Goal: Task Accomplishment & Management: Complete application form

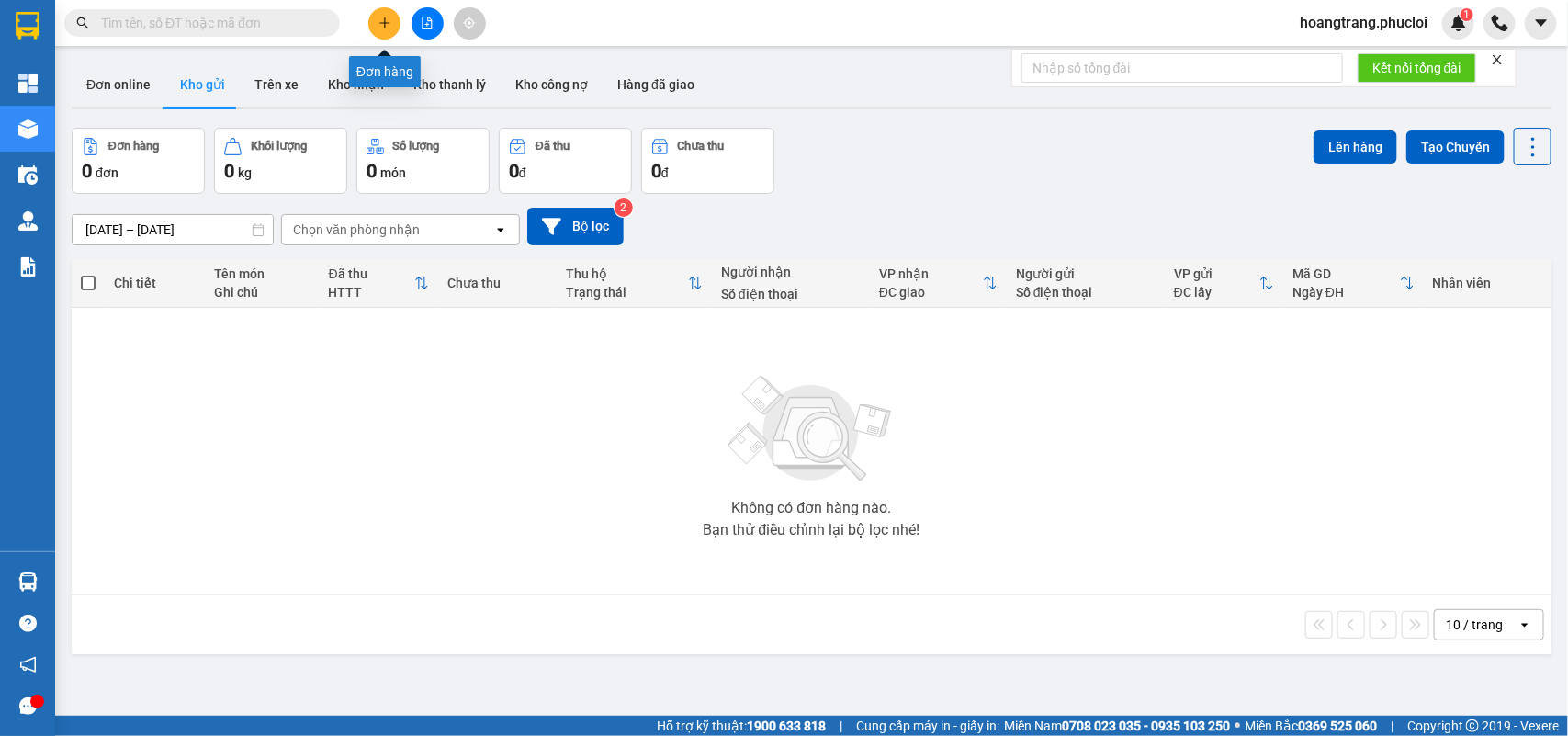
click at [387, 24] on icon "plus" at bounding box center [385, 24] width 13 height 13
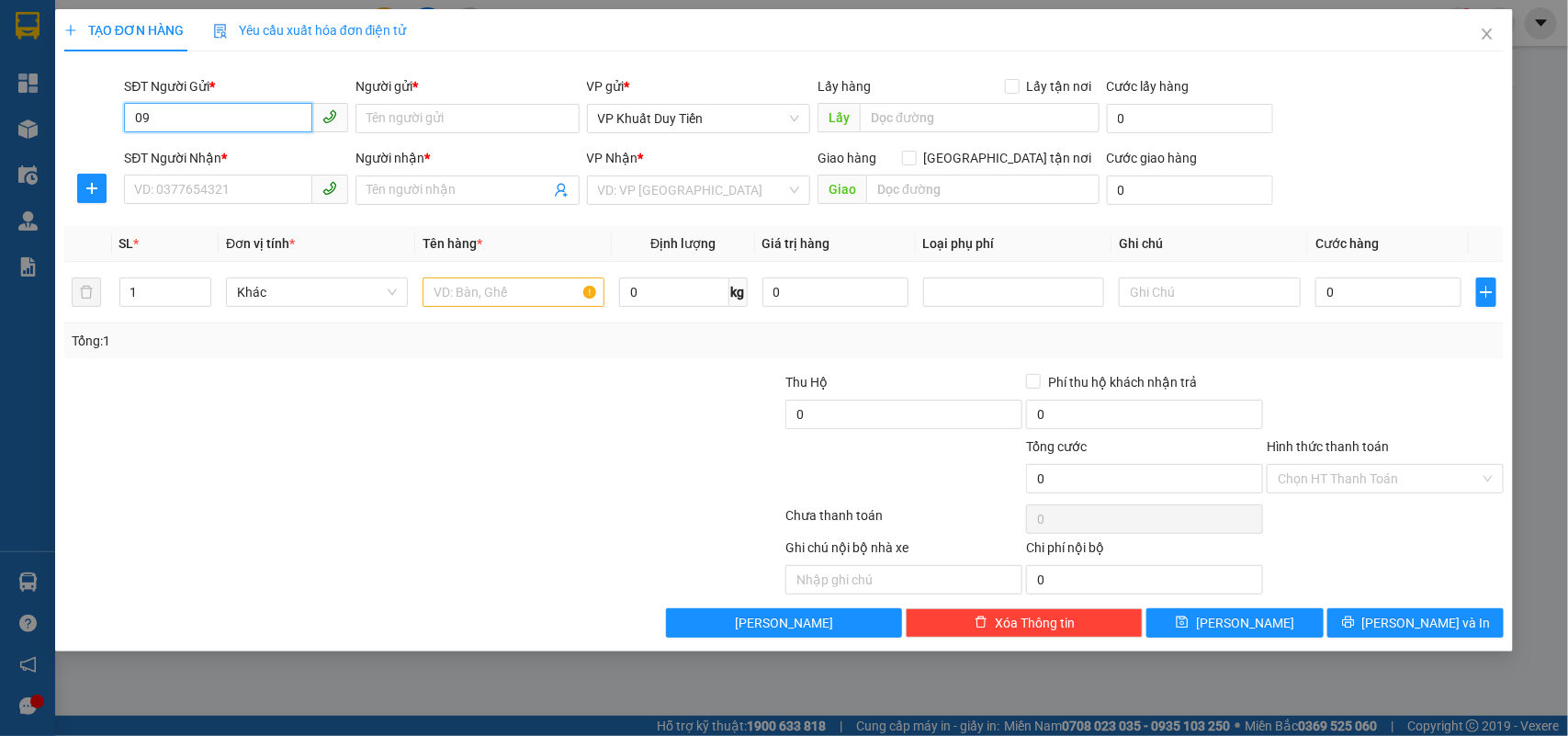
type input "0"
type input "0368400682"
click at [242, 161] on div "0368400682 - chú hường" at bounding box center [236, 155] width 202 height 20
type input "chú hường"
type input "0368400682"
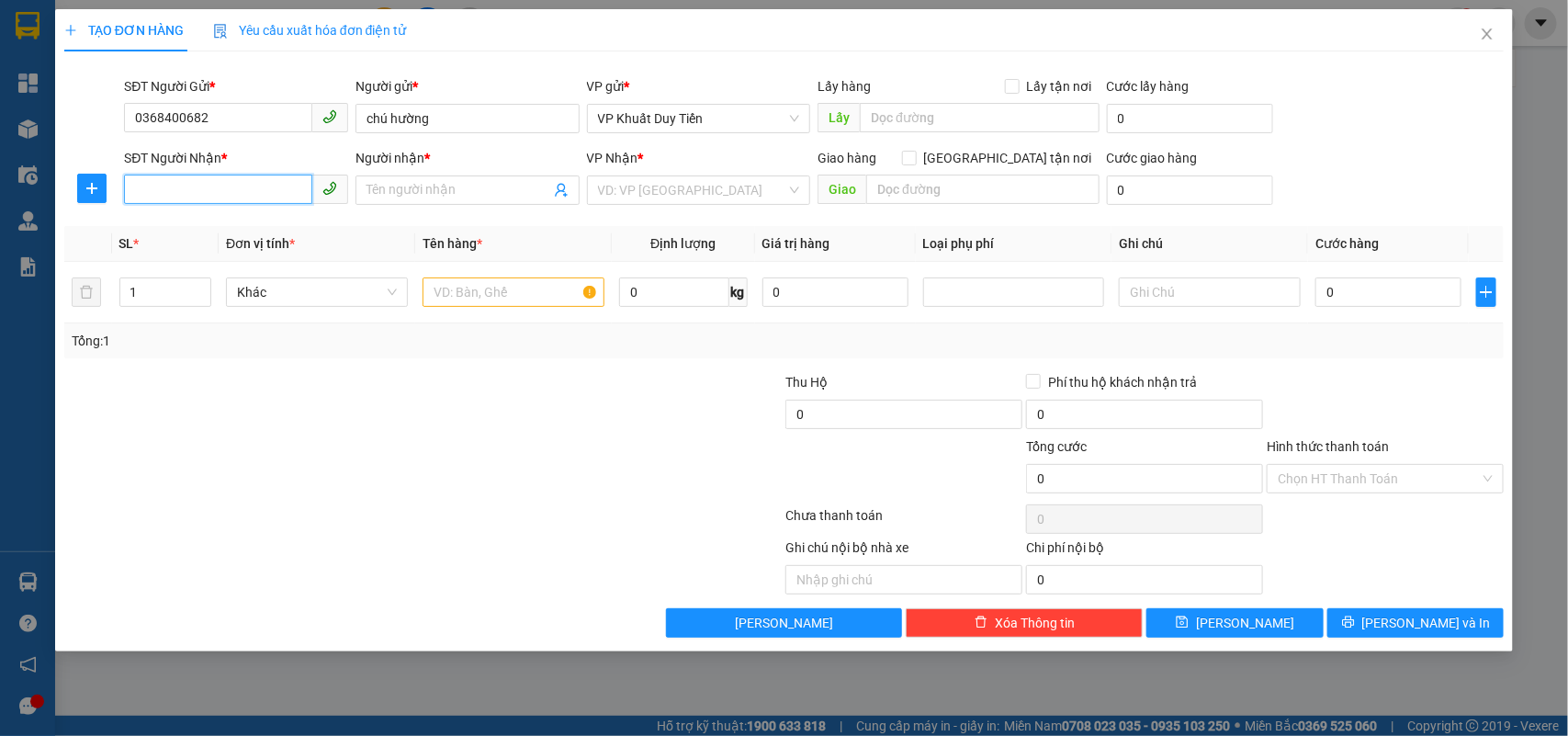
click at [181, 185] on input "SĐT Người Nhận *" at bounding box center [218, 189] width 189 height 29
click at [234, 235] on div "0983046711 - Chị Nhàn" at bounding box center [236, 227] width 202 height 20
type input "0983046711"
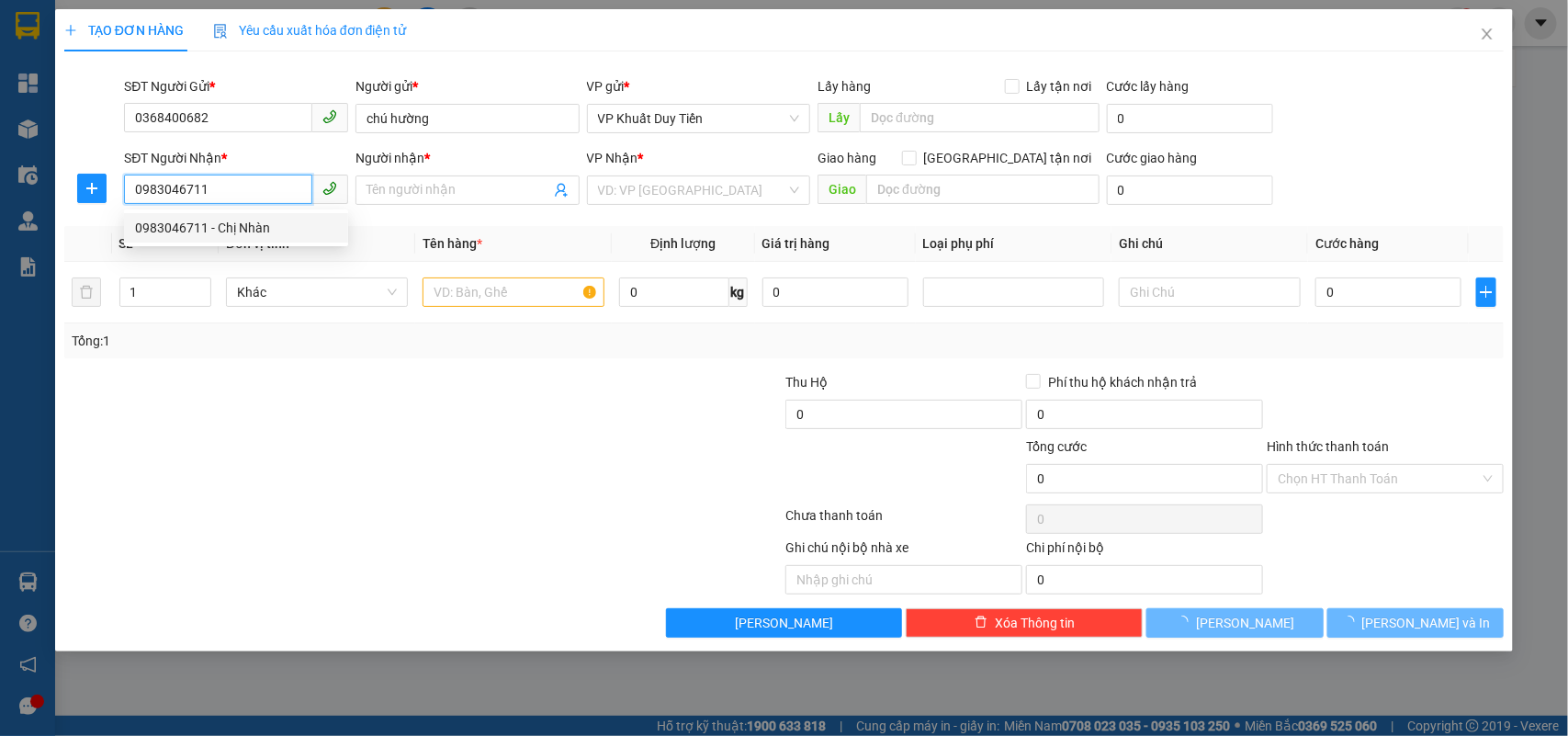
type input "Chị Nhàn"
checkbox input "true"
type input "nhà số 4 nhõ 14 đường [PERSON_NAME],"
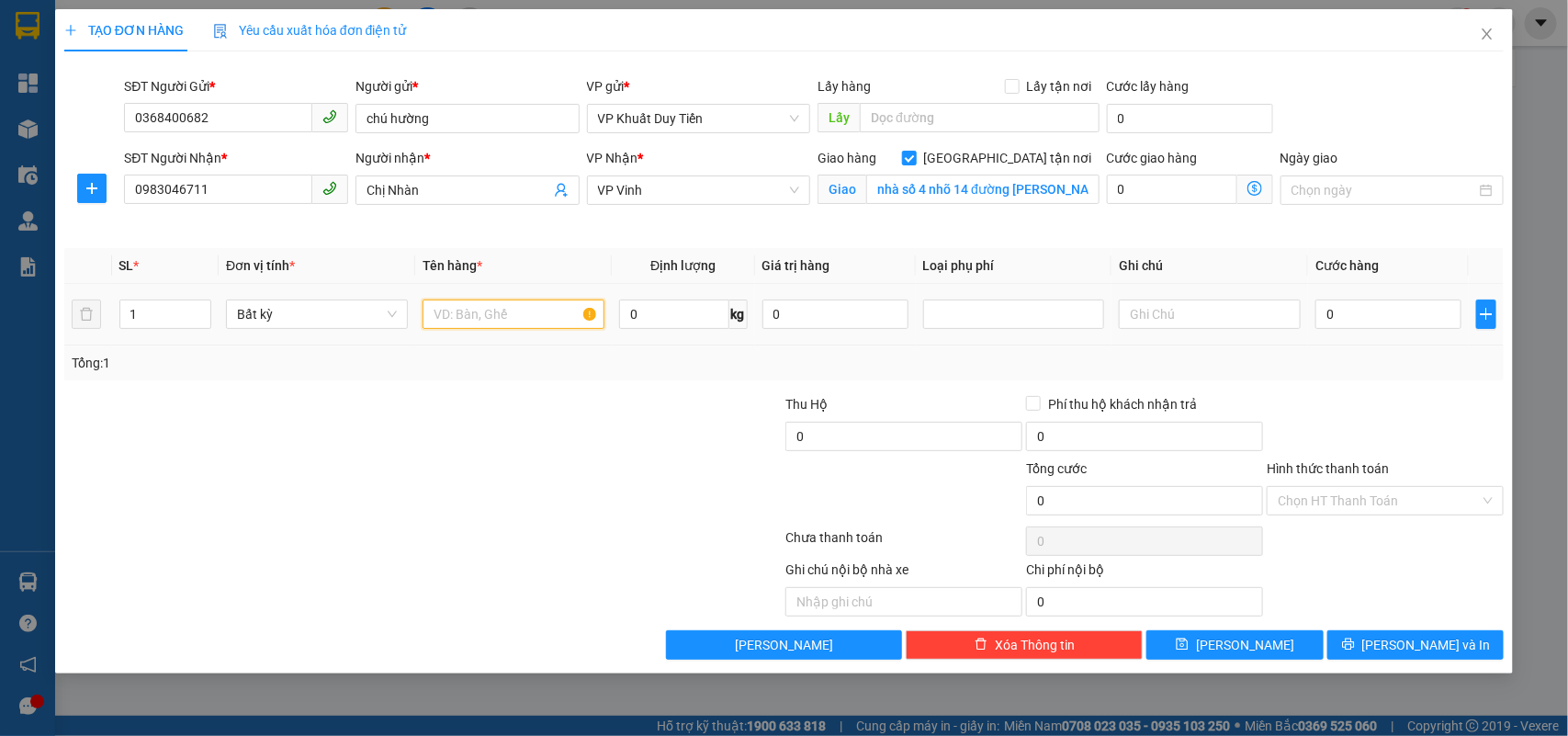
click at [466, 315] on input "text" at bounding box center [514, 313] width 182 height 29
type input "thuốc"
click at [1328, 320] on input "0" at bounding box center [1389, 313] width 146 height 29
type input "4"
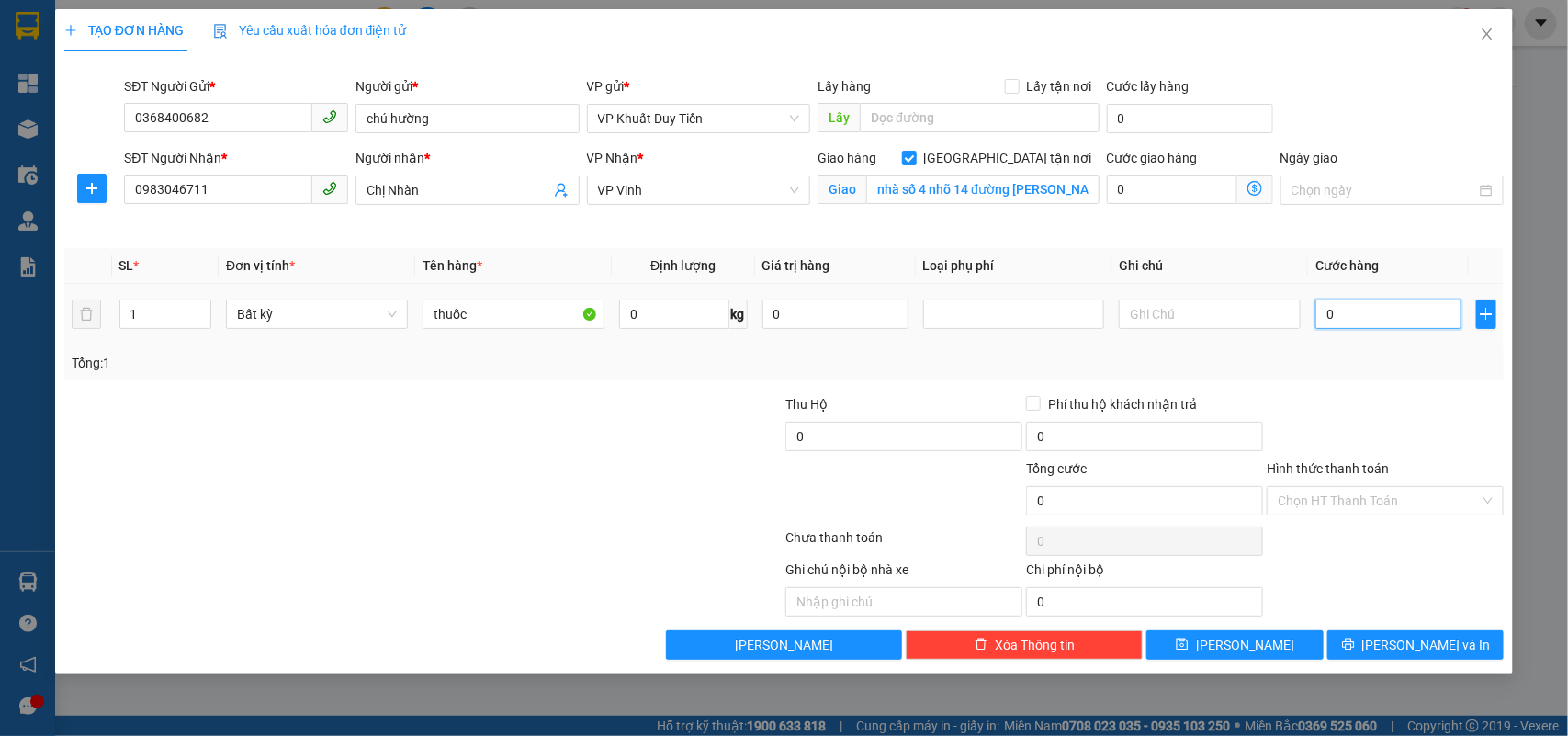
type input "4"
type input "40"
type input "400"
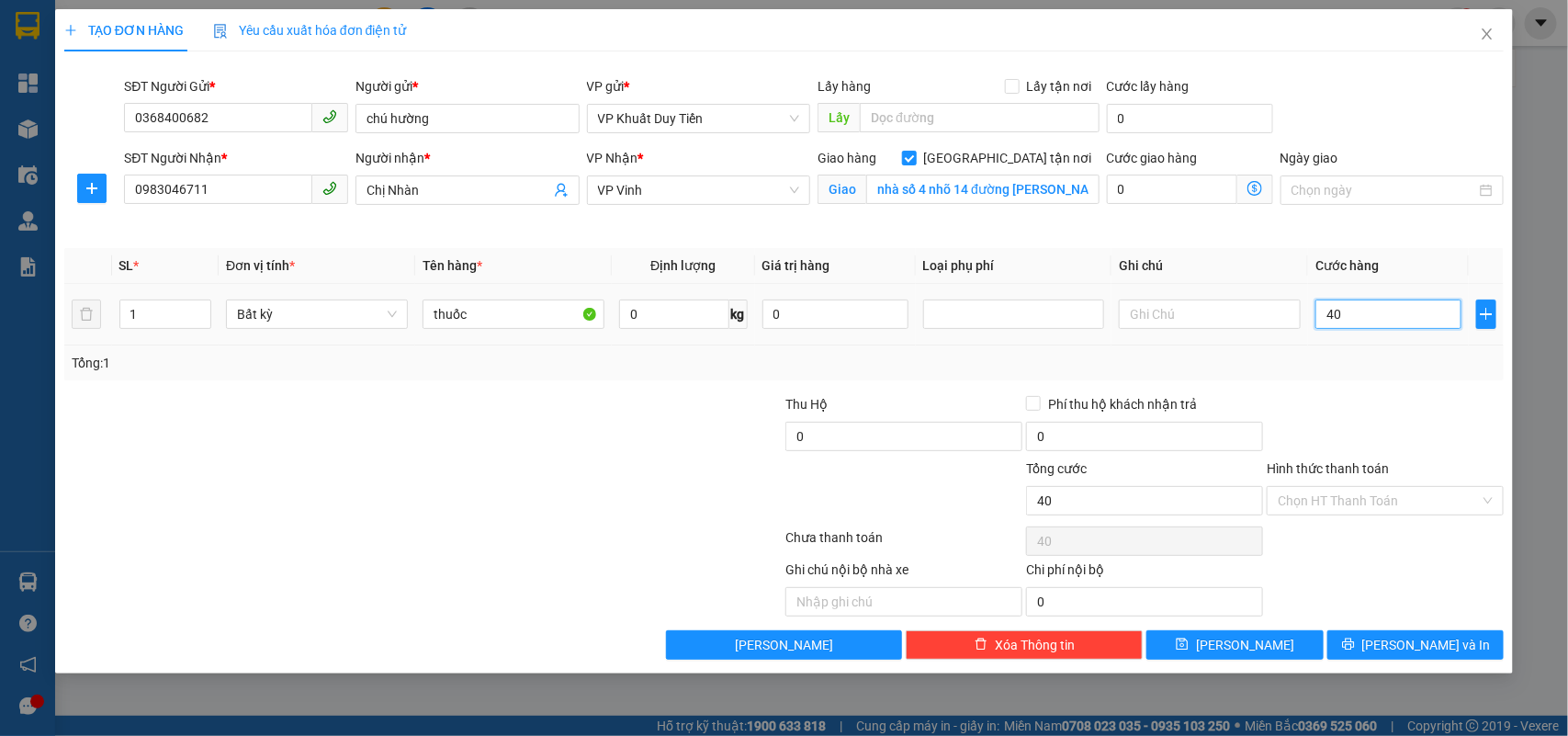
type input "400"
type input "4.000"
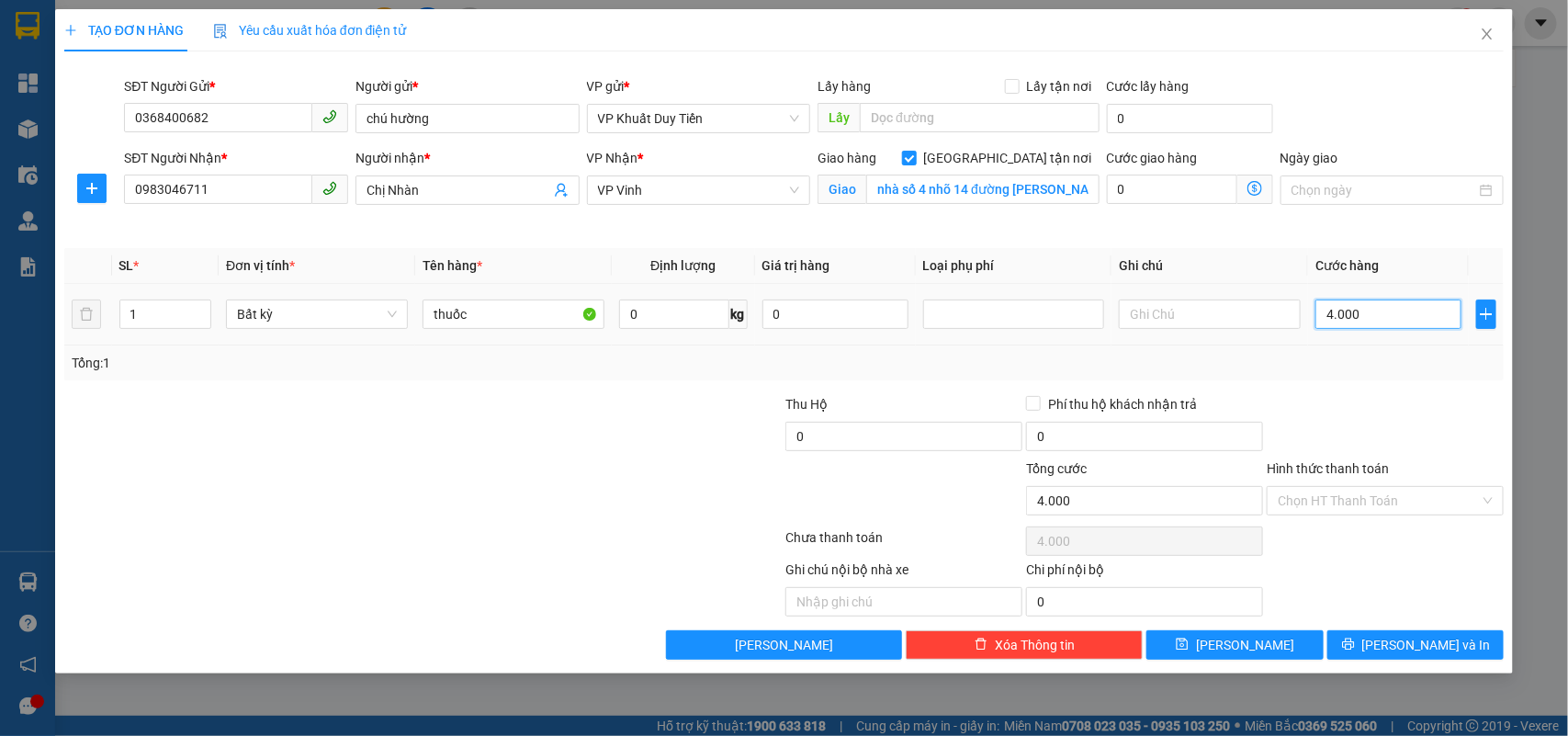
type input "40.000"
click at [1324, 471] on label "Hình thức thanh toán" at bounding box center [1327, 469] width 122 height 15
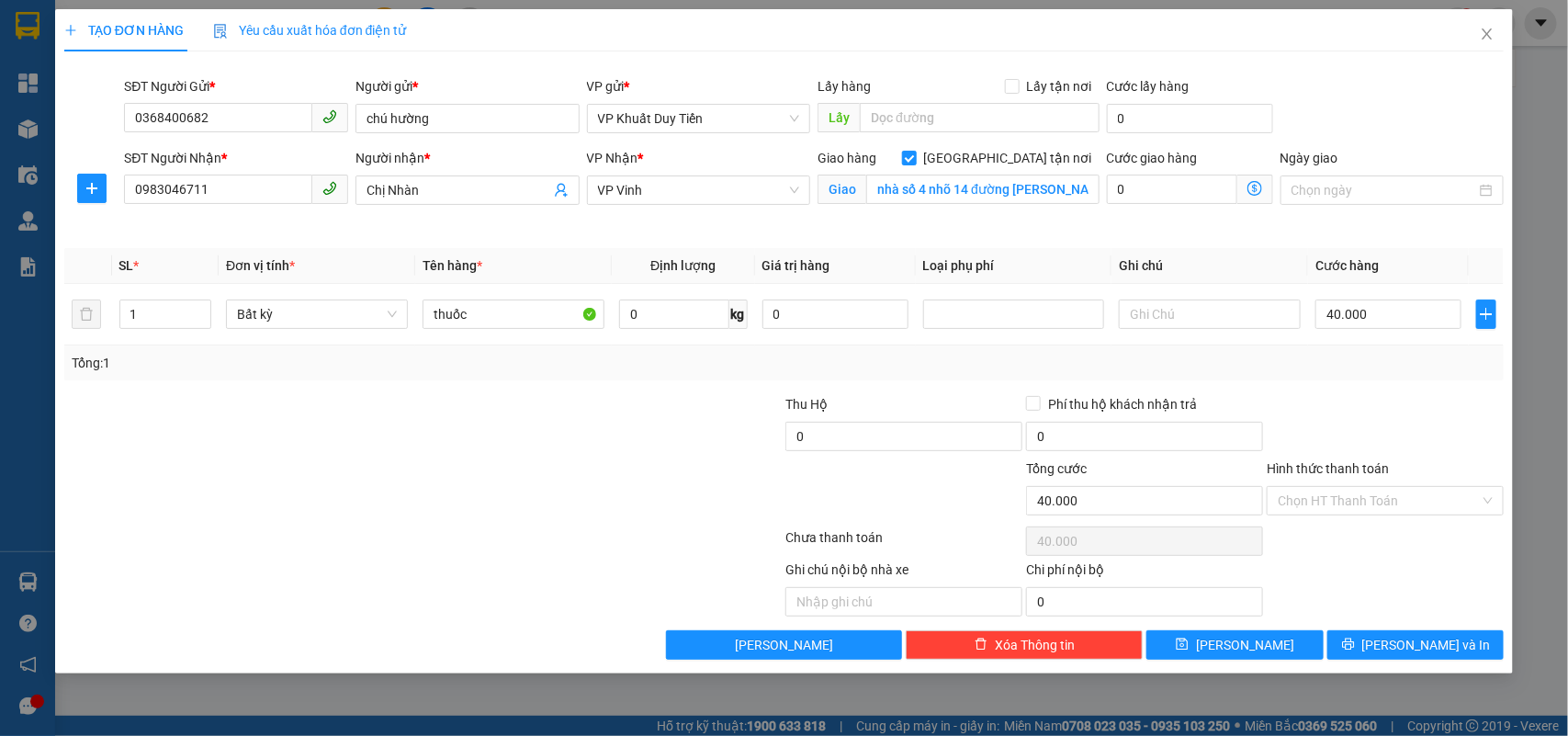
click at [1324, 487] on input "Hình thức thanh toán" at bounding box center [1379, 500] width 202 height 27
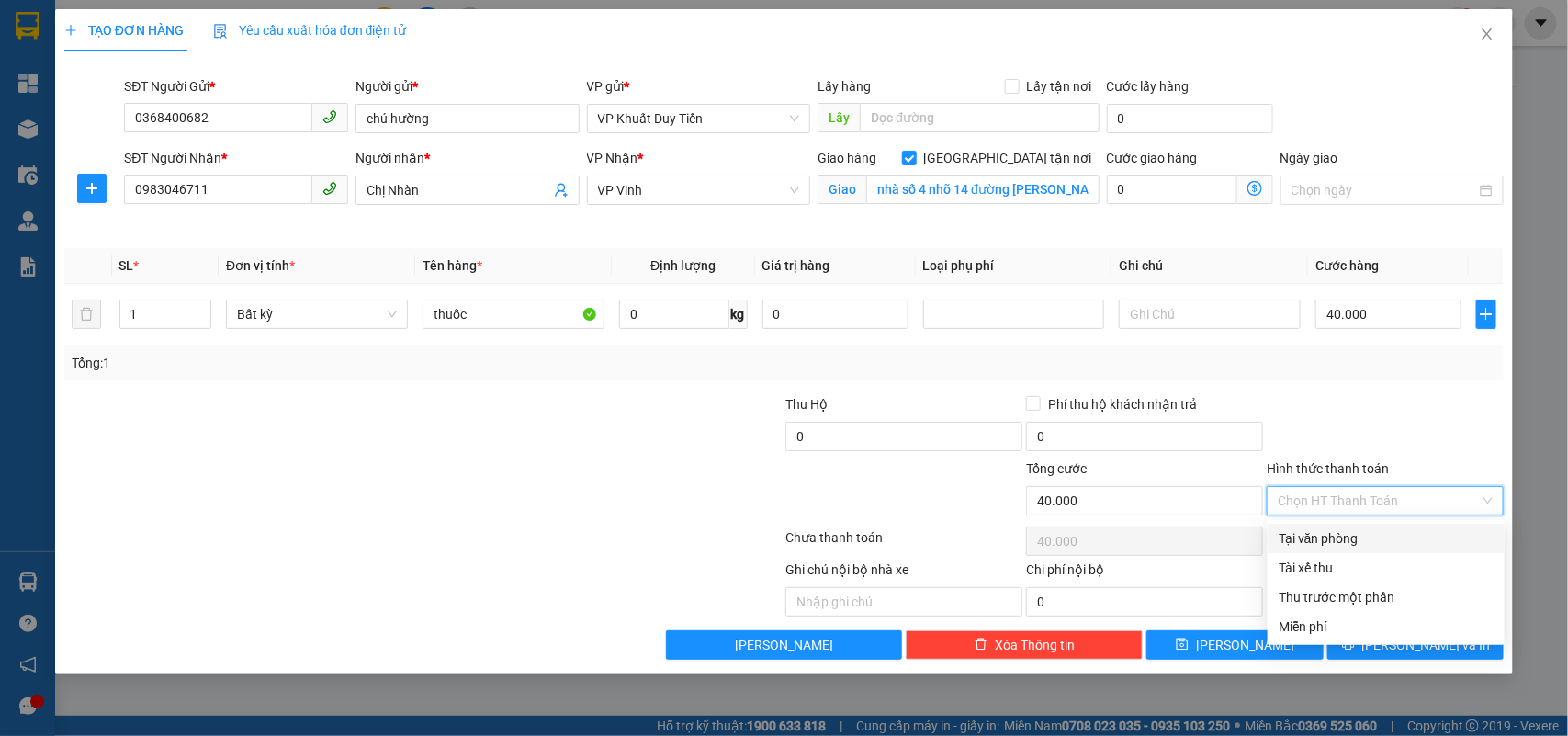
click at [1324, 543] on div "Tại văn phòng" at bounding box center [1387, 538] width 215 height 20
type input "0"
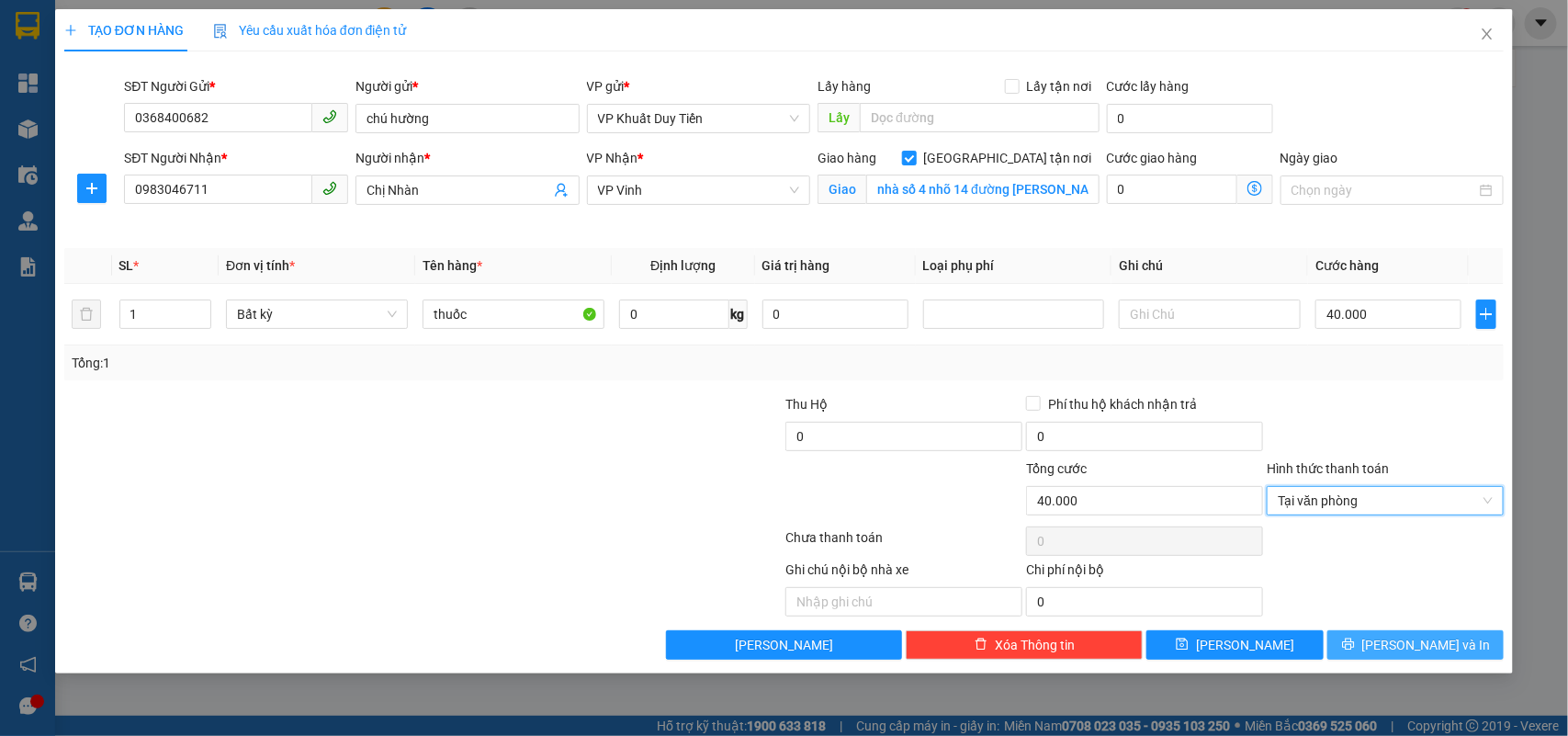
click at [1412, 647] on span "[PERSON_NAME] và In" at bounding box center [1426, 644] width 128 height 20
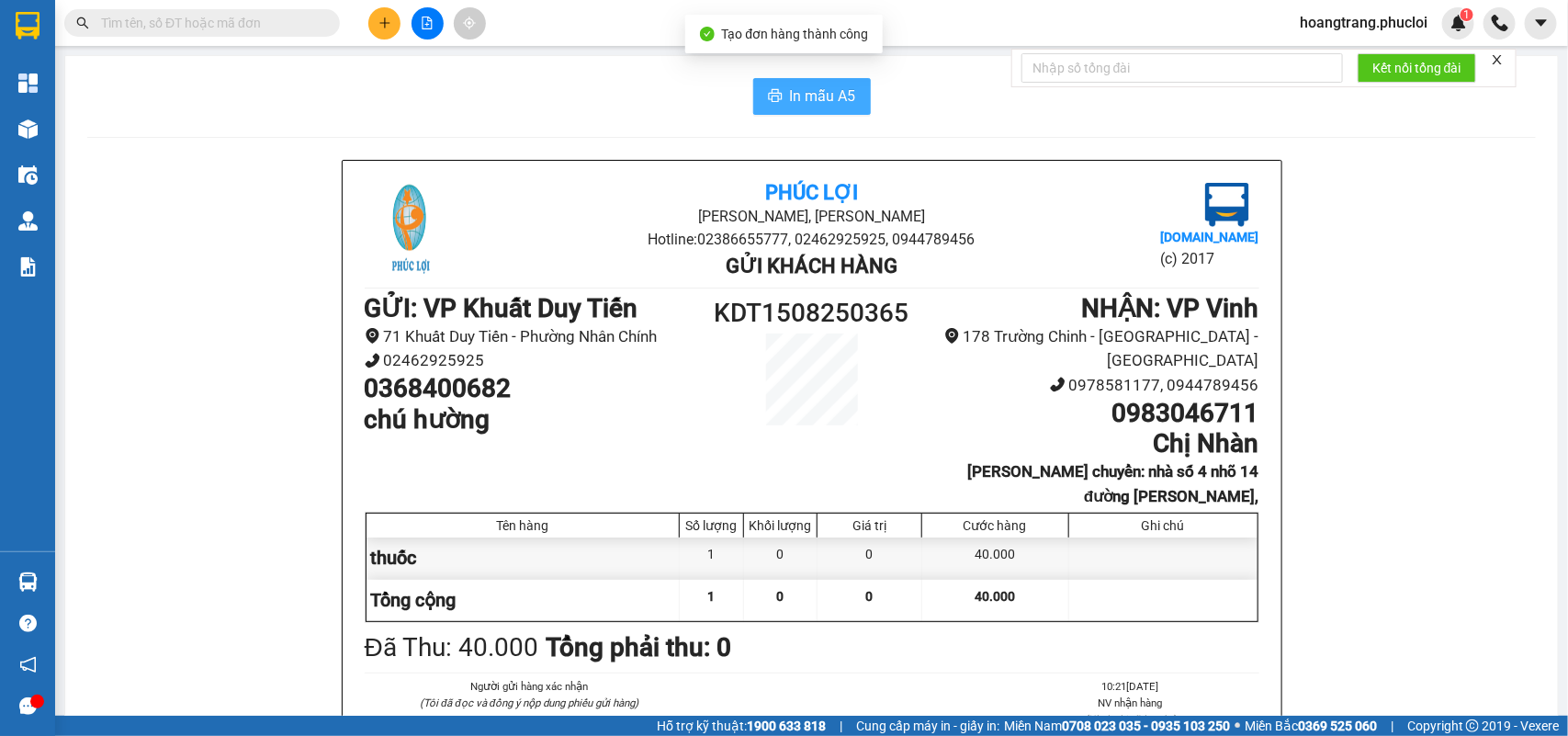
click at [810, 90] on span "In mẫu A5" at bounding box center [823, 96] width 66 height 23
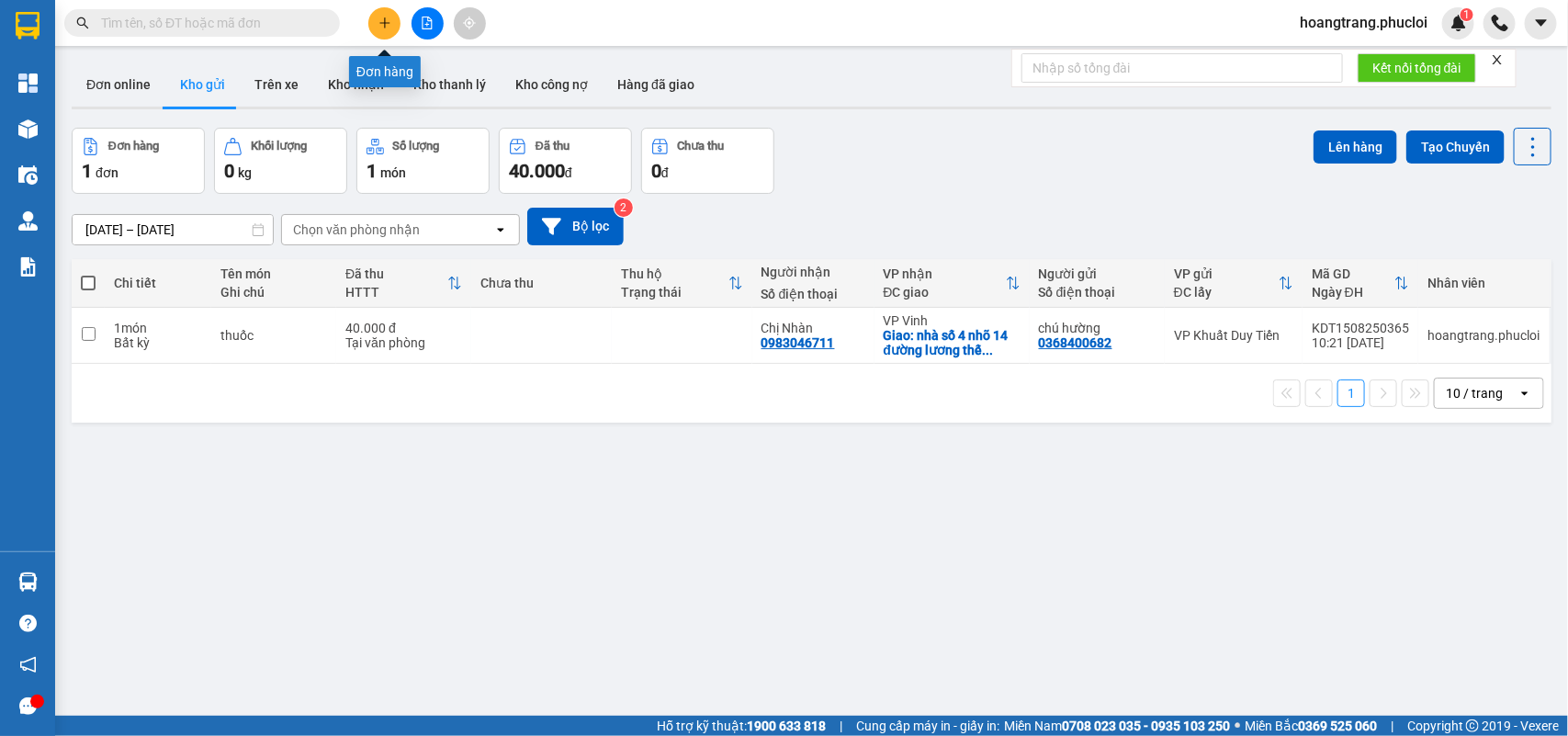
click at [395, 24] on button at bounding box center [384, 24] width 32 height 32
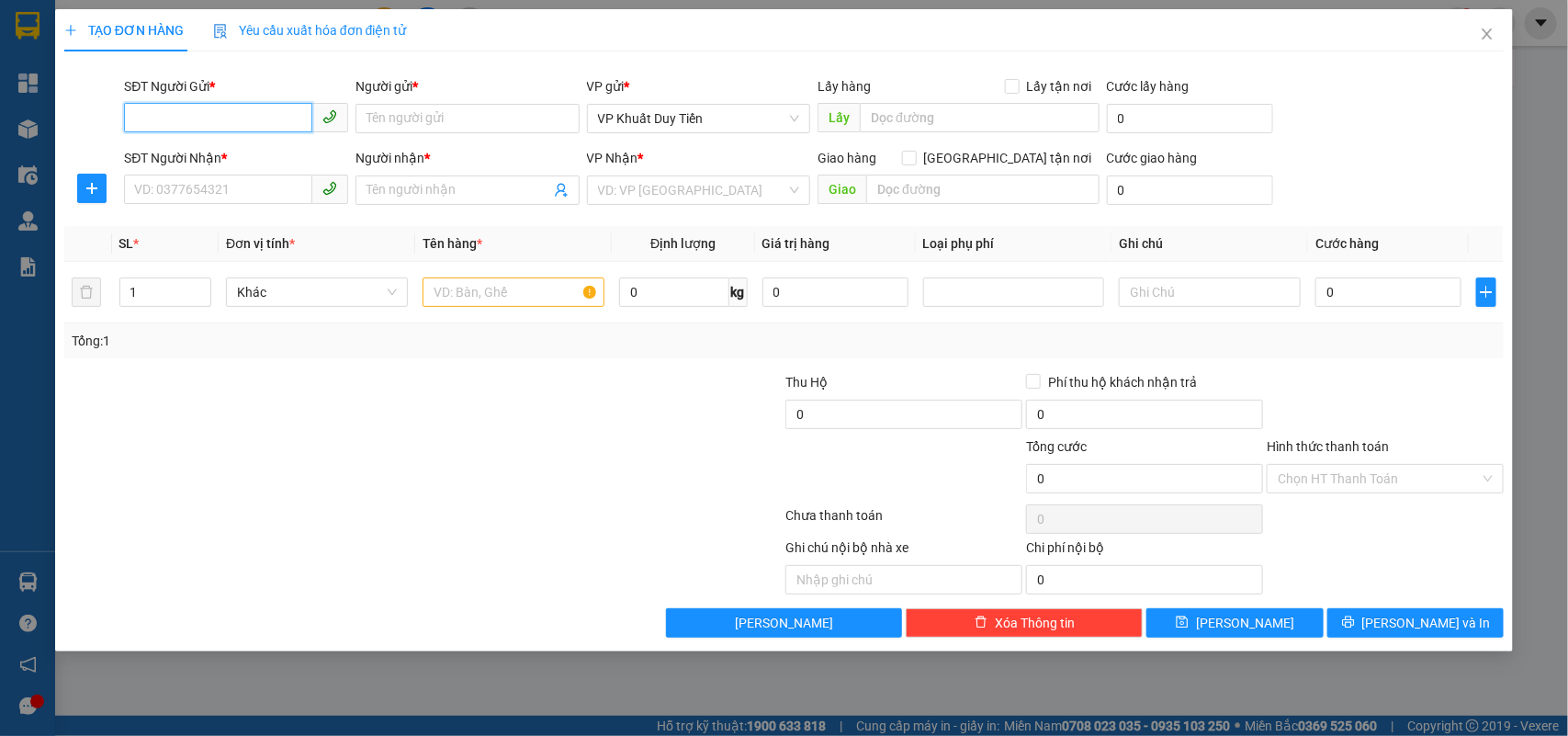
click at [209, 113] on input "SĐT Người Gửi *" at bounding box center [218, 117] width 189 height 29
click at [171, 191] on div "0979011711 - euroggreen" at bounding box center [236, 184] width 202 height 20
type input "0979011711"
type input "euroggreen"
type input "0979011711"
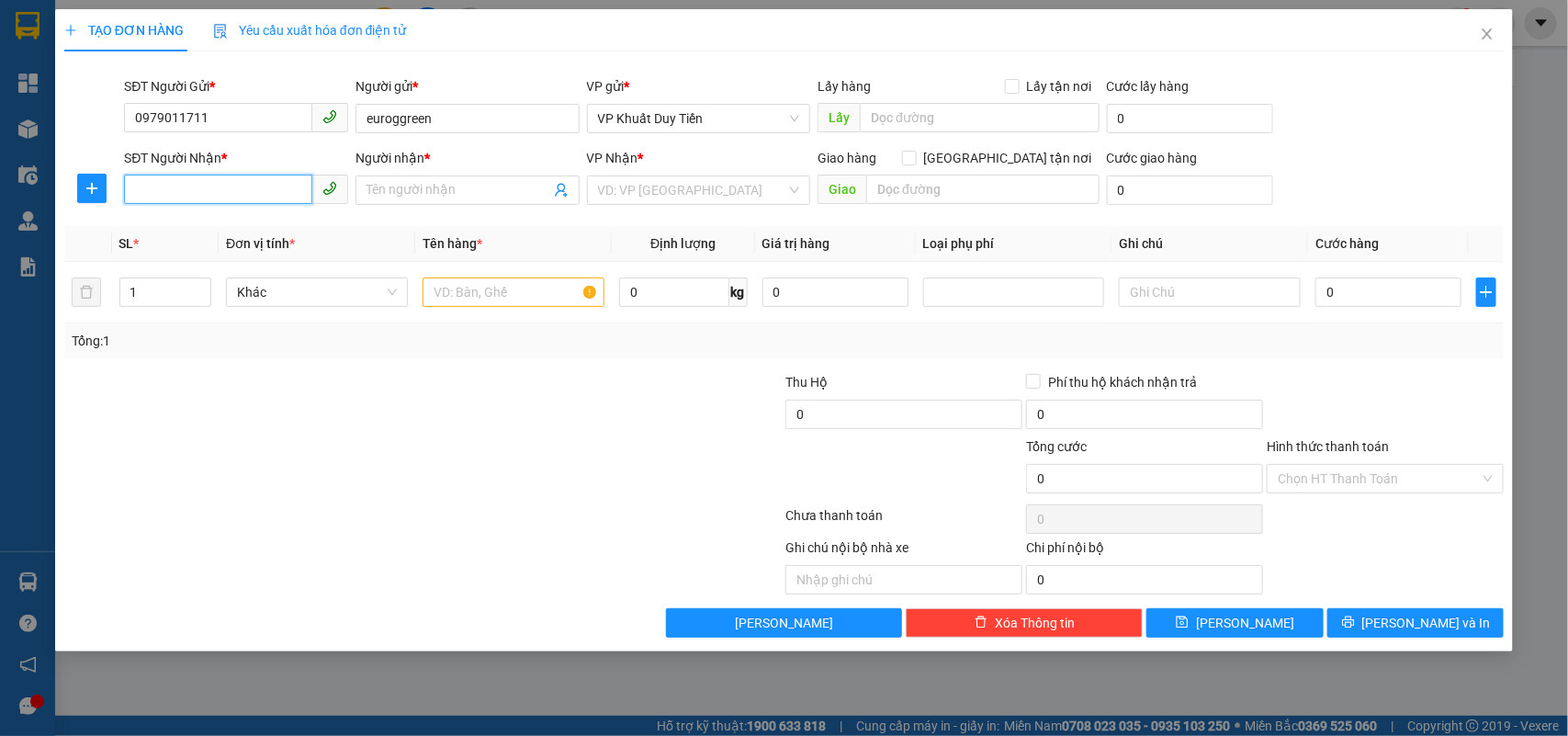
click at [140, 191] on input "SĐT Người Nhận *" at bounding box center [218, 189] width 189 height 29
click at [182, 230] on div "0979384222 - cty tnhh đại an phát/lân" at bounding box center [244, 227] width 220 height 20
type input "0979384222"
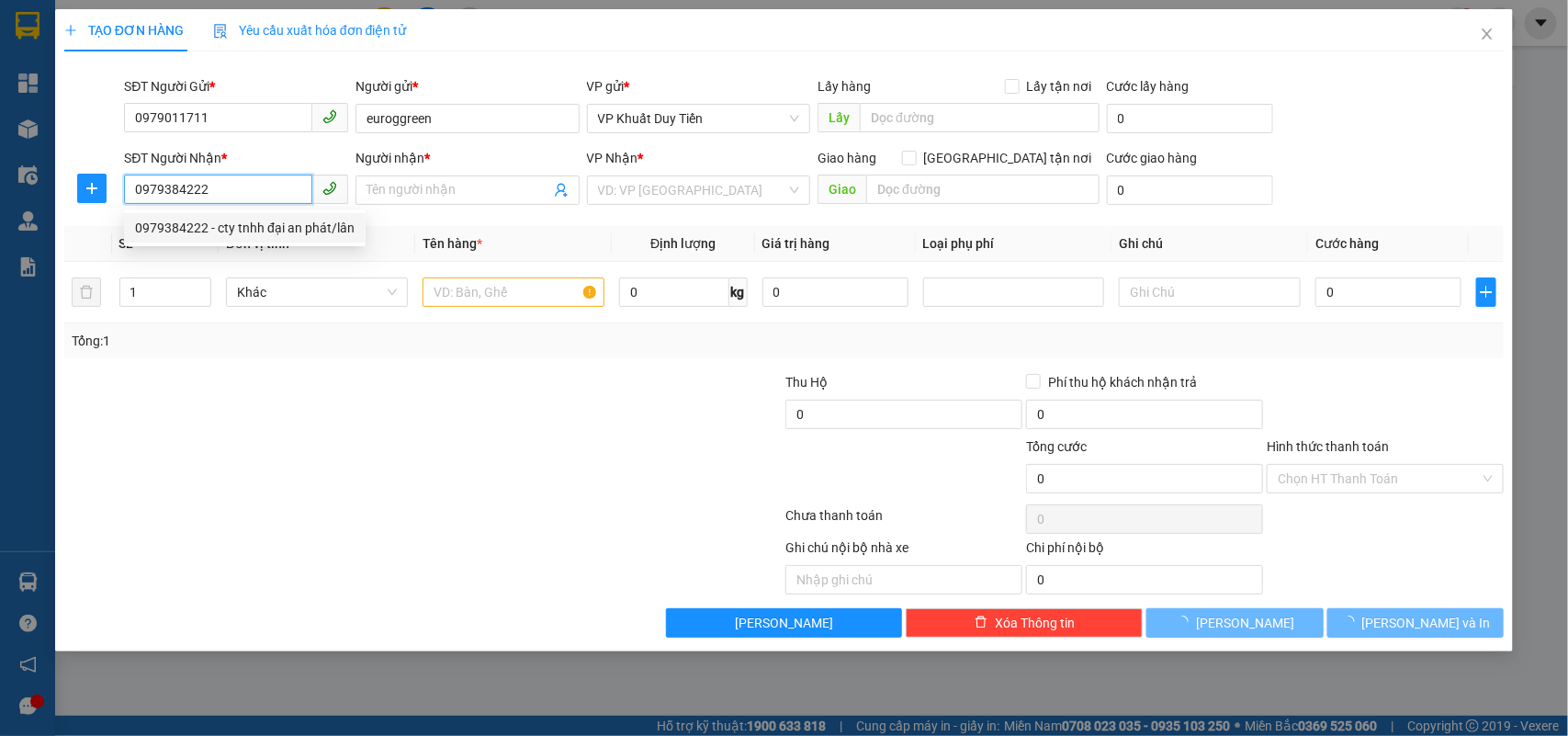
type input "cty tnhh đại an phát/lân"
checkbox input "true"
type input "khối 1 thị trấn [GEOGRAPHIC_DATA]"
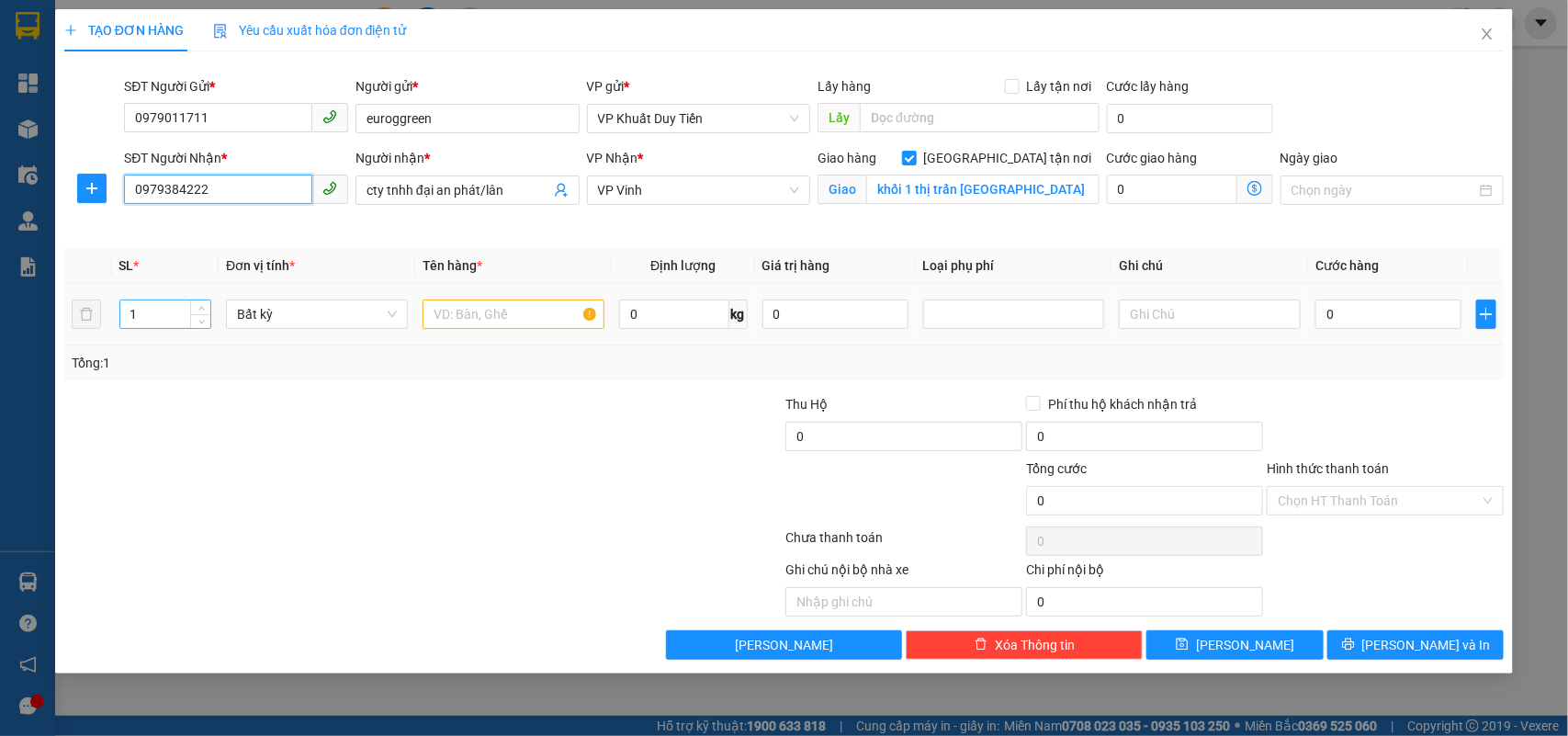
type input "0979384222"
click at [166, 317] on input "1" at bounding box center [165, 313] width 91 height 27
type input "3"
click at [439, 306] on input "text" at bounding box center [514, 313] width 182 height 29
type input "thuốc"
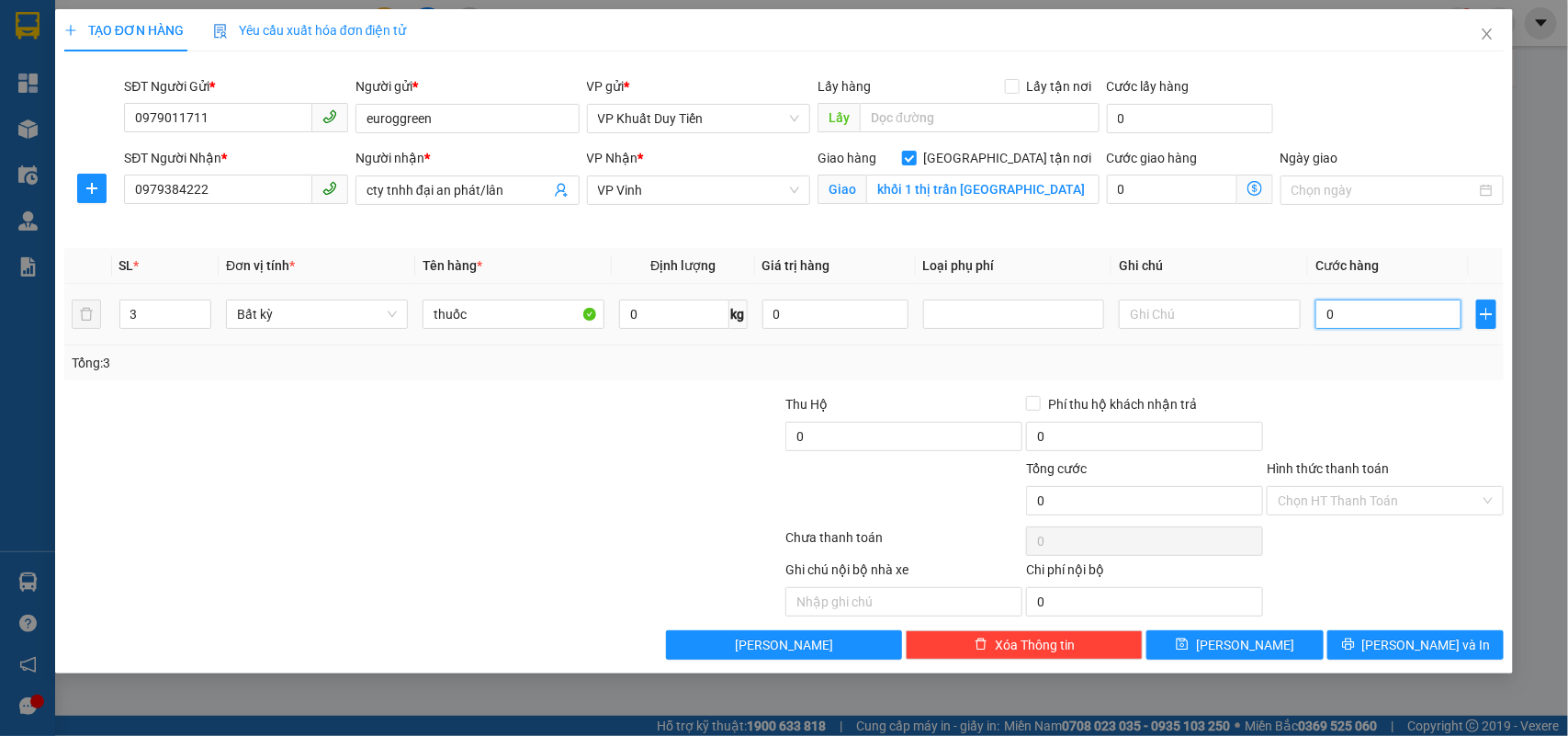
click at [1321, 310] on input "0" at bounding box center [1389, 313] width 146 height 29
type input "9"
type input "90"
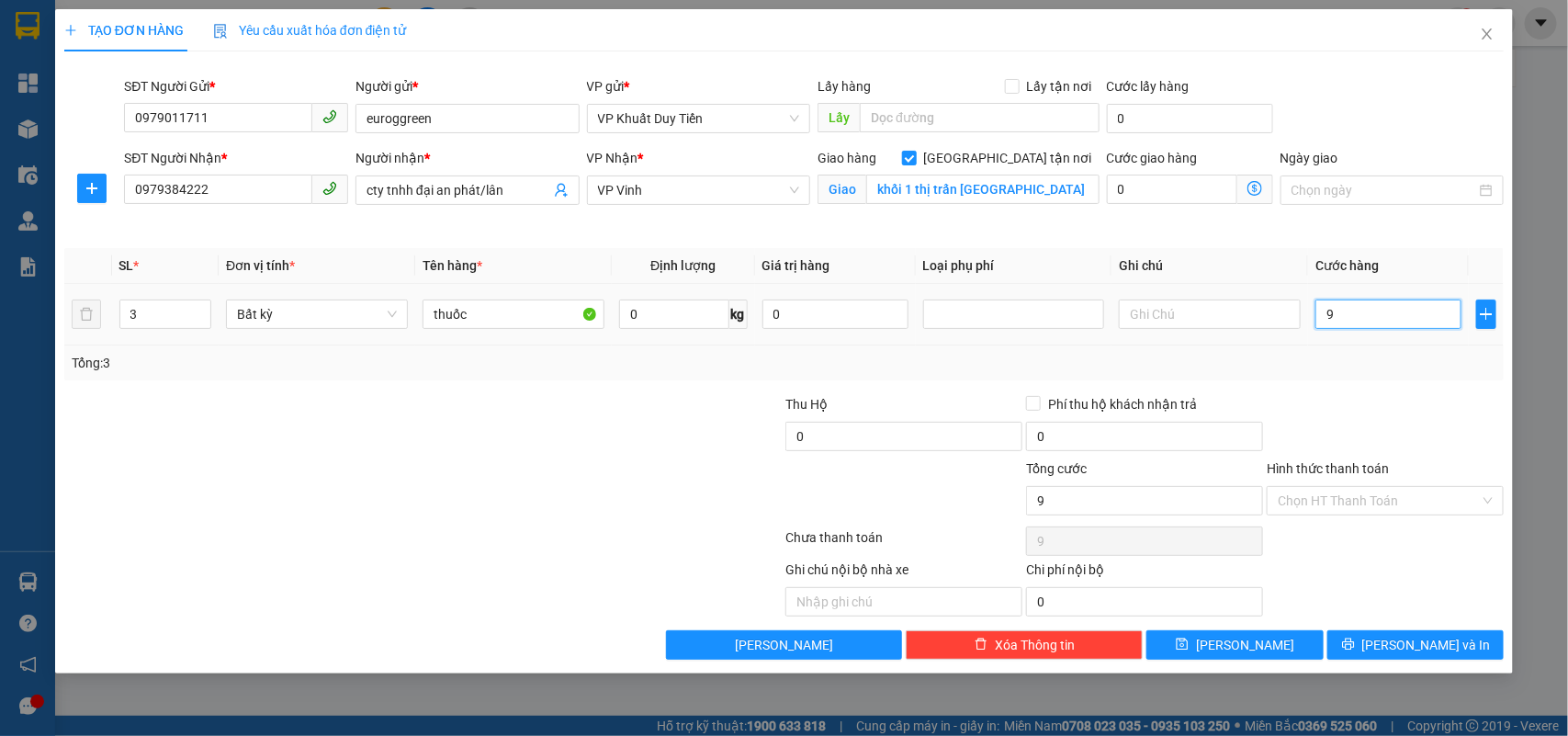
type input "90"
type input "900"
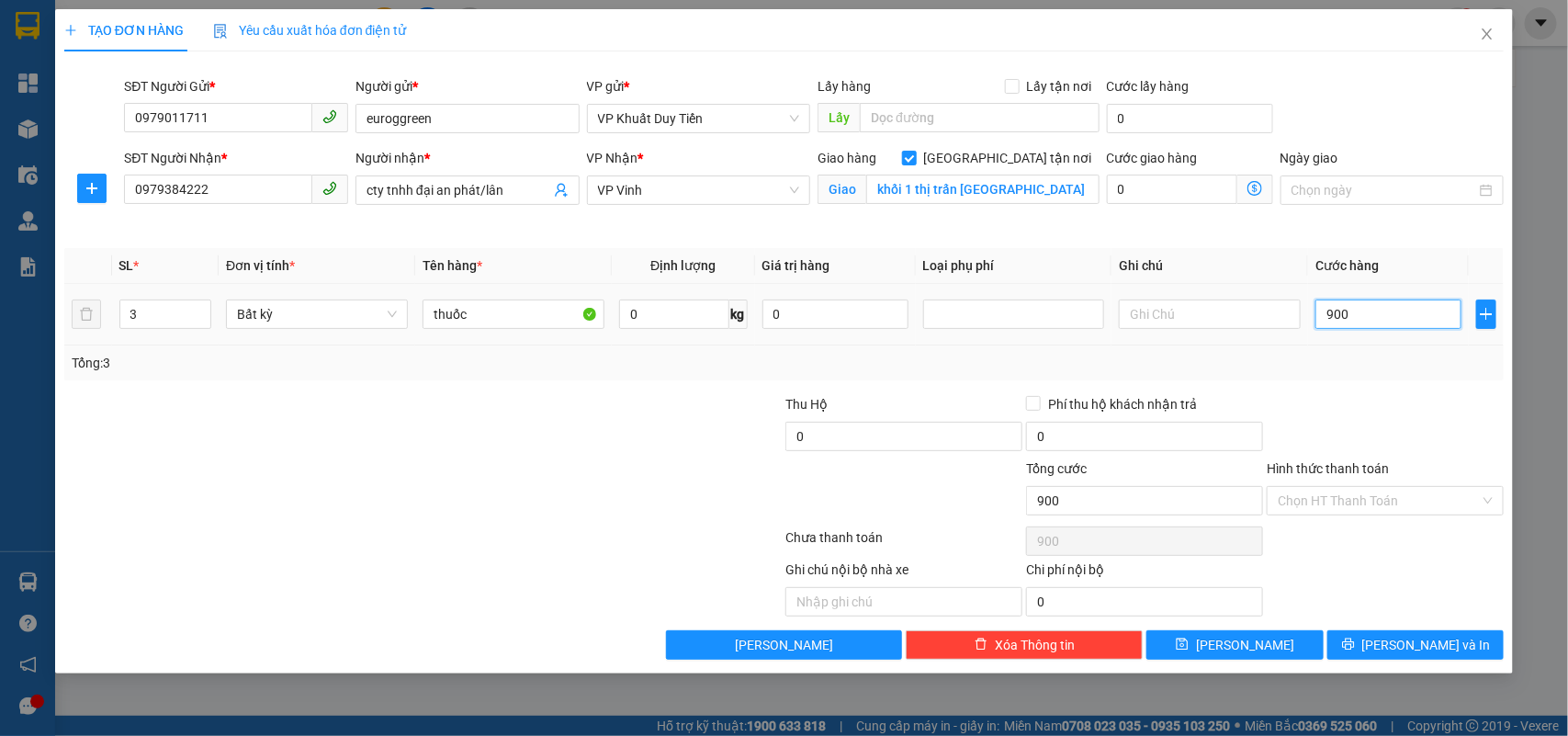
type input "9.000"
type input "90.000"
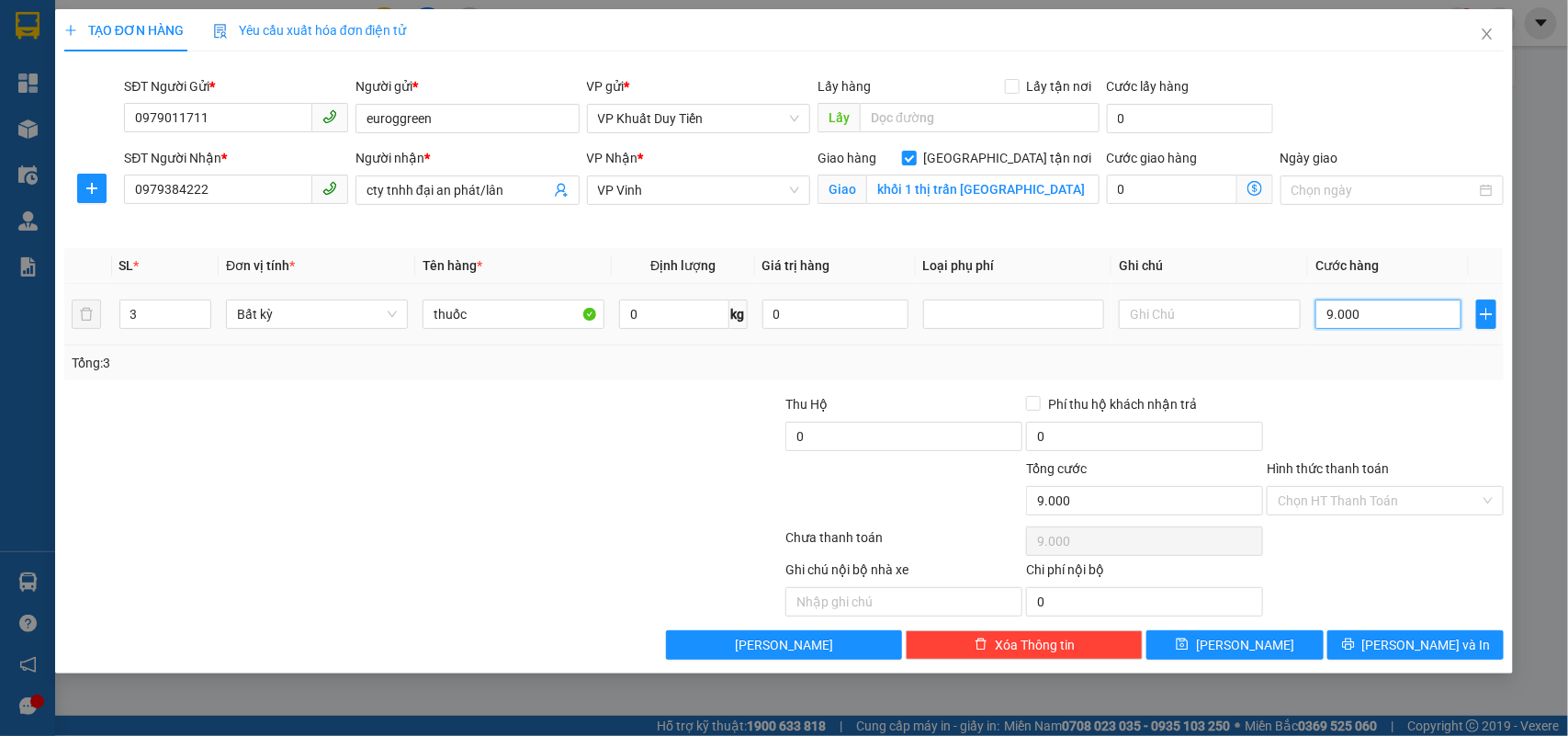
type input "90.000"
click at [1378, 643] on button "[PERSON_NAME] và In" at bounding box center [1415, 644] width 177 height 29
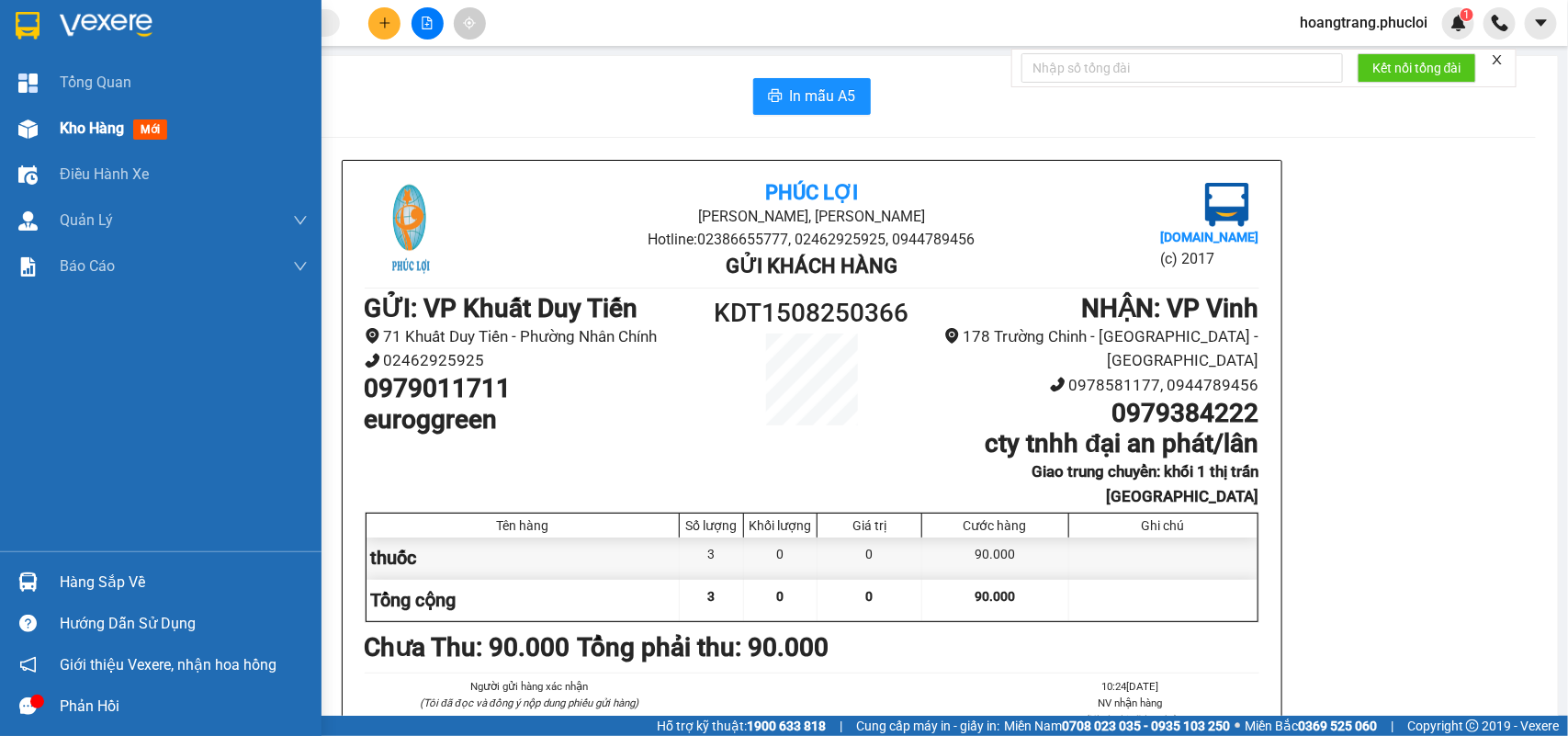
click at [103, 120] on span "Kho hàng" at bounding box center [92, 128] width 64 height 17
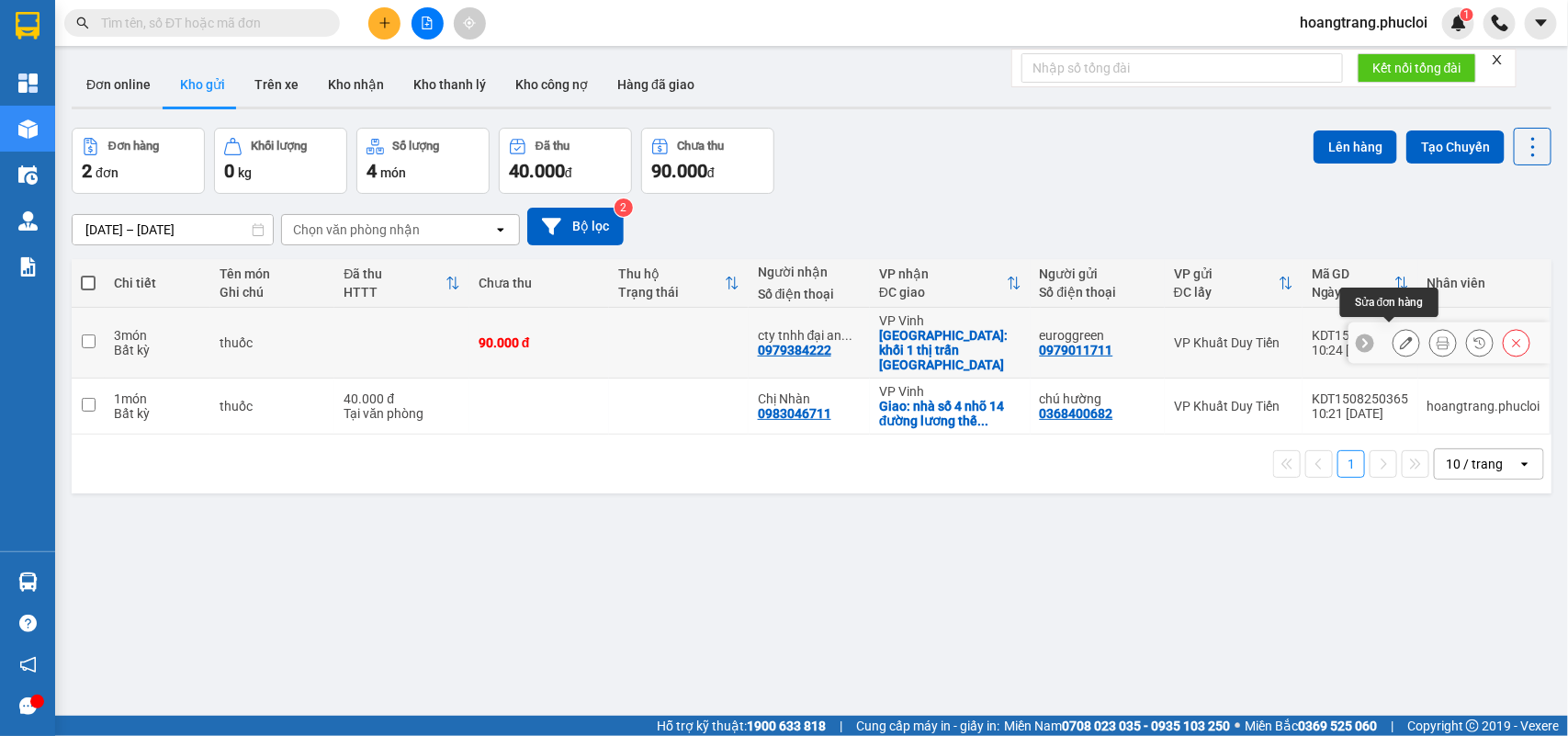
click at [1400, 338] on icon at bounding box center [1407, 343] width 13 height 13
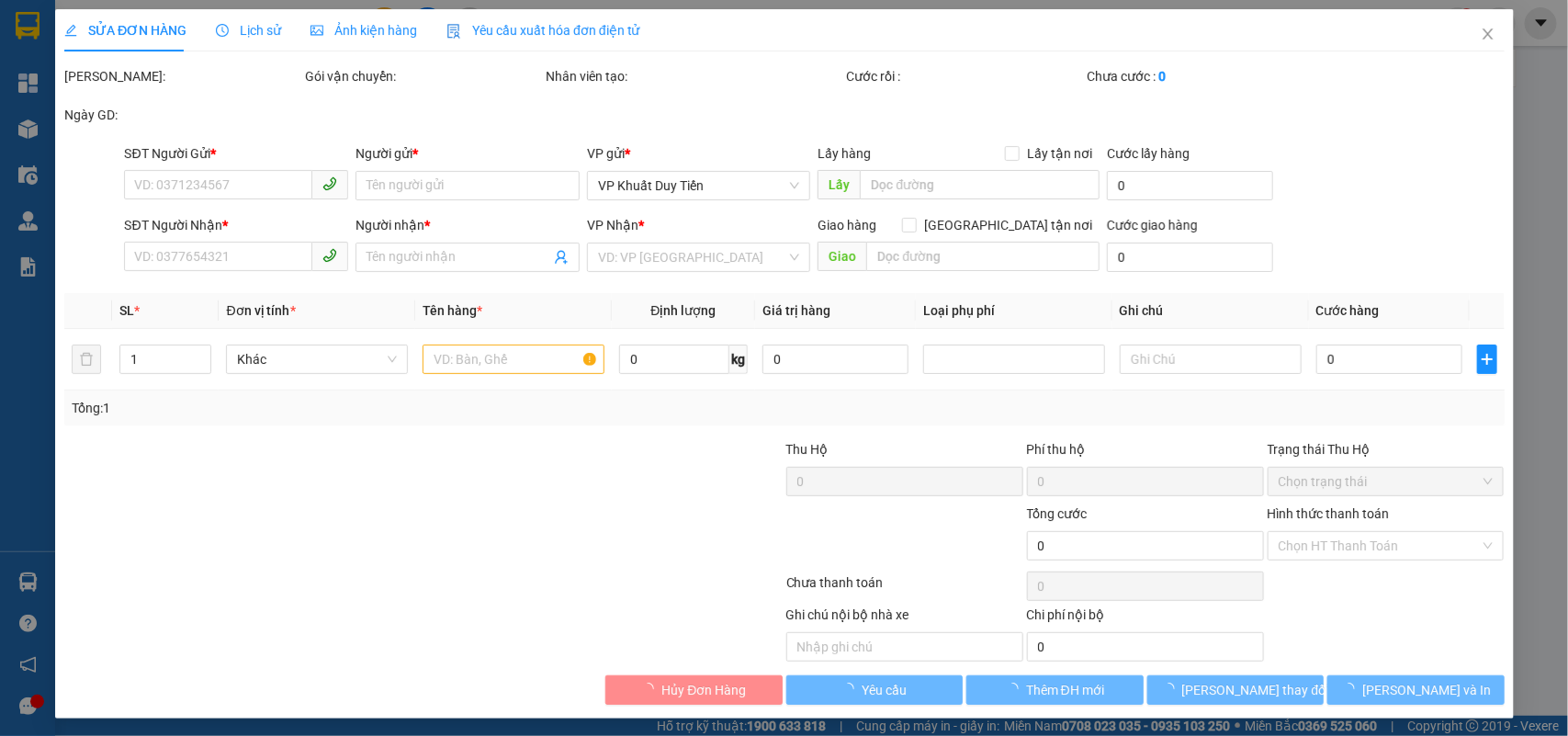
type input "0979011711"
type input "euroggreen"
type input "0979384222"
type input "cty tnhh đại an phát/lân"
checkbox input "true"
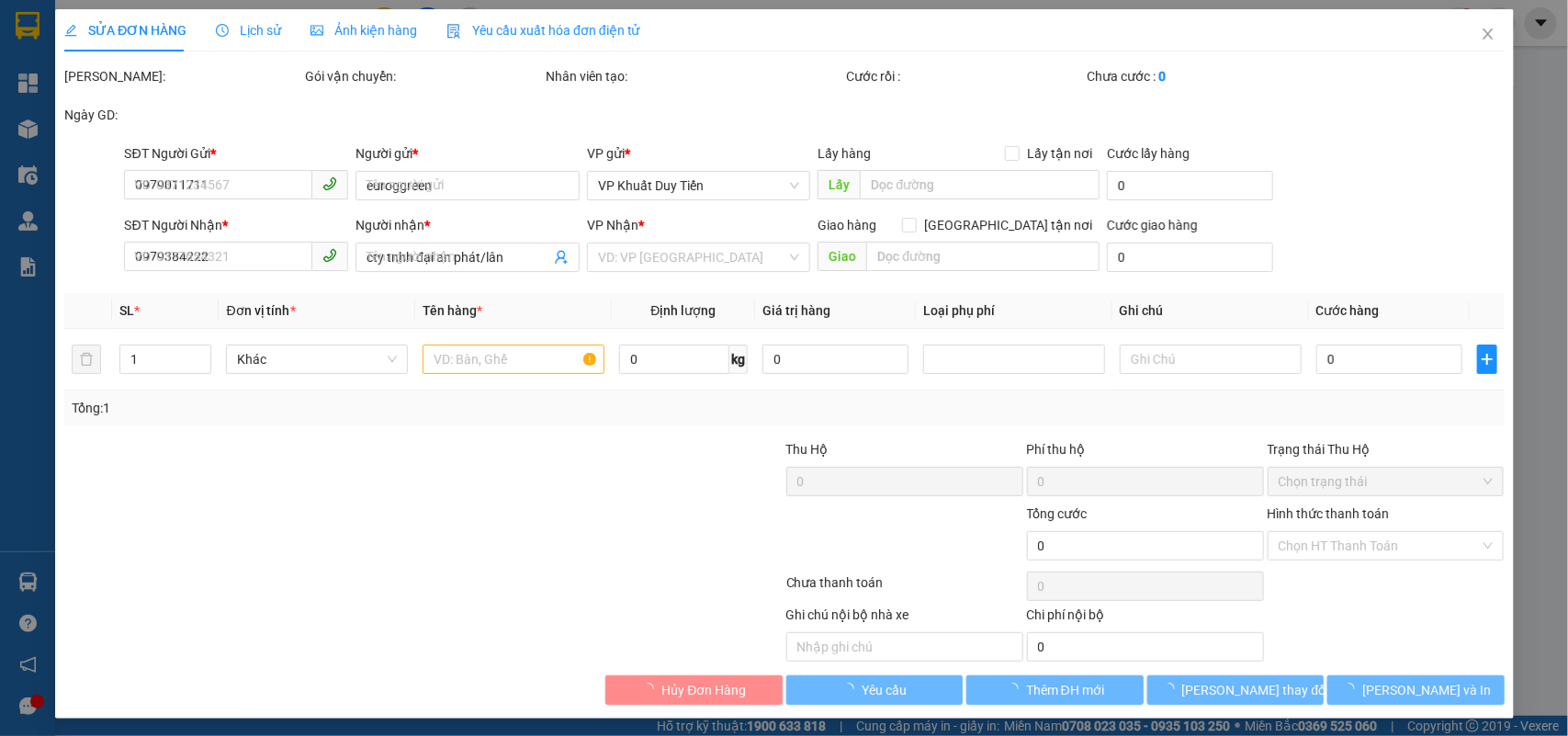
type input "khối 1 thị trấn [GEOGRAPHIC_DATA]"
type input "90.000"
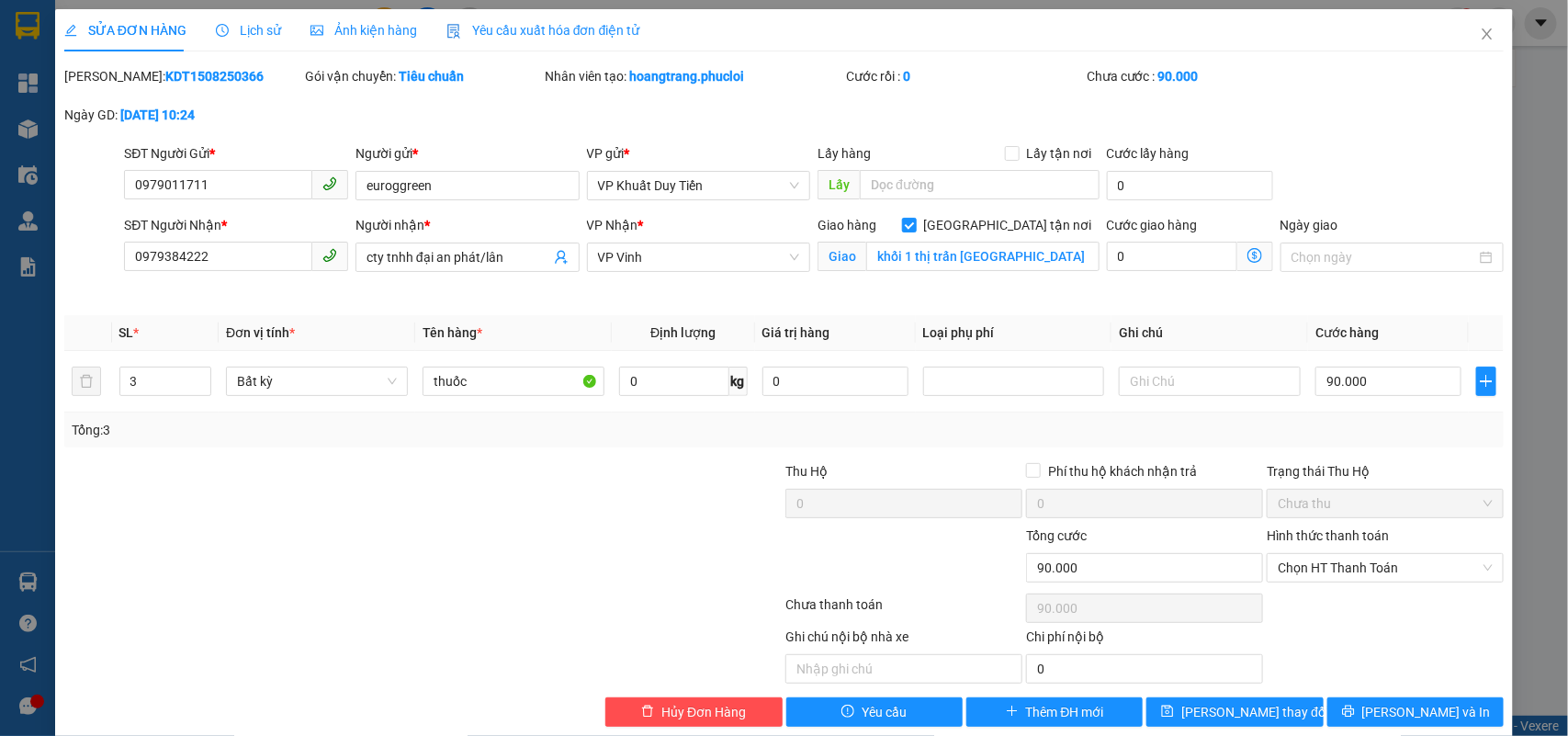
click at [1309, 470] on div "Trạng thái Thu Hộ" at bounding box center [1385, 471] width 237 height 20
click at [1293, 535] on label "Hình thức thanh toán" at bounding box center [1327, 536] width 122 height 15
click at [1293, 554] on input "Hình thức thanh toán" at bounding box center [1379, 567] width 202 height 27
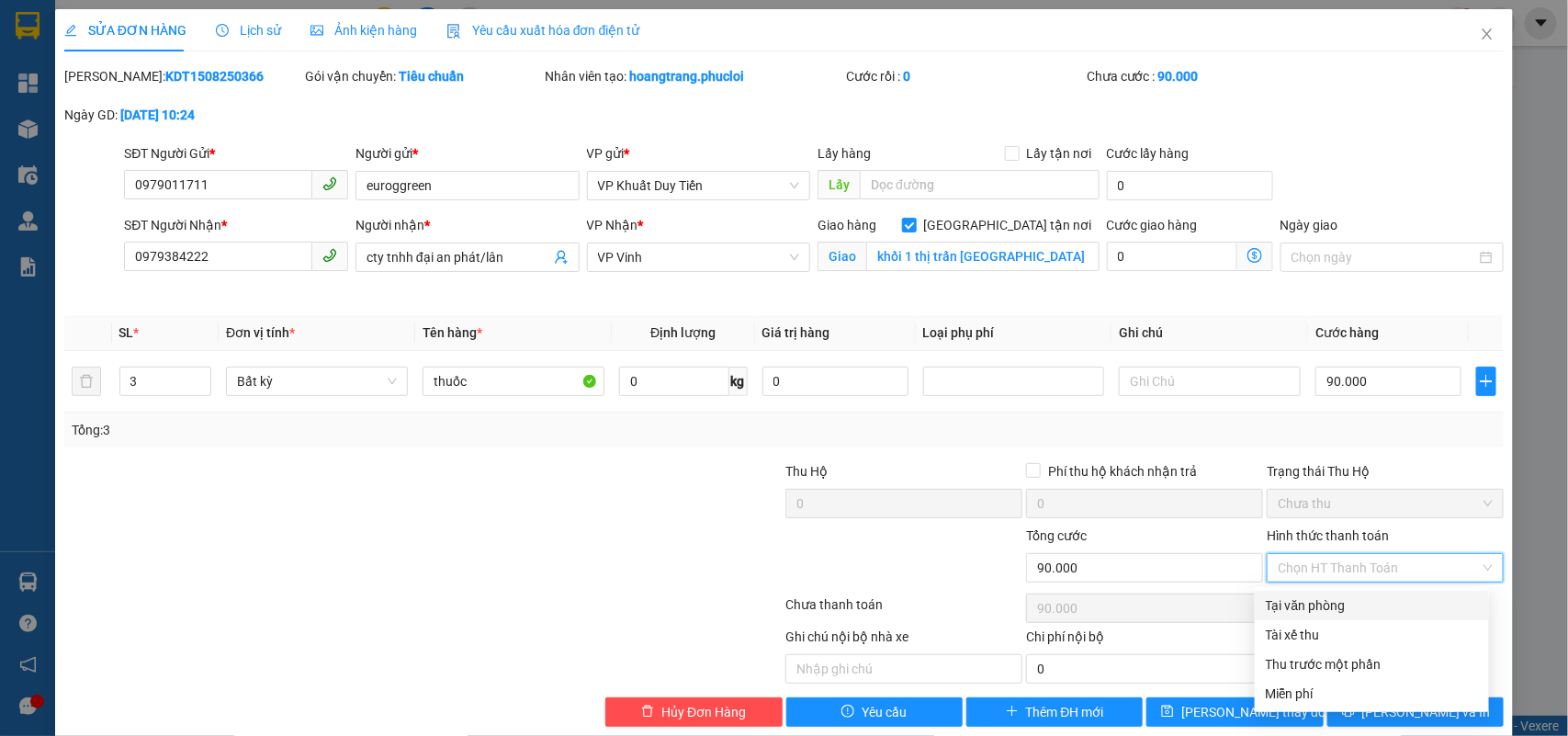
click at [1285, 604] on div "Tại văn phòng" at bounding box center [1372, 605] width 212 height 20
type input "0"
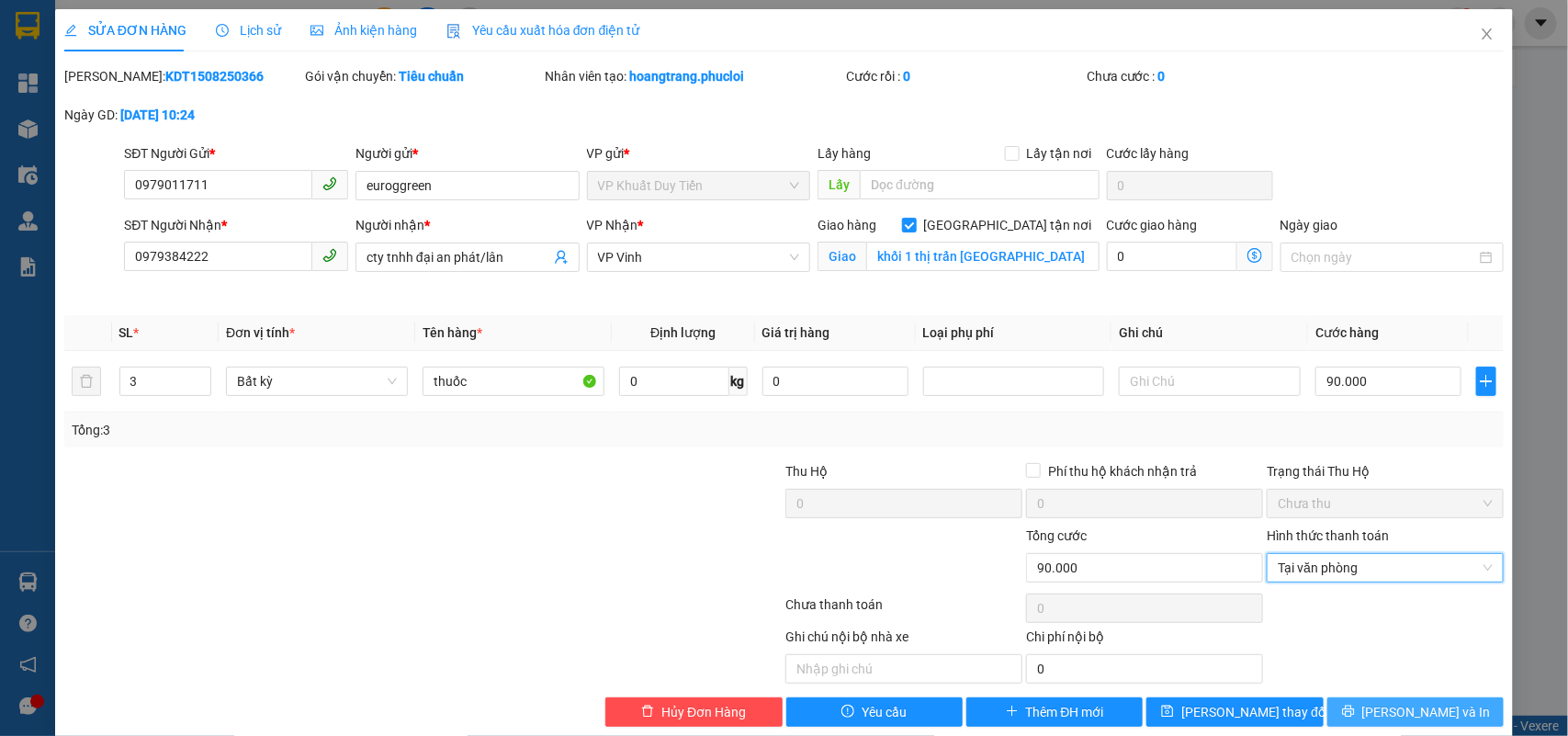
click at [1376, 701] on div "Total Paid Fee 0 Total UnPaid Fee 90.000 Cash Collection Total Fee Mã ĐH: KDT15…" at bounding box center [784, 396] width 1441 height 661
click at [1374, 701] on button "[PERSON_NAME] và In" at bounding box center [1415, 711] width 177 height 29
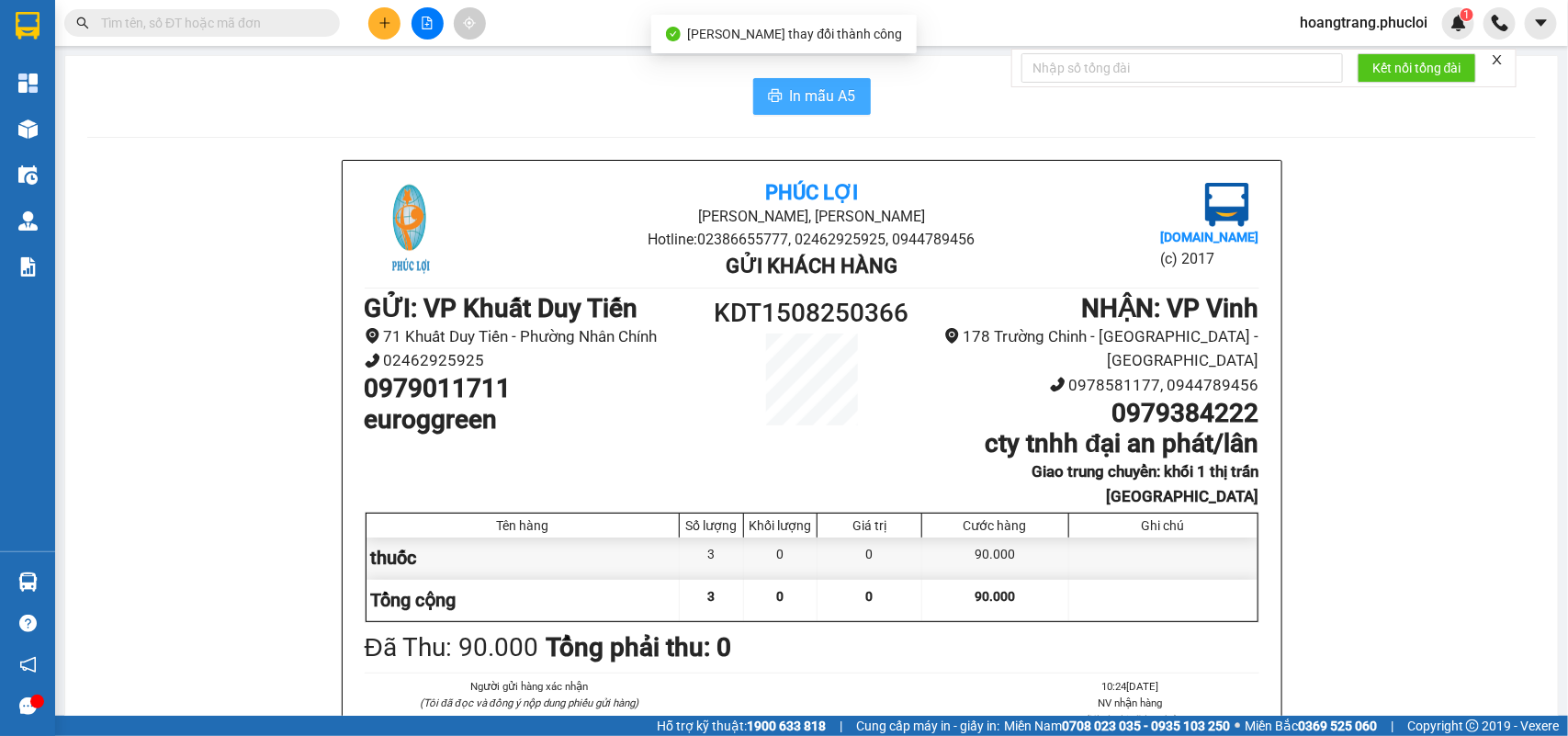
click at [781, 102] on button "In mẫu A5" at bounding box center [812, 96] width 118 height 37
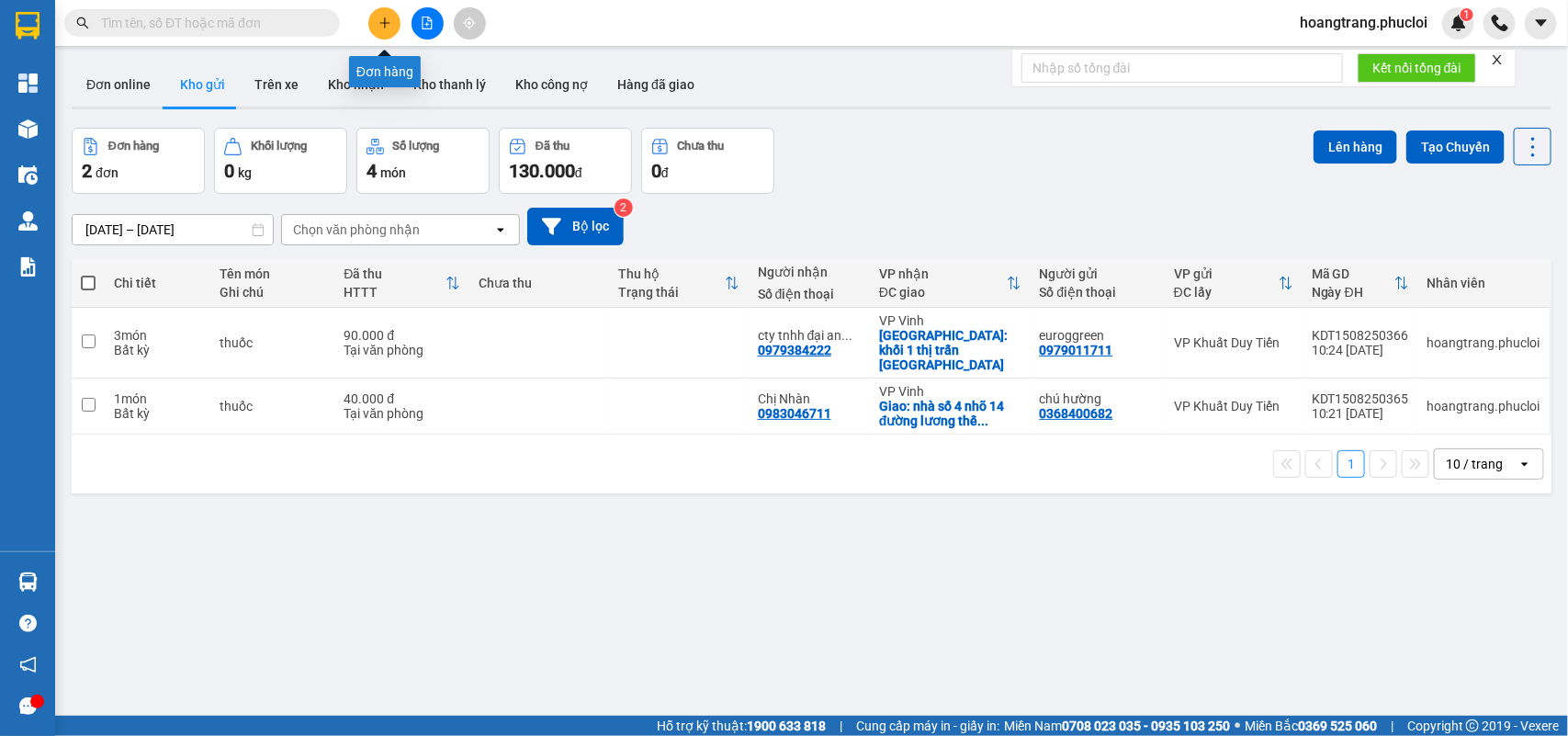
click at [387, 25] on icon "plus" at bounding box center [385, 24] width 13 height 13
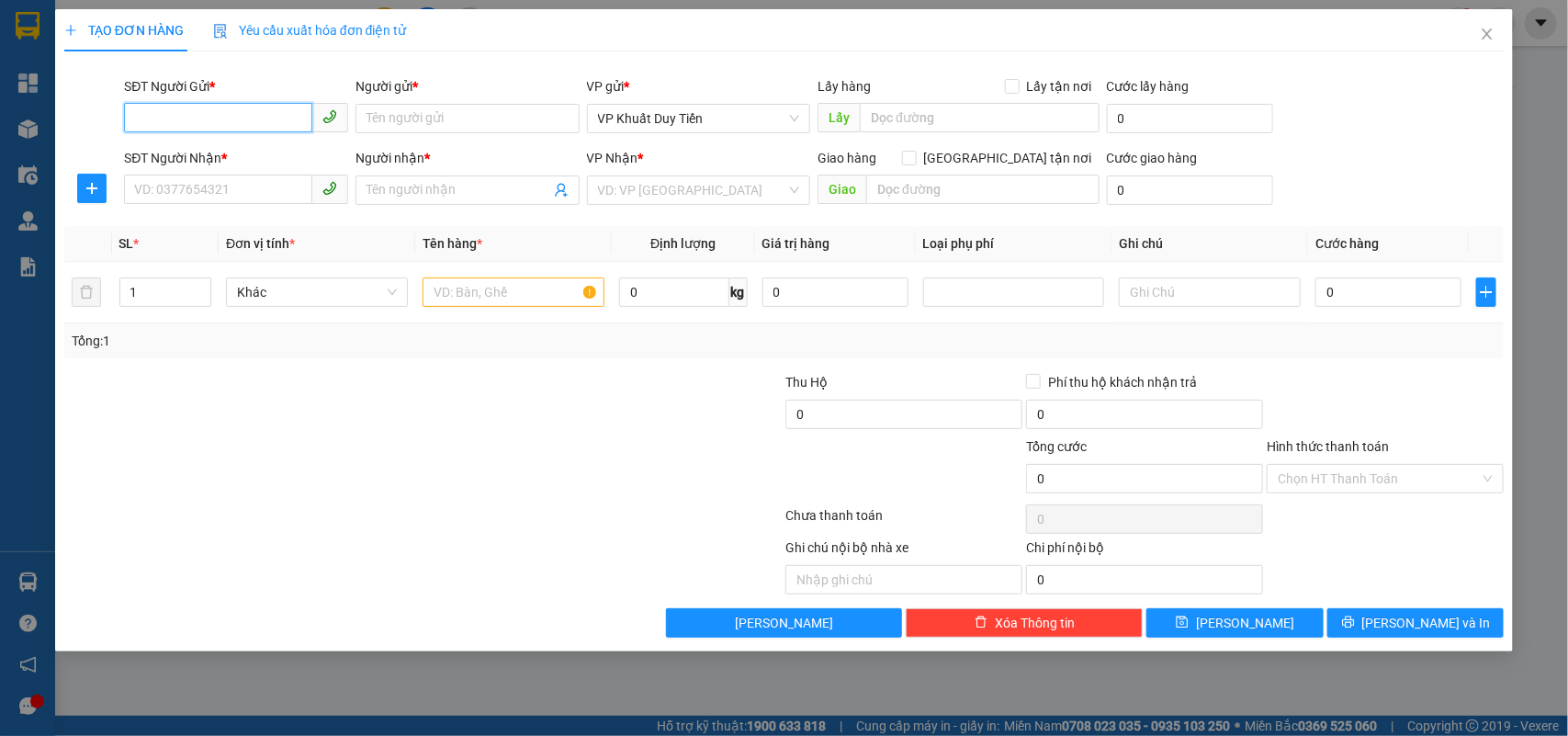
click at [170, 118] on input "SĐT Người Gửi *" at bounding box center [218, 117] width 189 height 29
click at [204, 153] on div "0979011711 - euroggreen" at bounding box center [236, 155] width 202 height 20
type input "0979011711"
type input "euroggreen"
type input "0979011711"
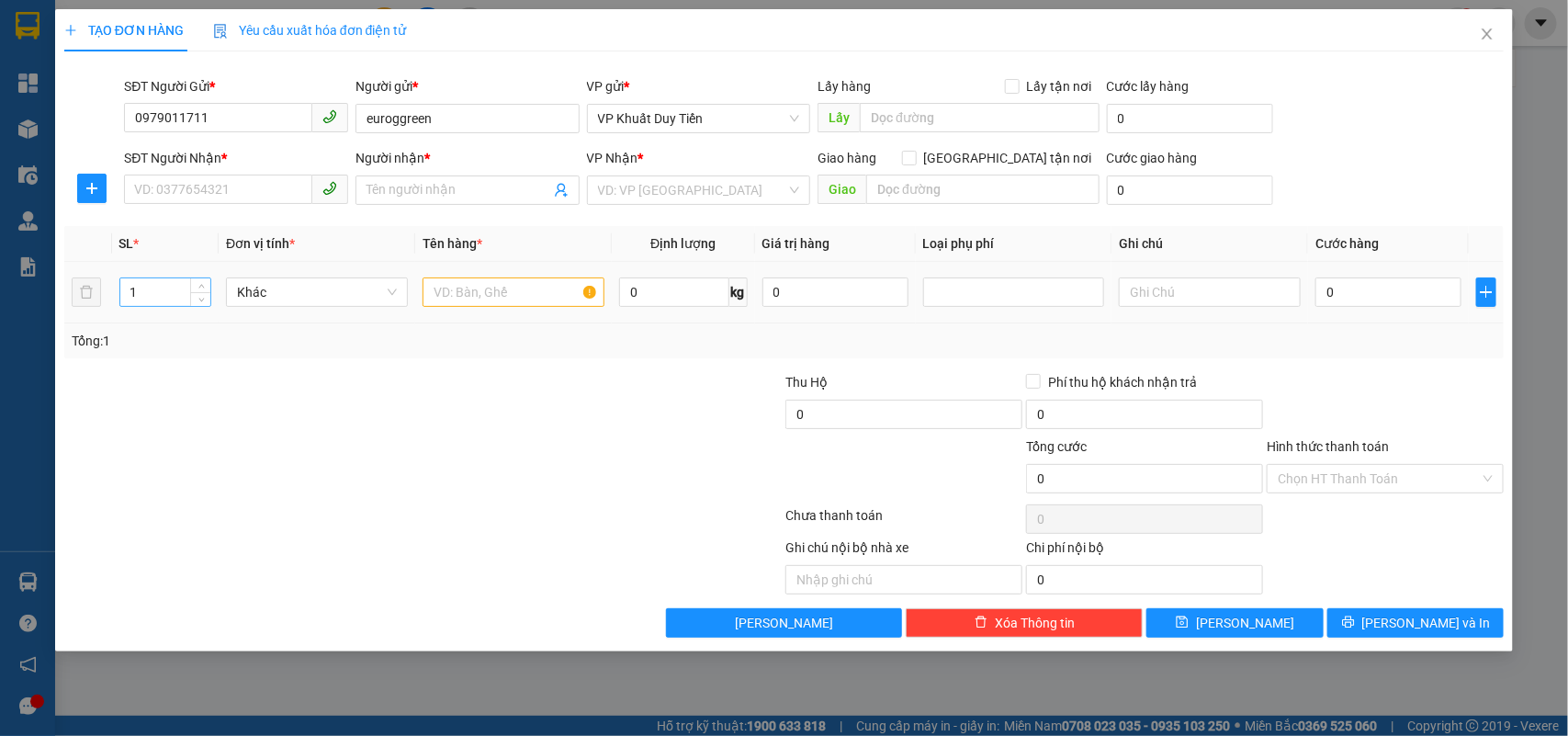
click at [148, 294] on input "1" at bounding box center [165, 292] width 91 height 27
click at [179, 182] on input "SĐT Người Nhận *" at bounding box center [218, 189] width 189 height 29
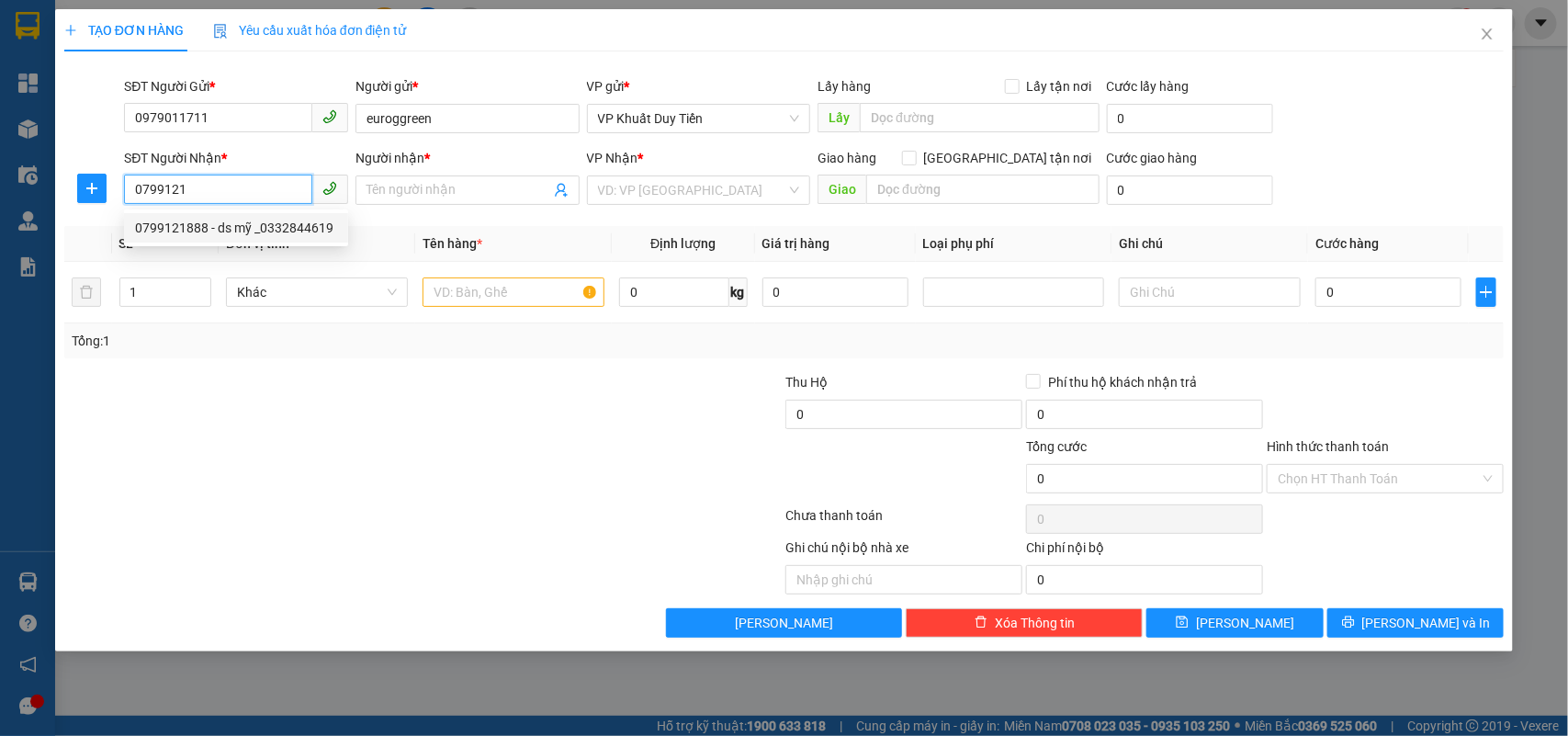
click at [221, 225] on div "0799121888 - ds mỹ _0332844619" at bounding box center [236, 227] width 202 height 20
type input "0799121888"
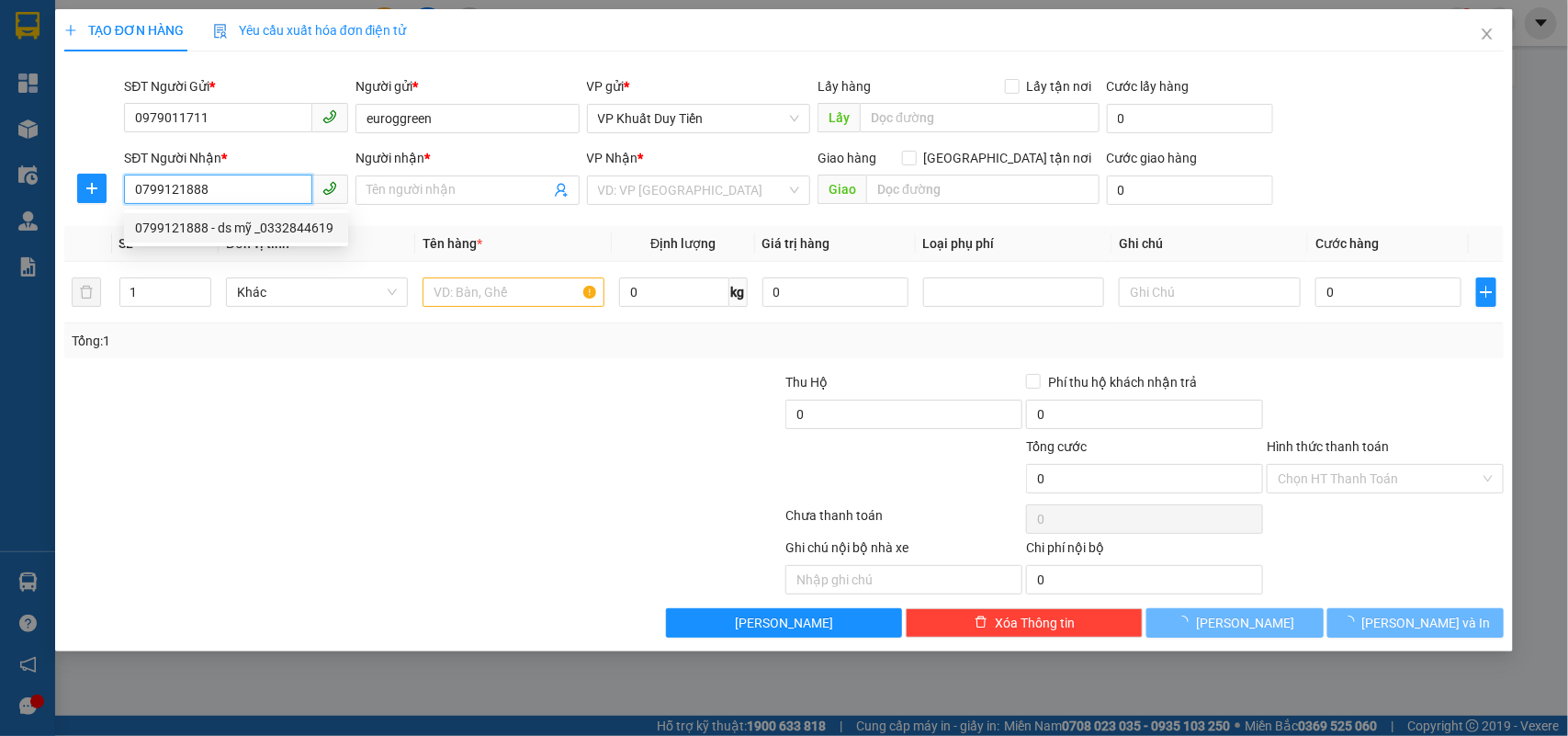
type input "ds mỹ _0332844619"
checkbox input "true"
type input "nhà thuốc trung tâm y tế huyện [GEOGRAPHIC_DATA] , thôn [GEOGRAPHIC_DATA] xã [G…"
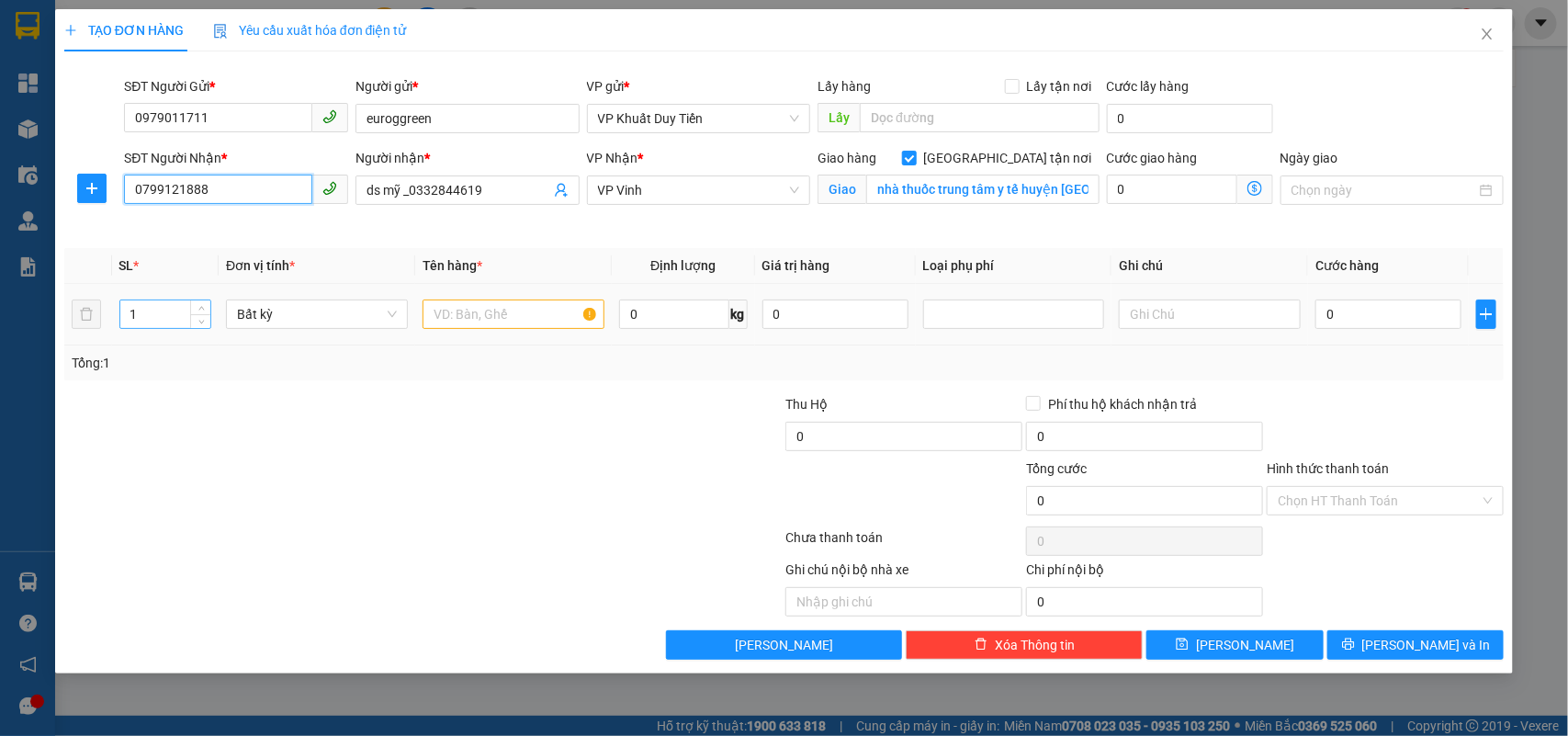
type input "0799121888"
click at [141, 319] on input "1" at bounding box center [165, 313] width 91 height 27
type input "7"
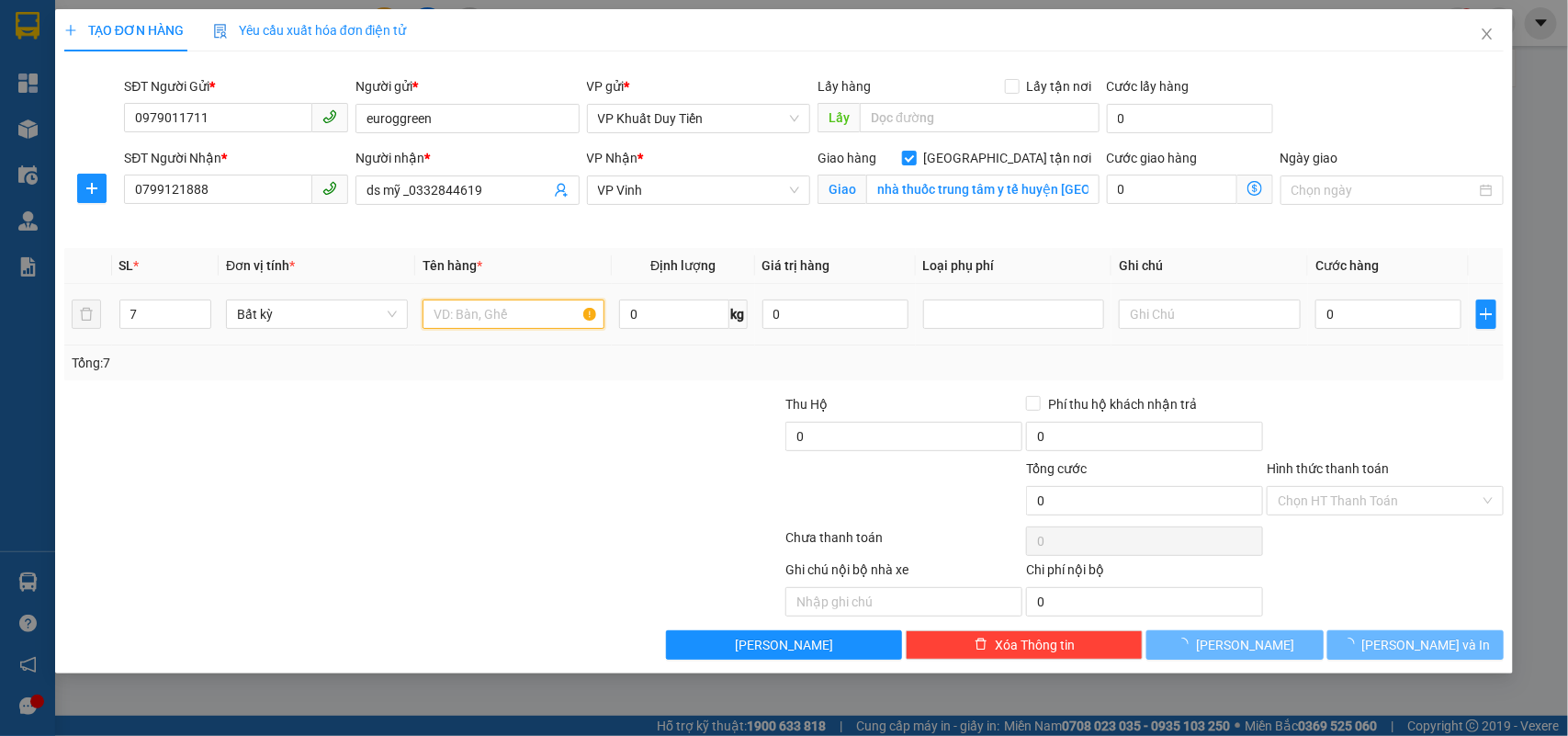
click at [451, 314] on input "text" at bounding box center [514, 313] width 182 height 29
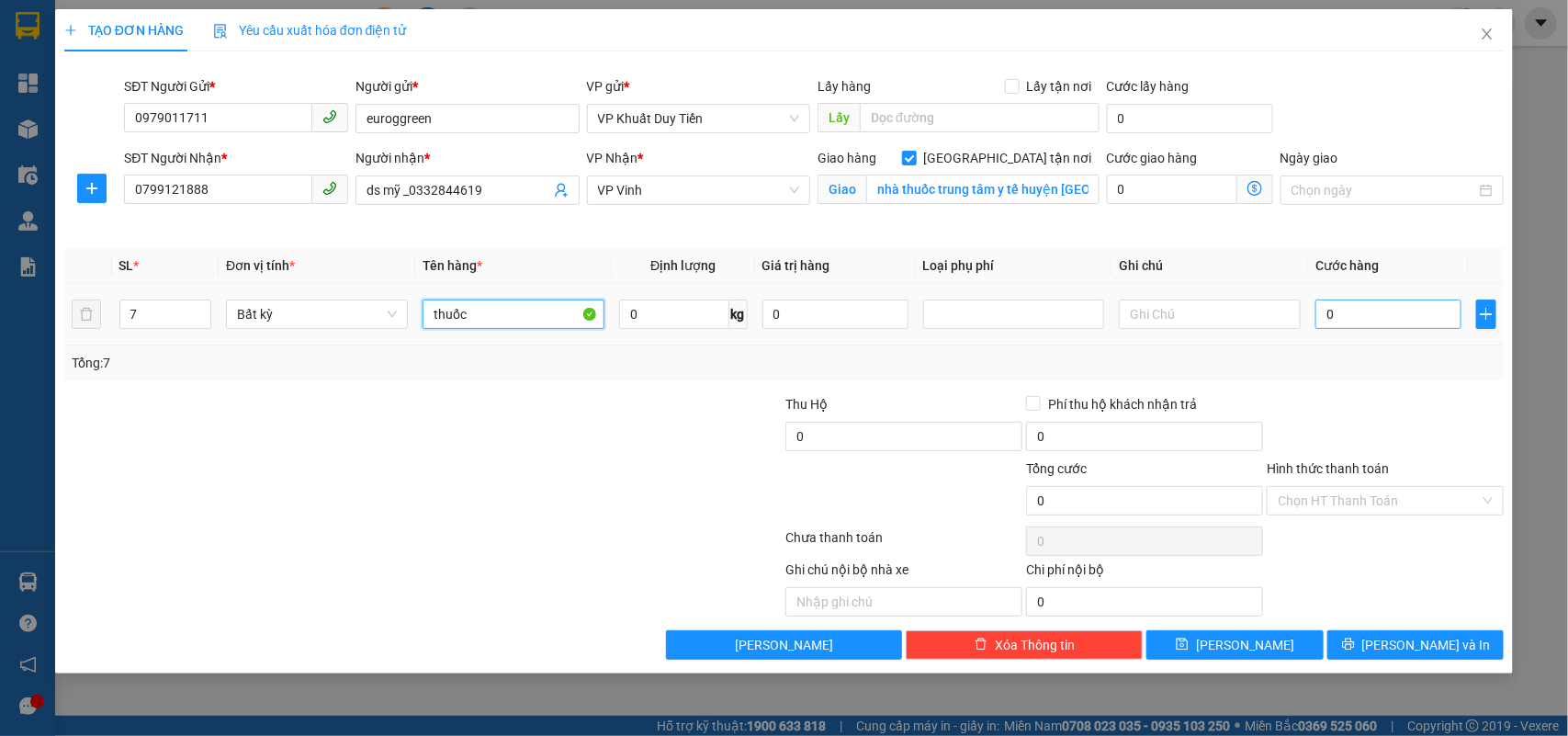
type input "thuốc"
click at [1316, 309] on input "0" at bounding box center [1389, 313] width 146 height 29
type input "3"
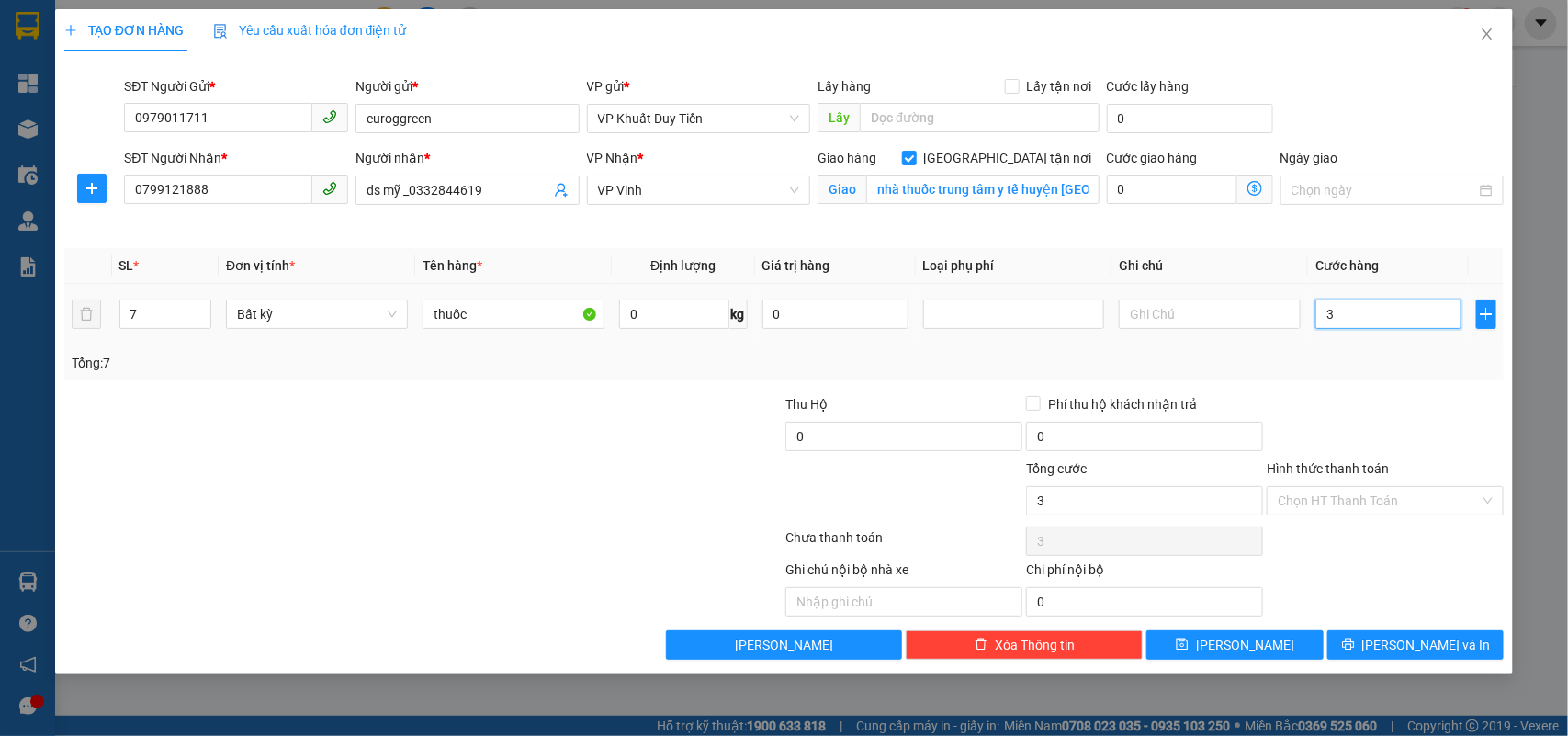
type input "35"
type input "350"
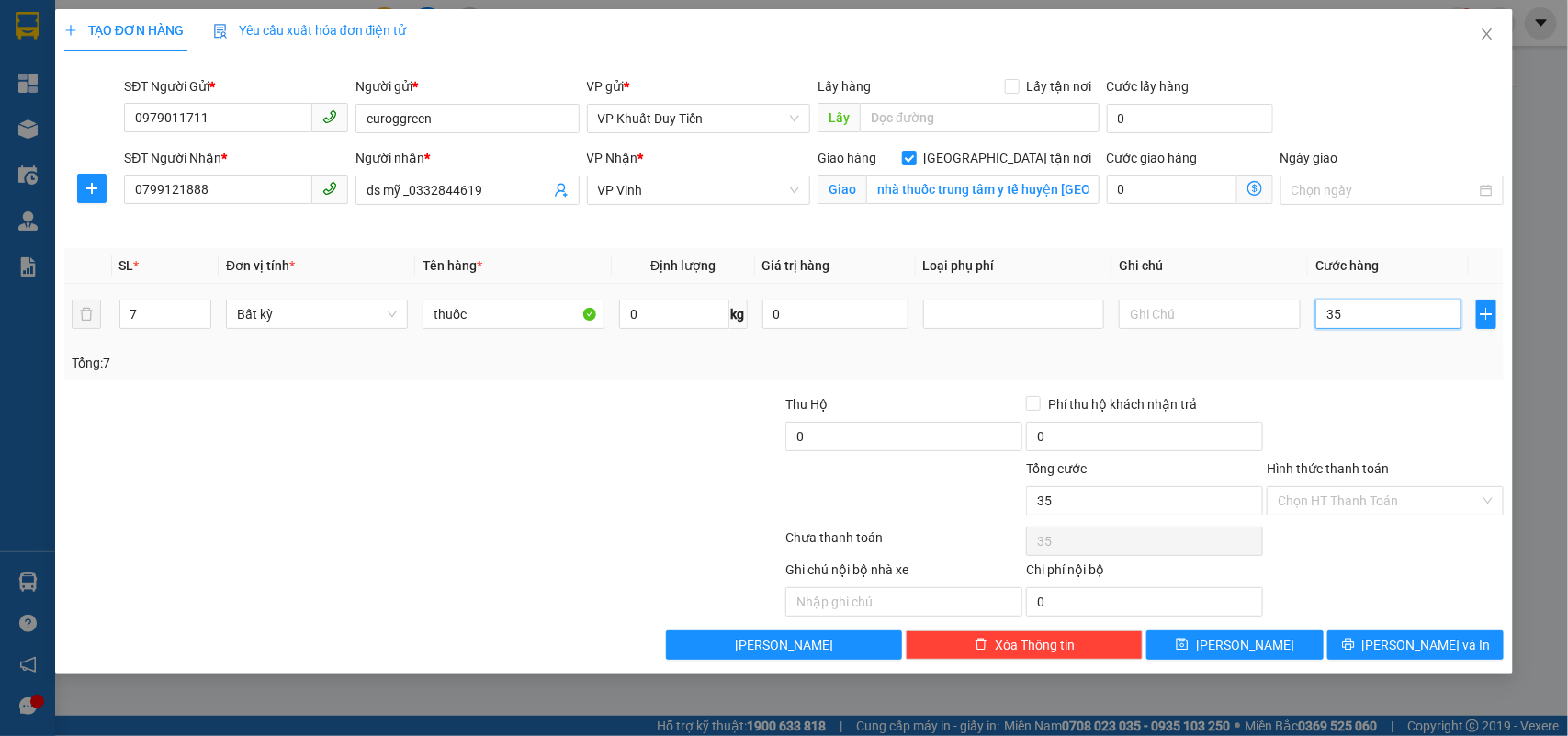
type input "350"
type input "3.500"
type input "35.000"
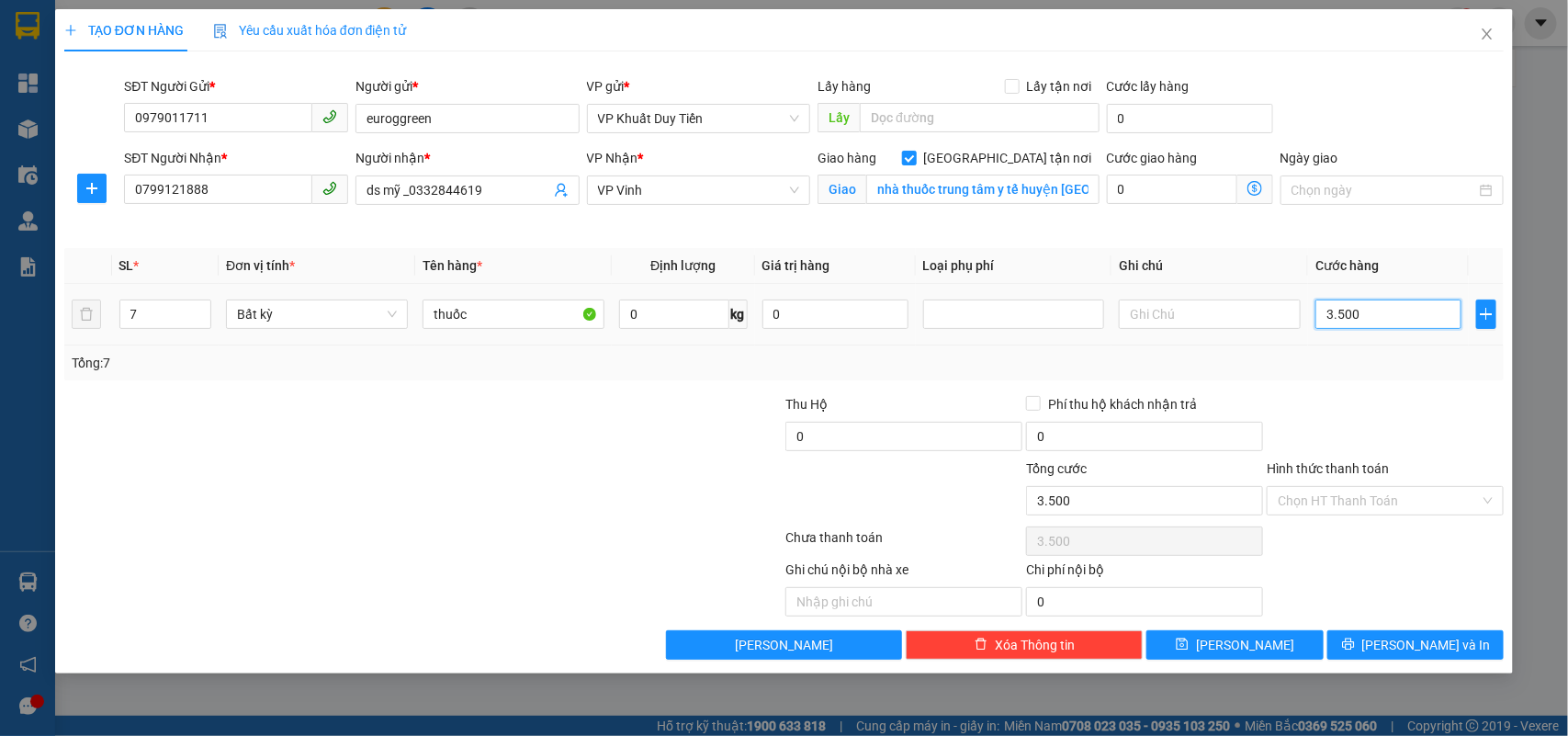
type input "35.000"
type input "350.000"
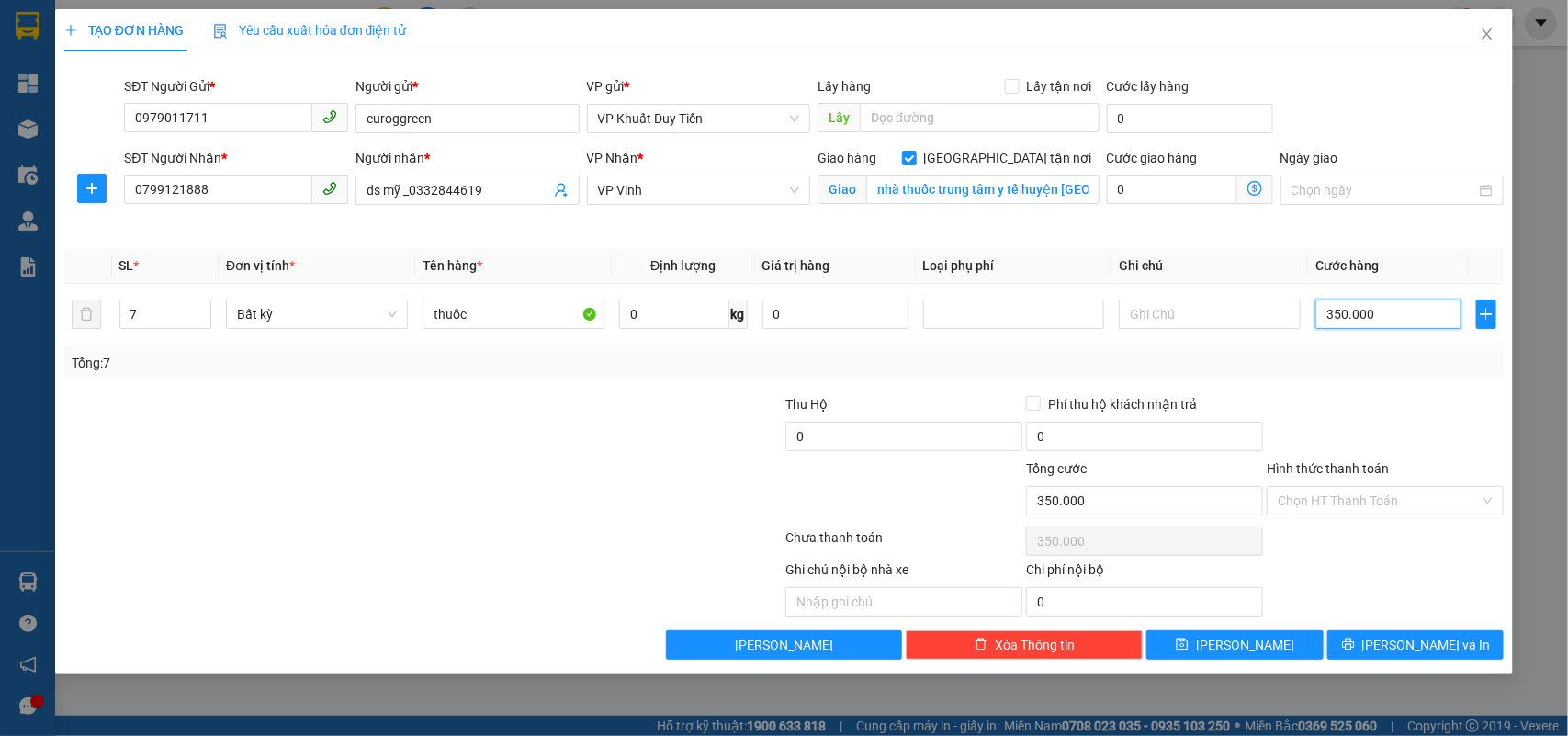
type input "350.000"
click at [1316, 466] on label "Hình thức thanh toán" at bounding box center [1327, 469] width 122 height 15
click at [1316, 487] on input "Hình thức thanh toán" at bounding box center [1379, 500] width 202 height 27
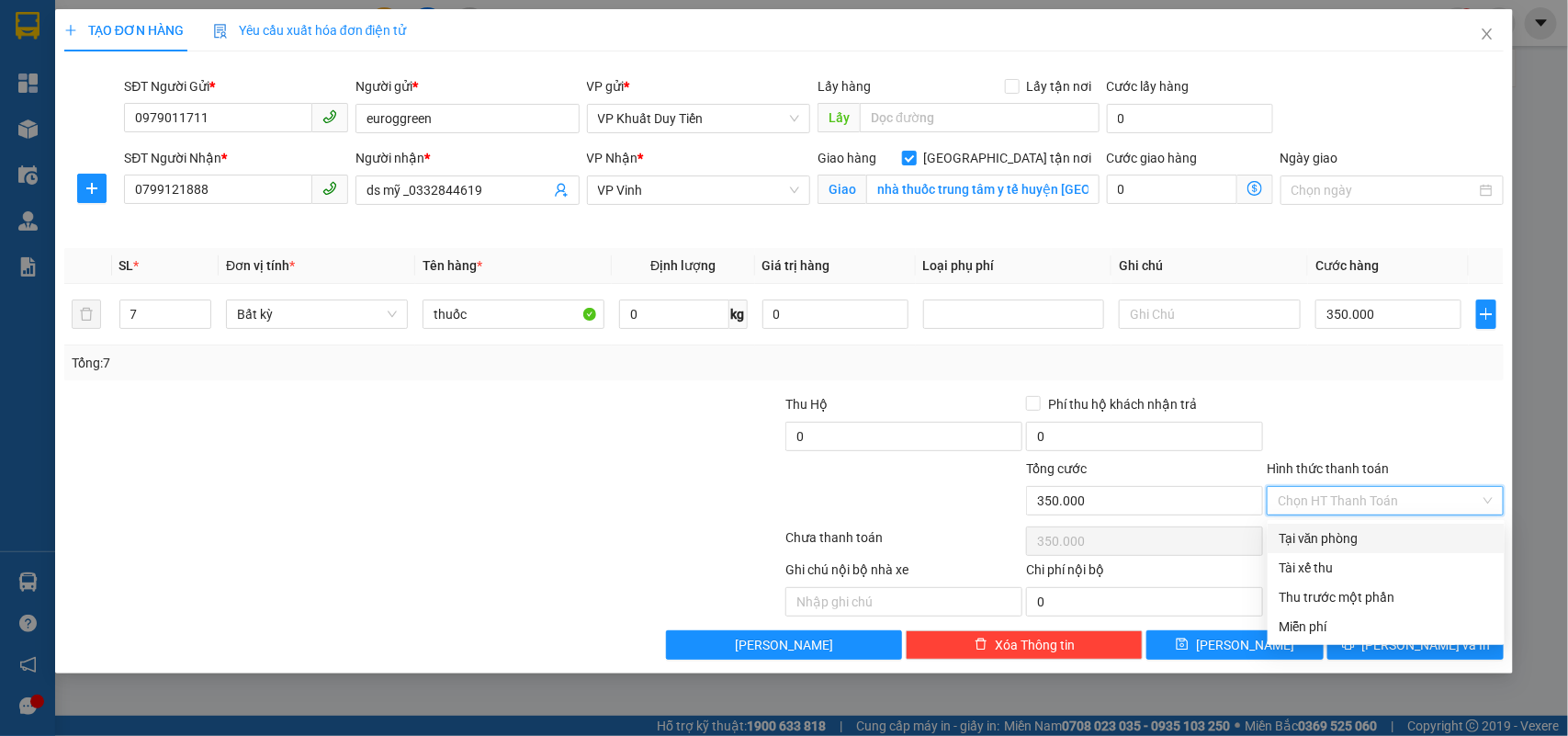
click at [1307, 542] on div "Tại văn phòng" at bounding box center [1387, 538] width 215 height 20
type input "0"
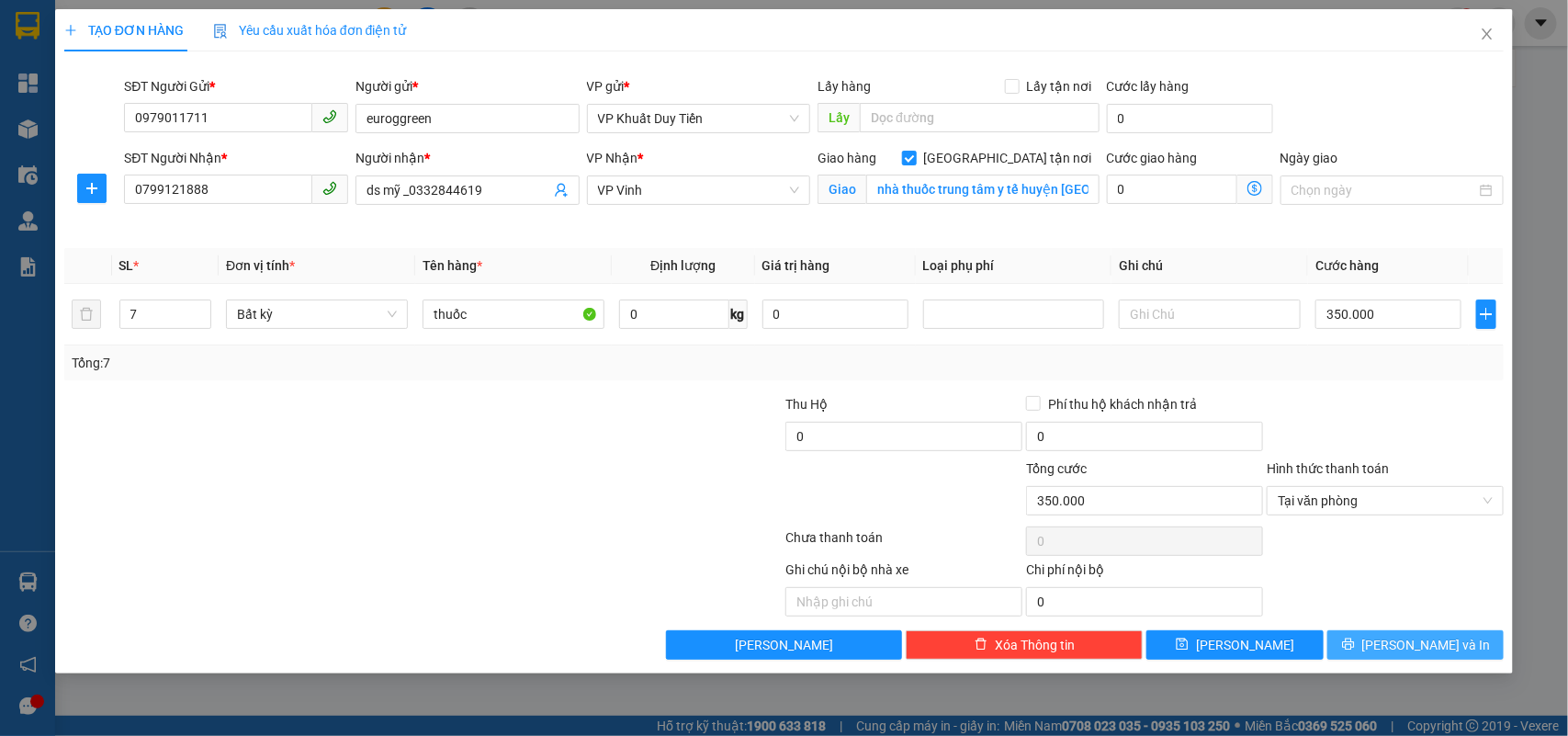
click at [1355, 652] on span "printer" at bounding box center [1349, 644] width 13 height 15
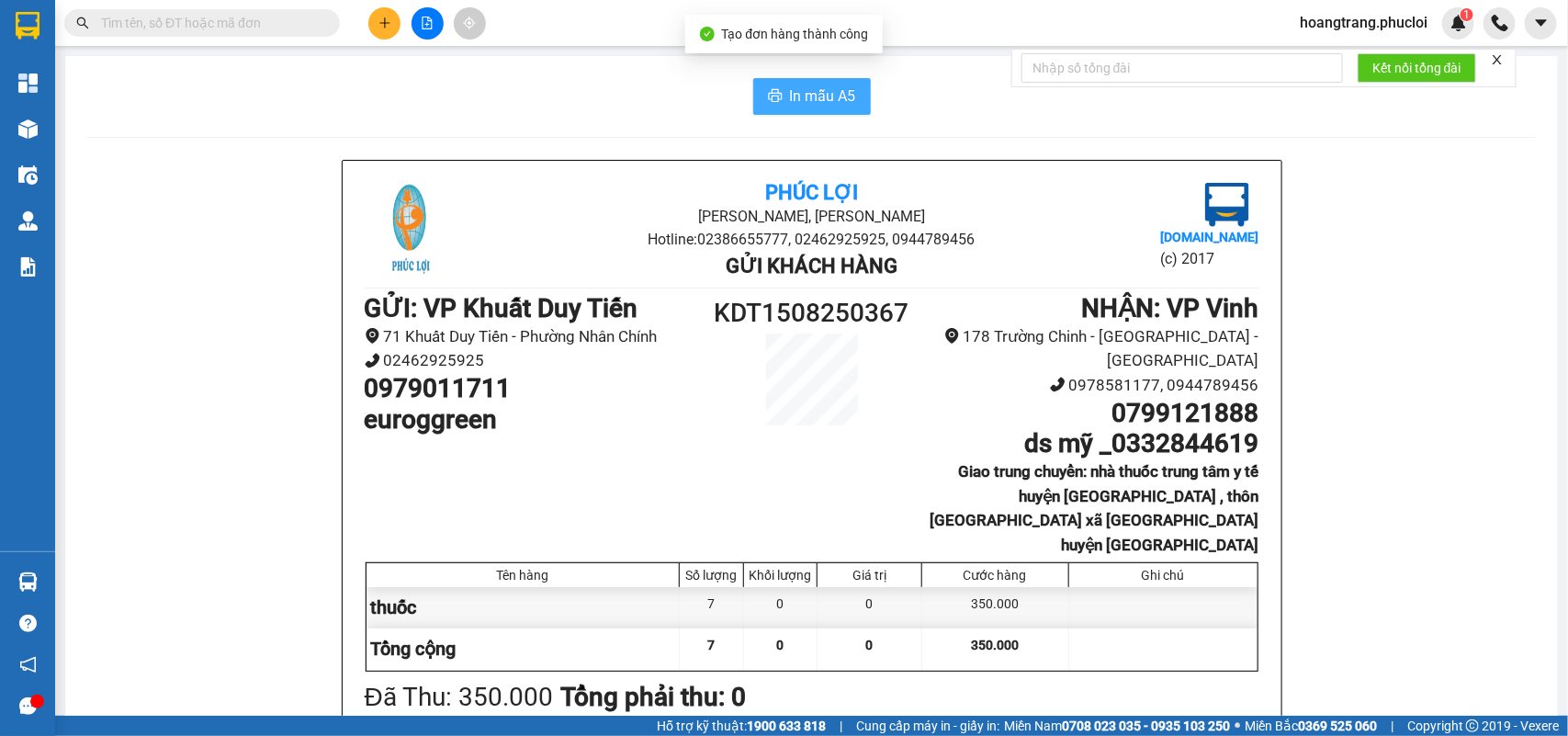
click at [802, 88] on span "In mẫu A5" at bounding box center [823, 96] width 66 height 23
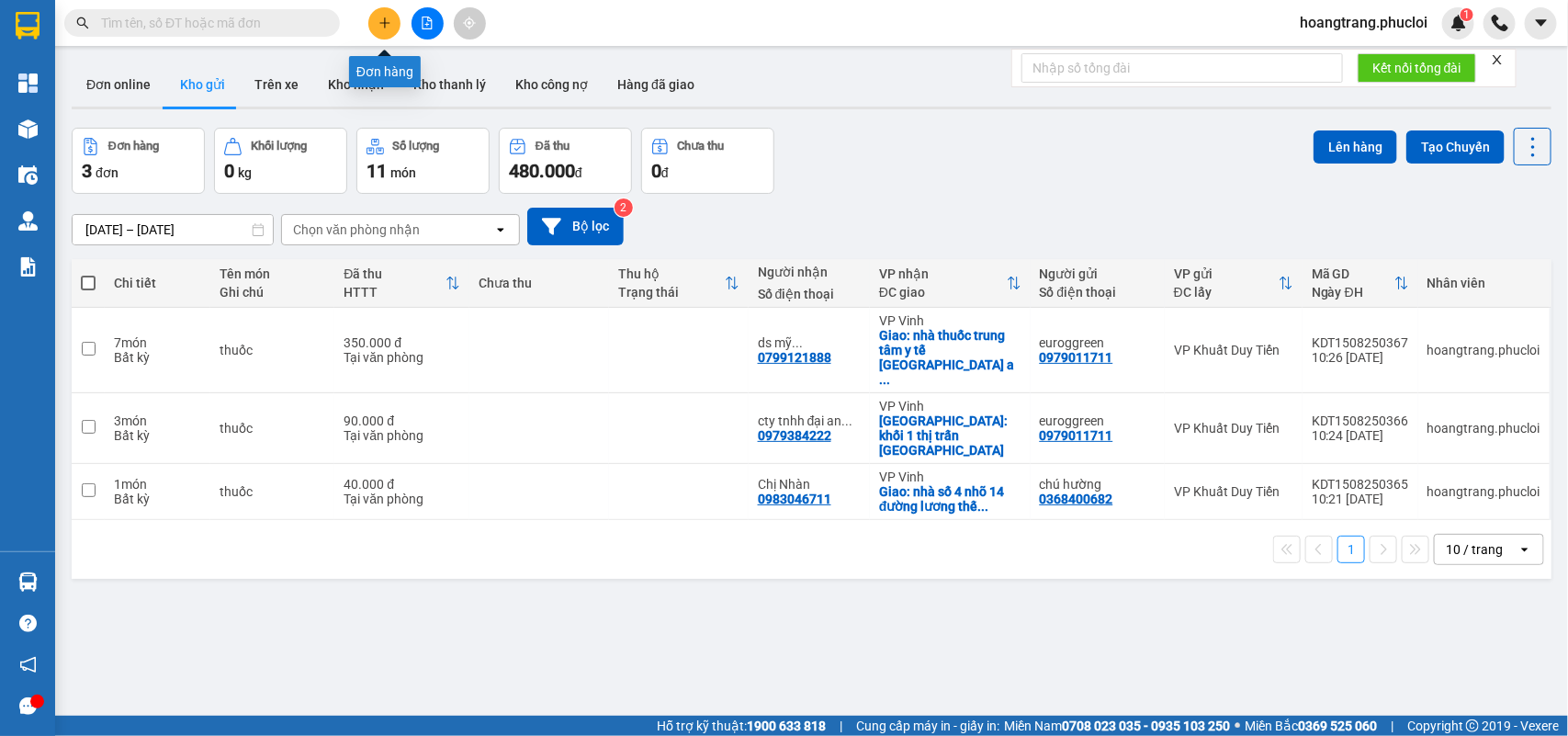
click at [379, 24] on icon "plus" at bounding box center [385, 24] width 13 height 13
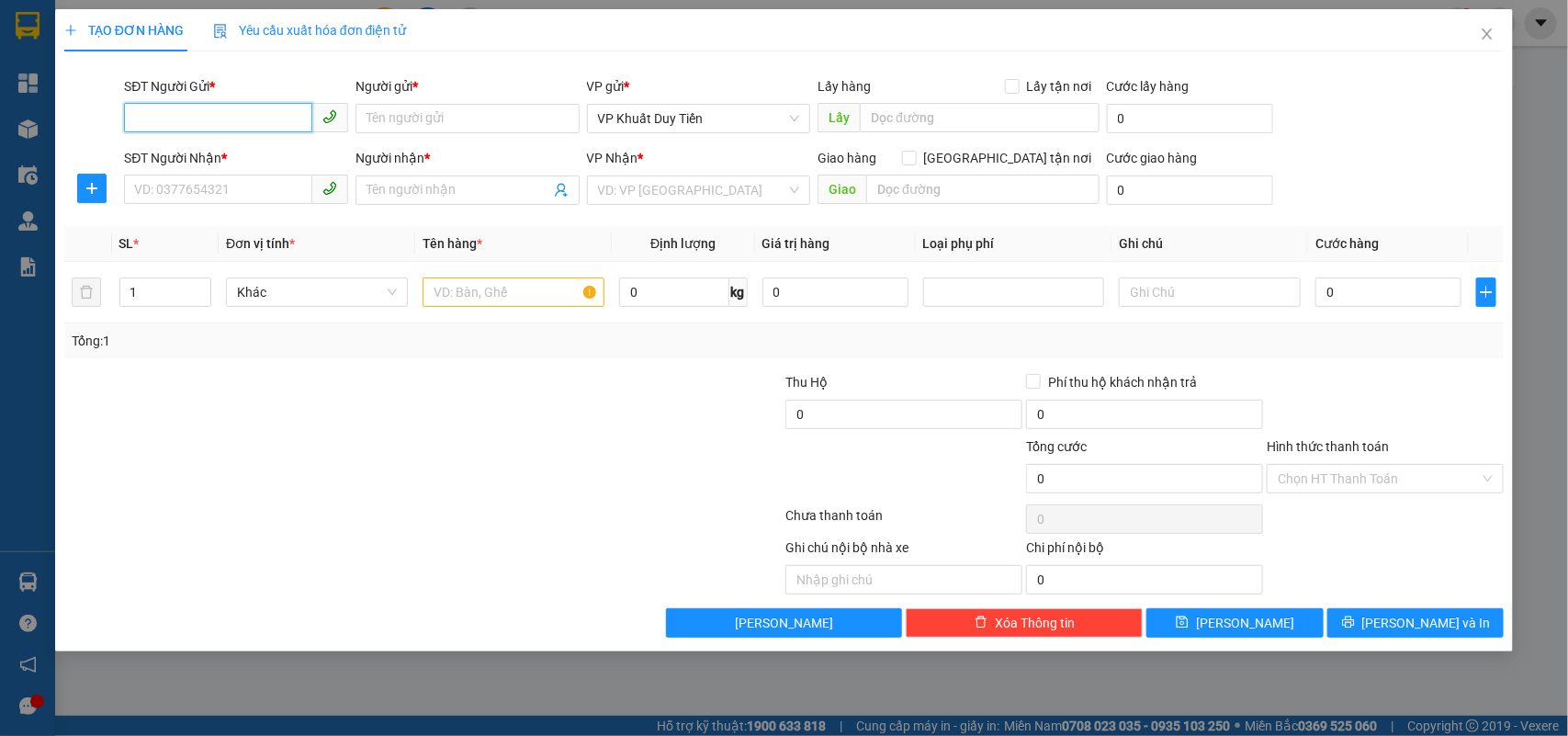
click at [218, 122] on input "SĐT Người Gửi *" at bounding box center [218, 117] width 189 height 29
type input "7"
click at [210, 152] on div "0979011711 - euroggreen" at bounding box center [236, 155] width 202 height 20
type input "0979011711"
type input "euroggreen"
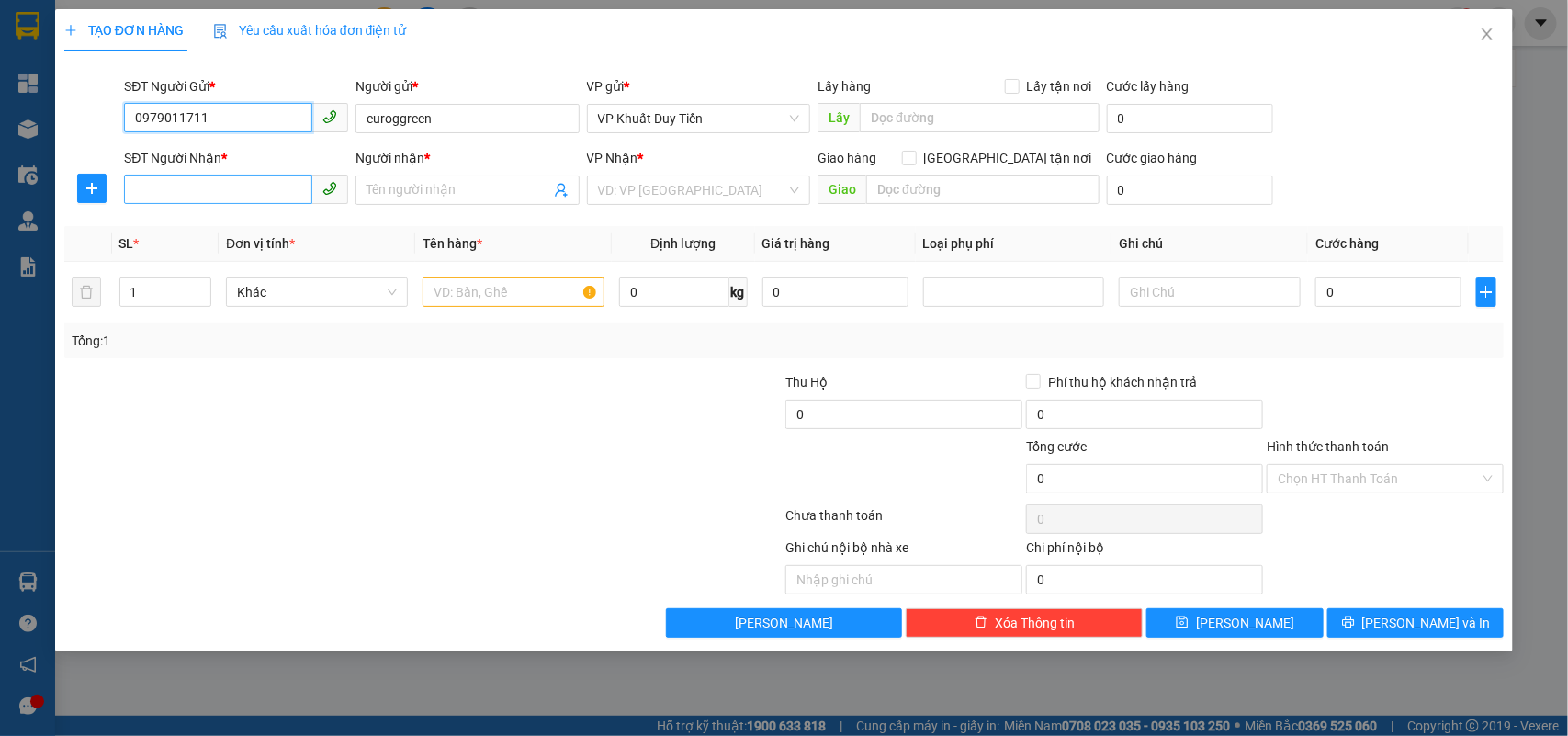
type input "0979011711"
click at [159, 190] on input "SĐT Người Nhận *" at bounding box center [218, 189] width 189 height 29
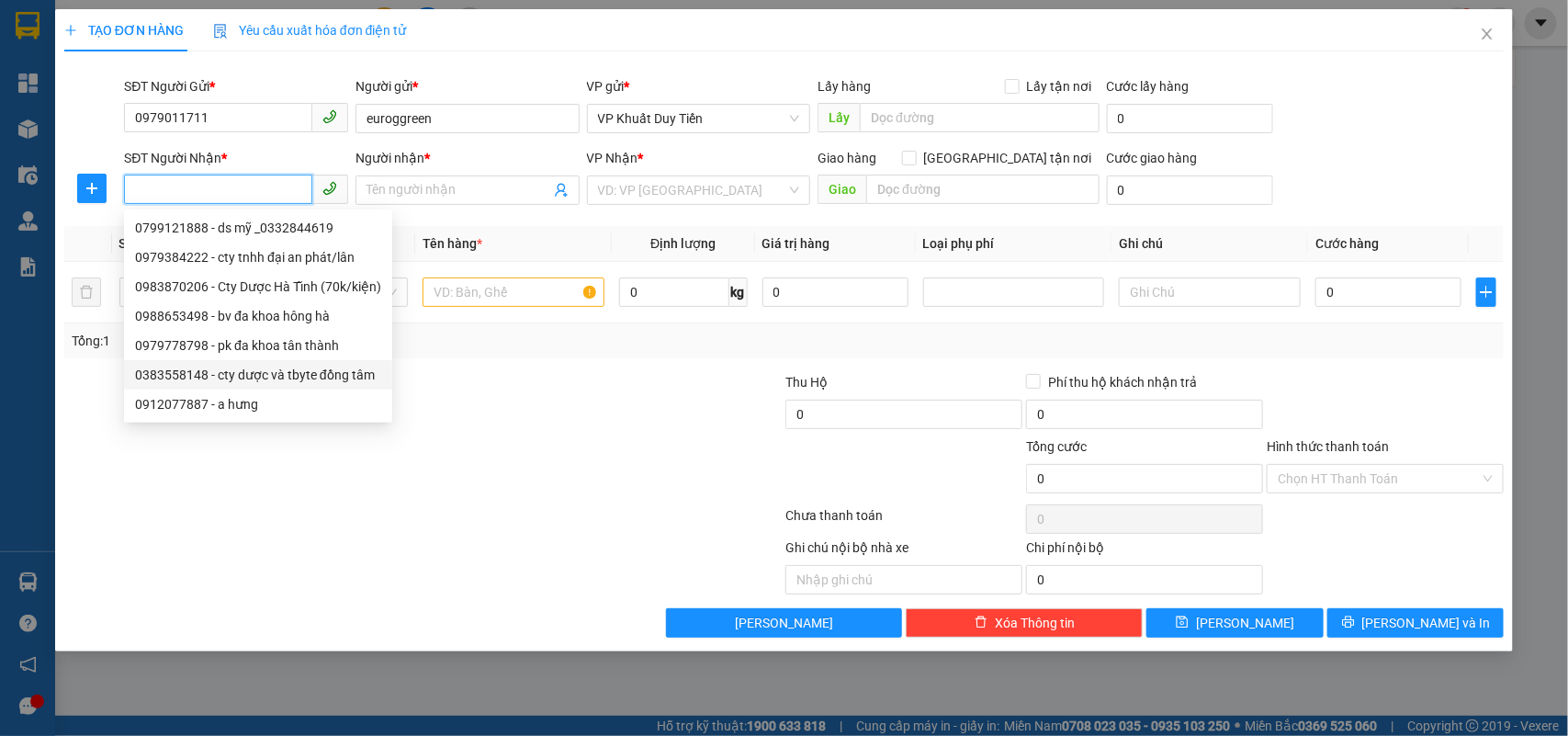
click at [167, 369] on div "0383558148 - cty dược và tbyte đồng tâm" at bounding box center [258, 374] width 246 height 20
type input "0383558148"
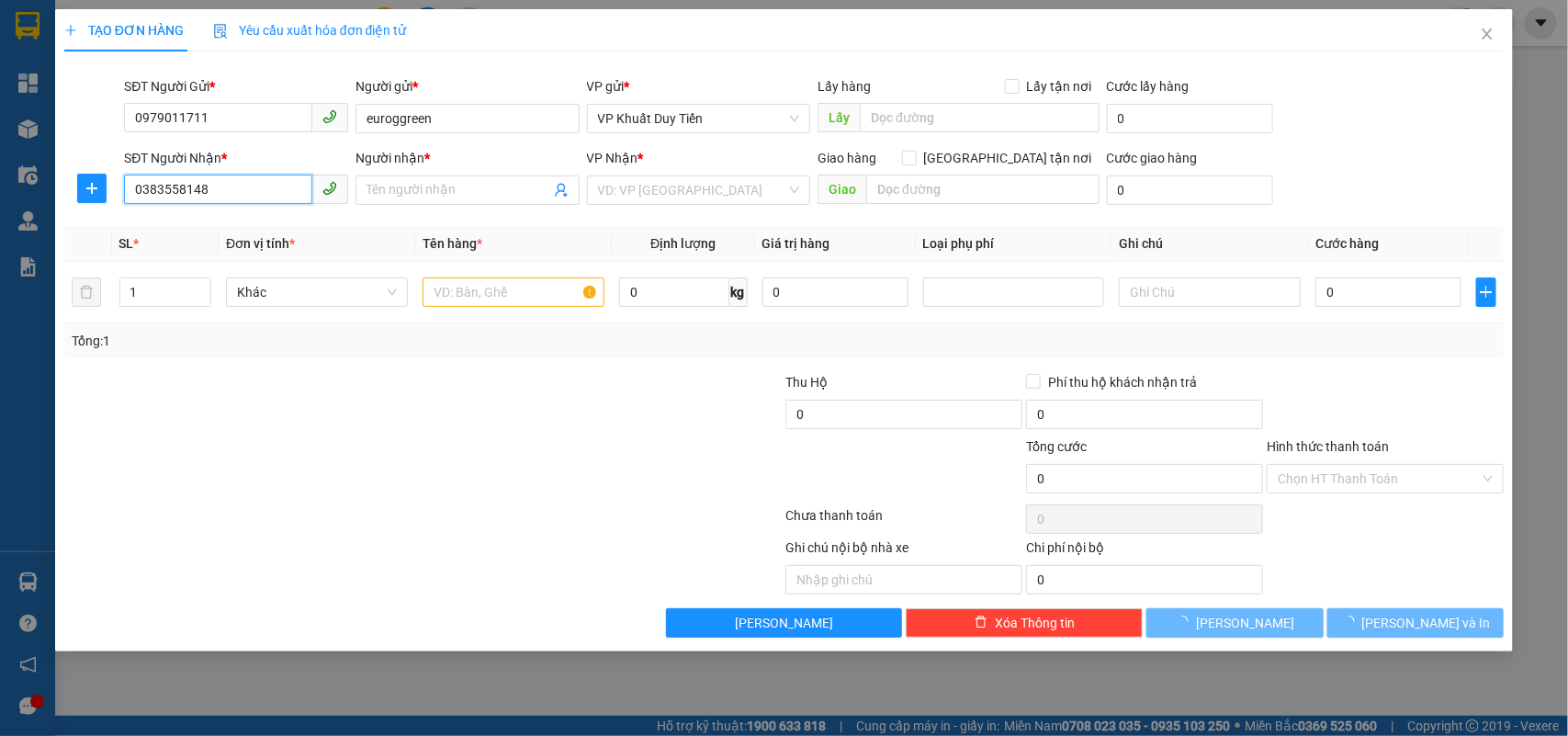
type input "cty dược và tbyte đồng tâm"
checkbox input "true"
type input "37 đường lục niên khối phúc lộc nghệ an"
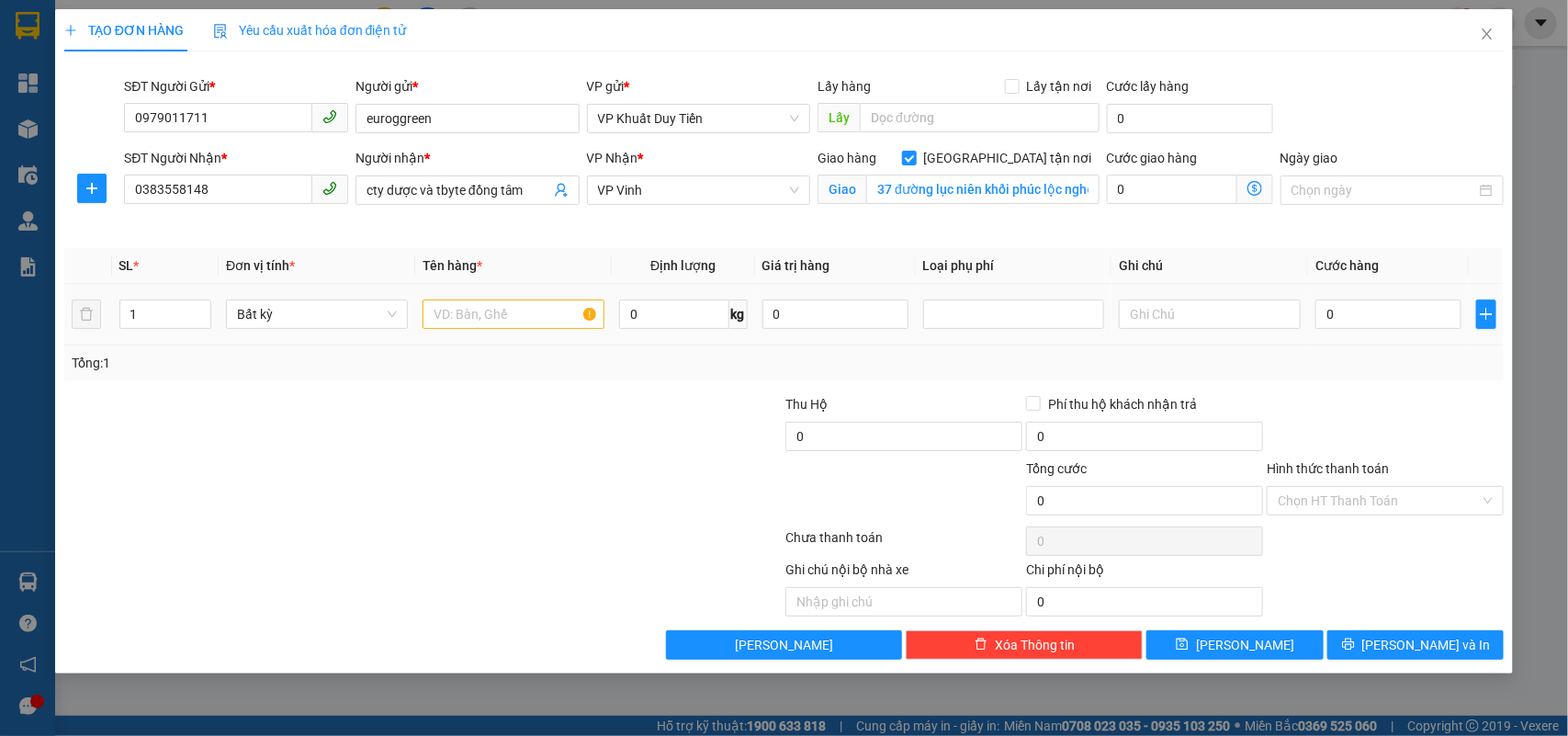
click at [143, 294] on td "1" at bounding box center [166, 314] width 108 height 61
click at [152, 308] on input "1" at bounding box center [165, 313] width 91 height 27
type input "20"
click at [431, 300] on input "text" at bounding box center [514, 313] width 182 height 29
type input "thuốc"
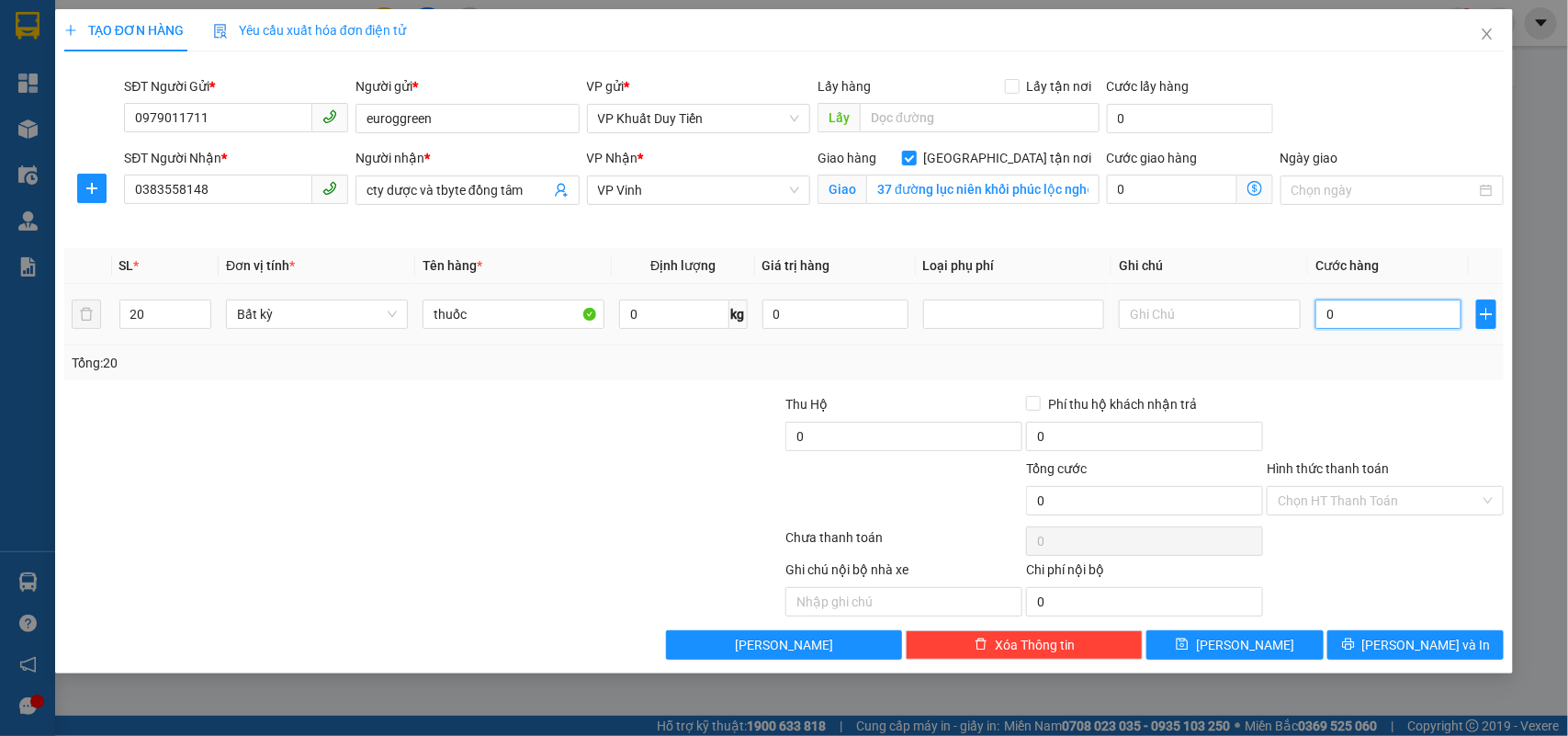
click at [1320, 314] on input "0" at bounding box center [1389, 313] width 146 height 29
type input "5"
type input "50"
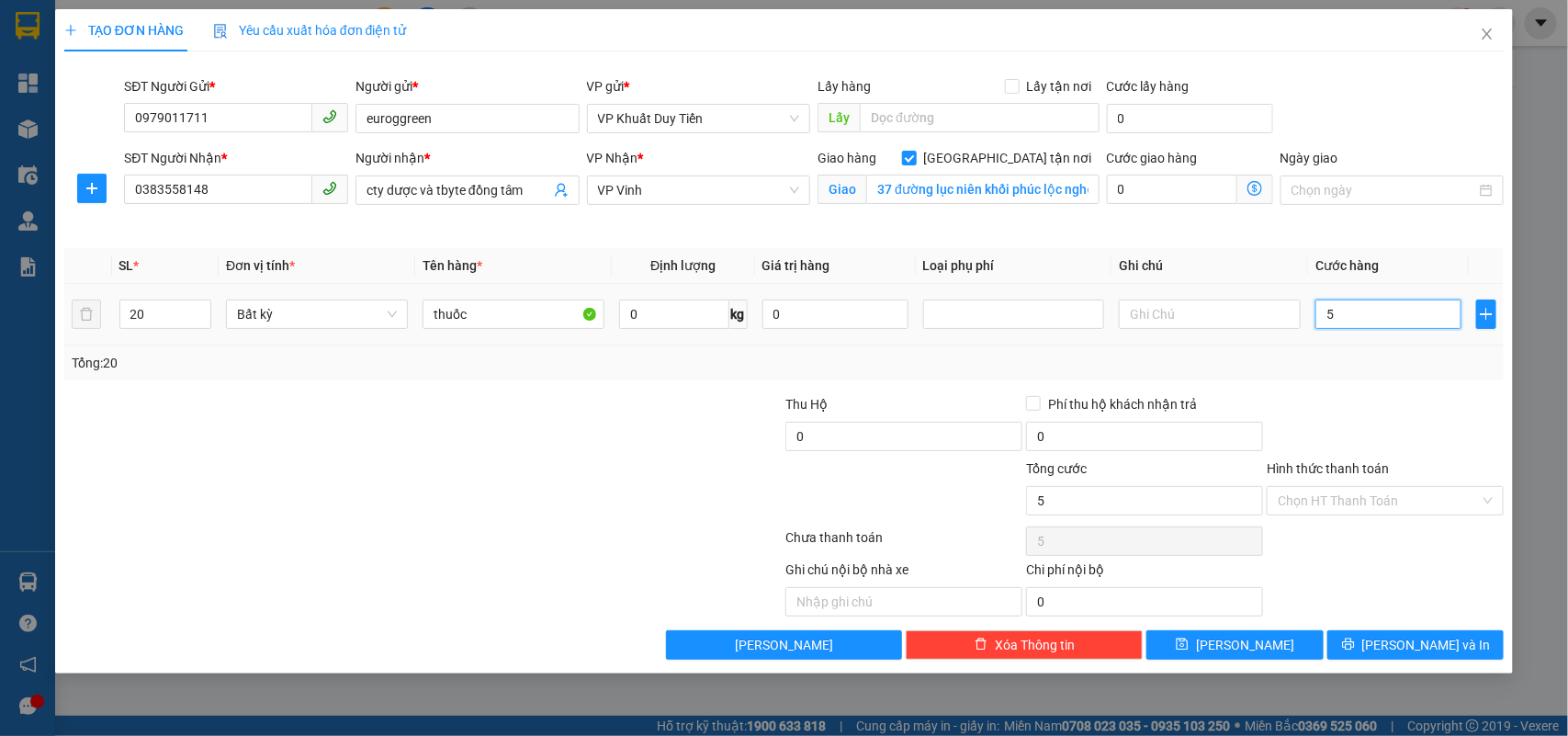
type input "50"
type input "500"
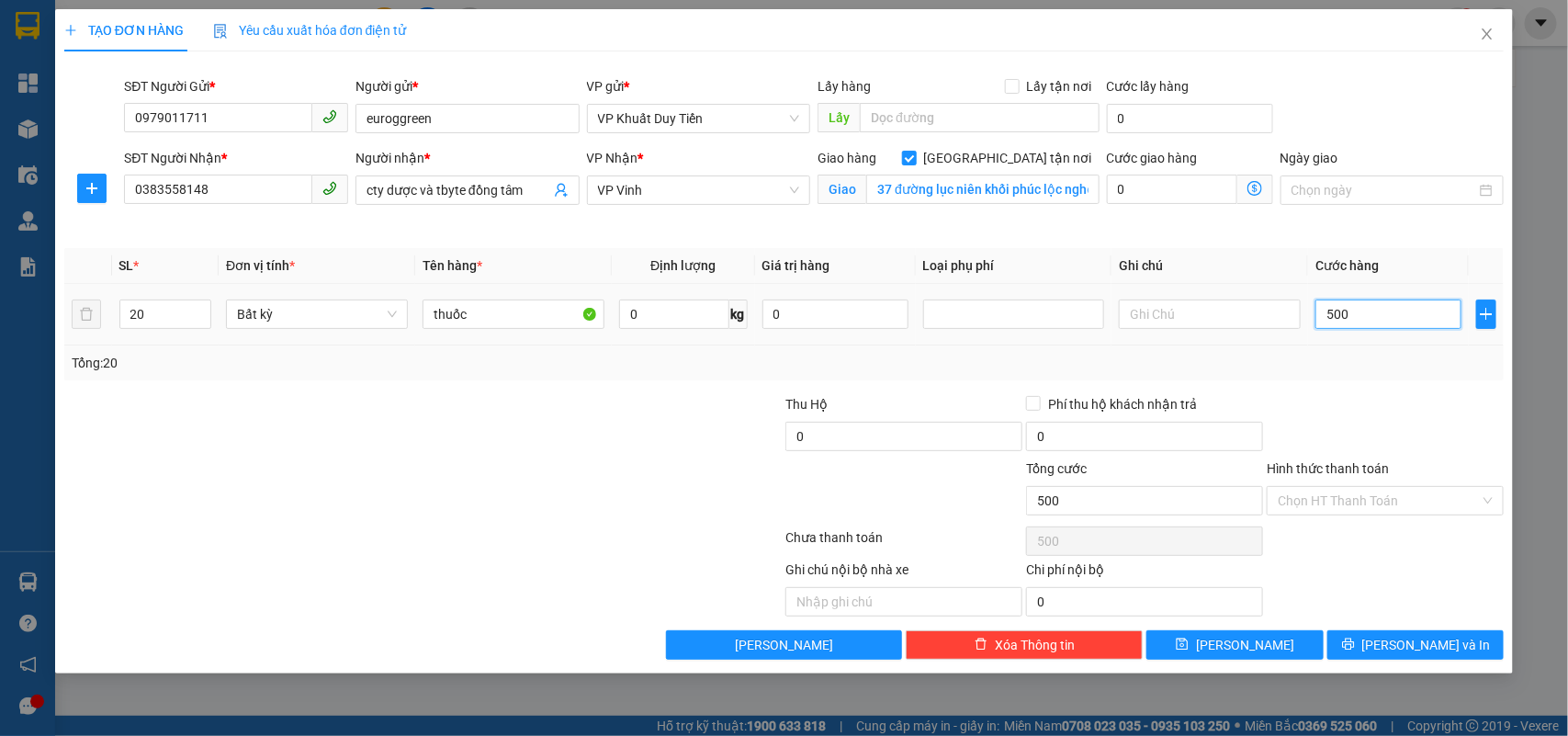
type input "5.000"
type input "50.000"
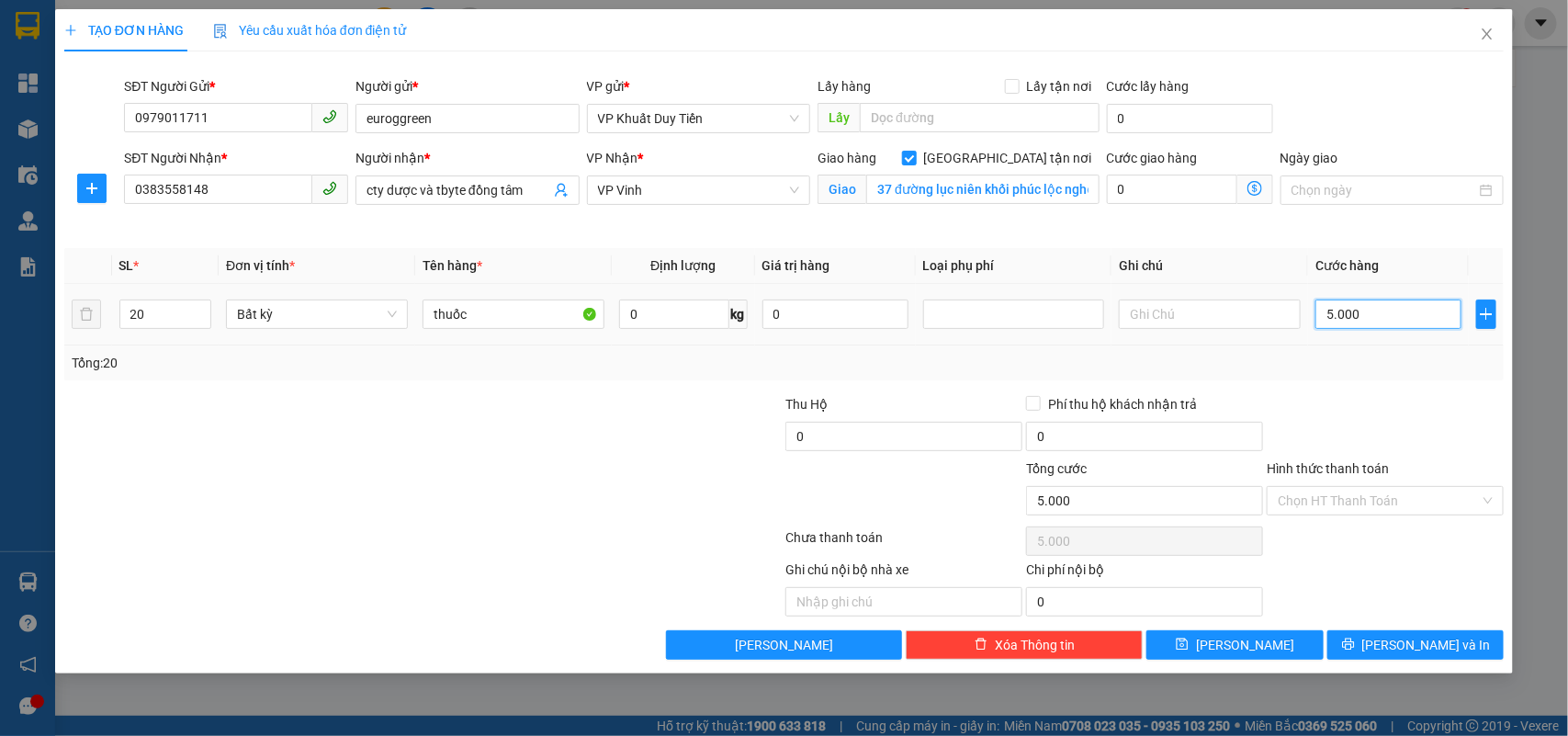
type input "50.000"
type input "500.000"
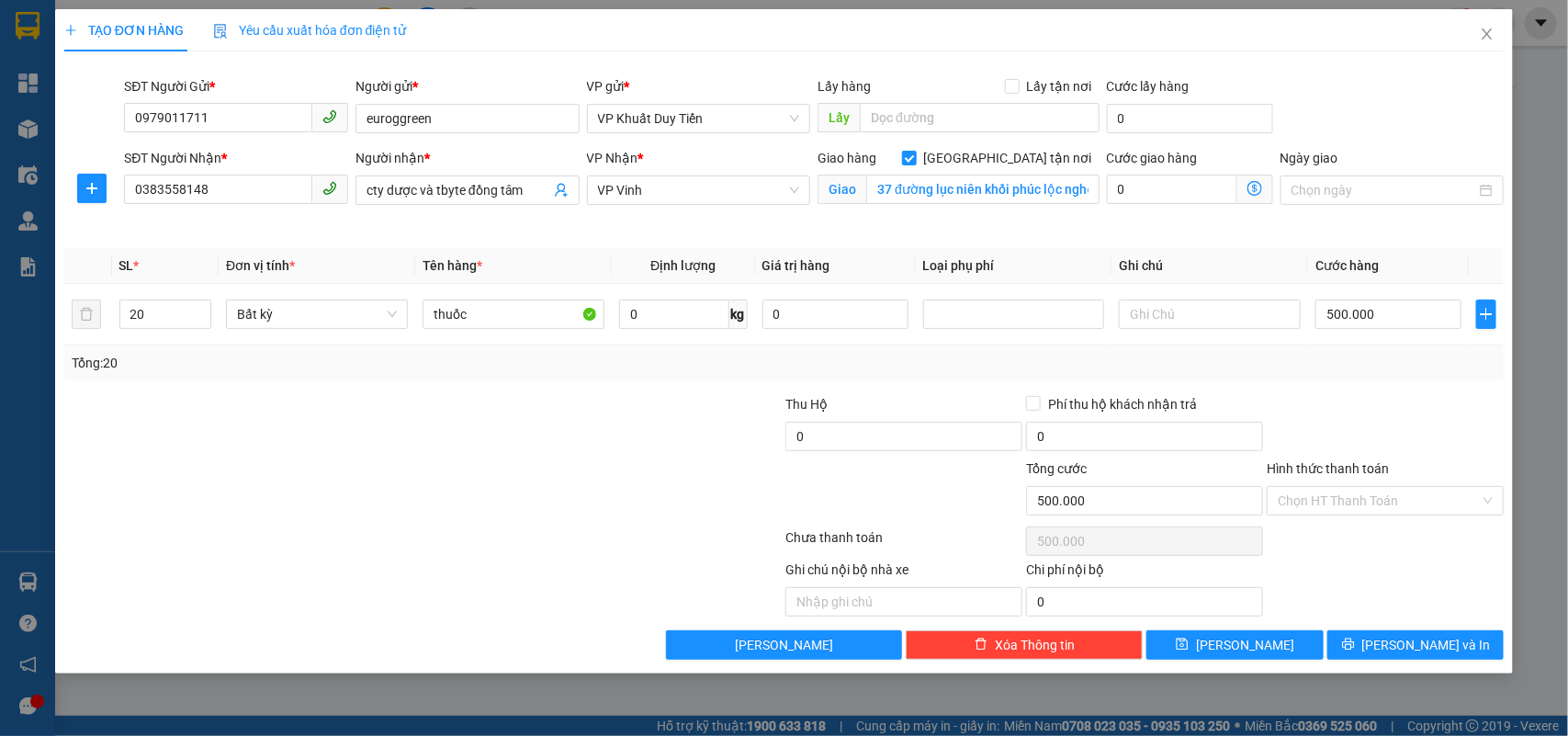
click at [1346, 462] on label "Hình thức thanh toán" at bounding box center [1327, 469] width 122 height 15
click at [1346, 487] on input "Hình thức thanh toán" at bounding box center [1379, 500] width 202 height 27
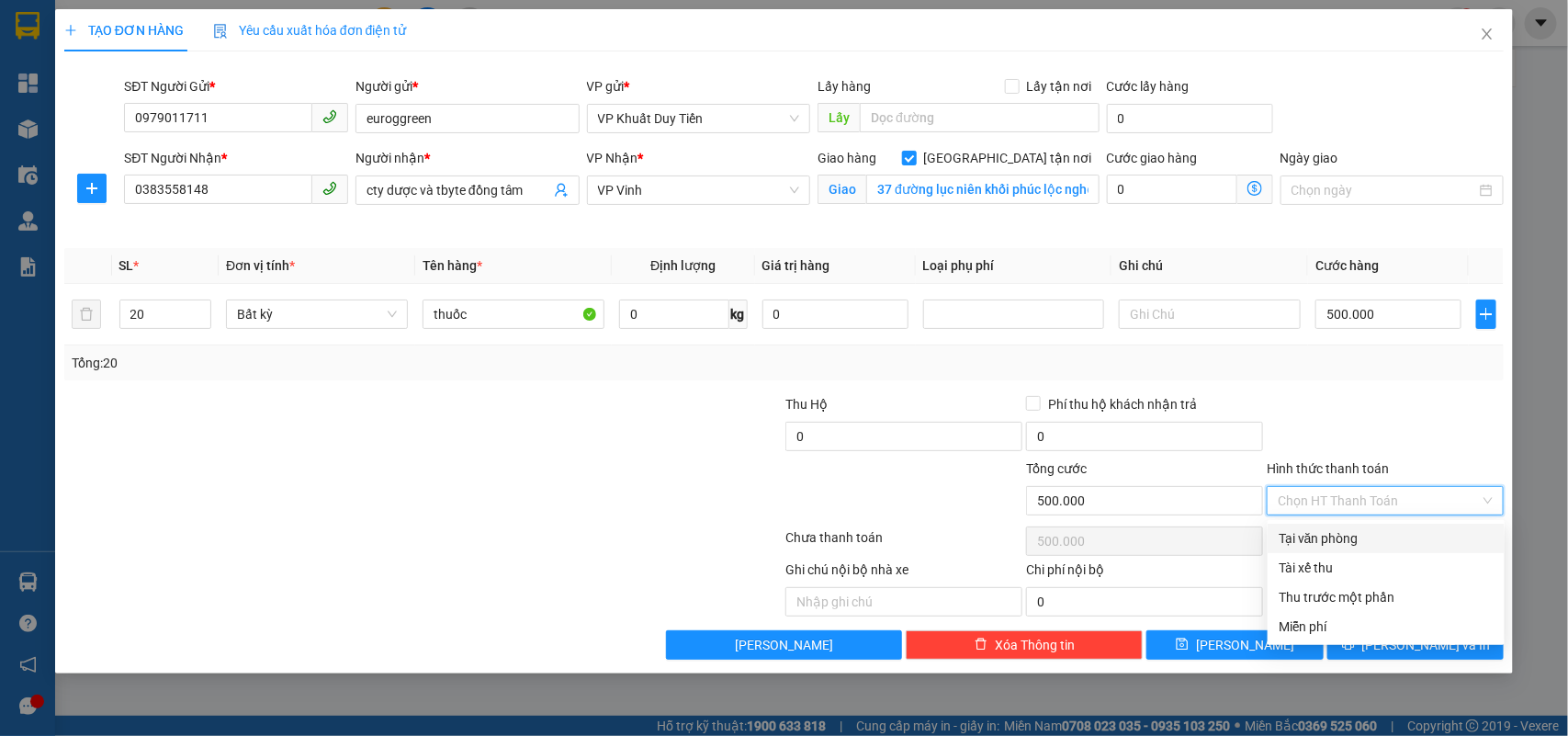
click at [1340, 544] on div "Tại văn phòng" at bounding box center [1387, 538] width 215 height 20
type input "0"
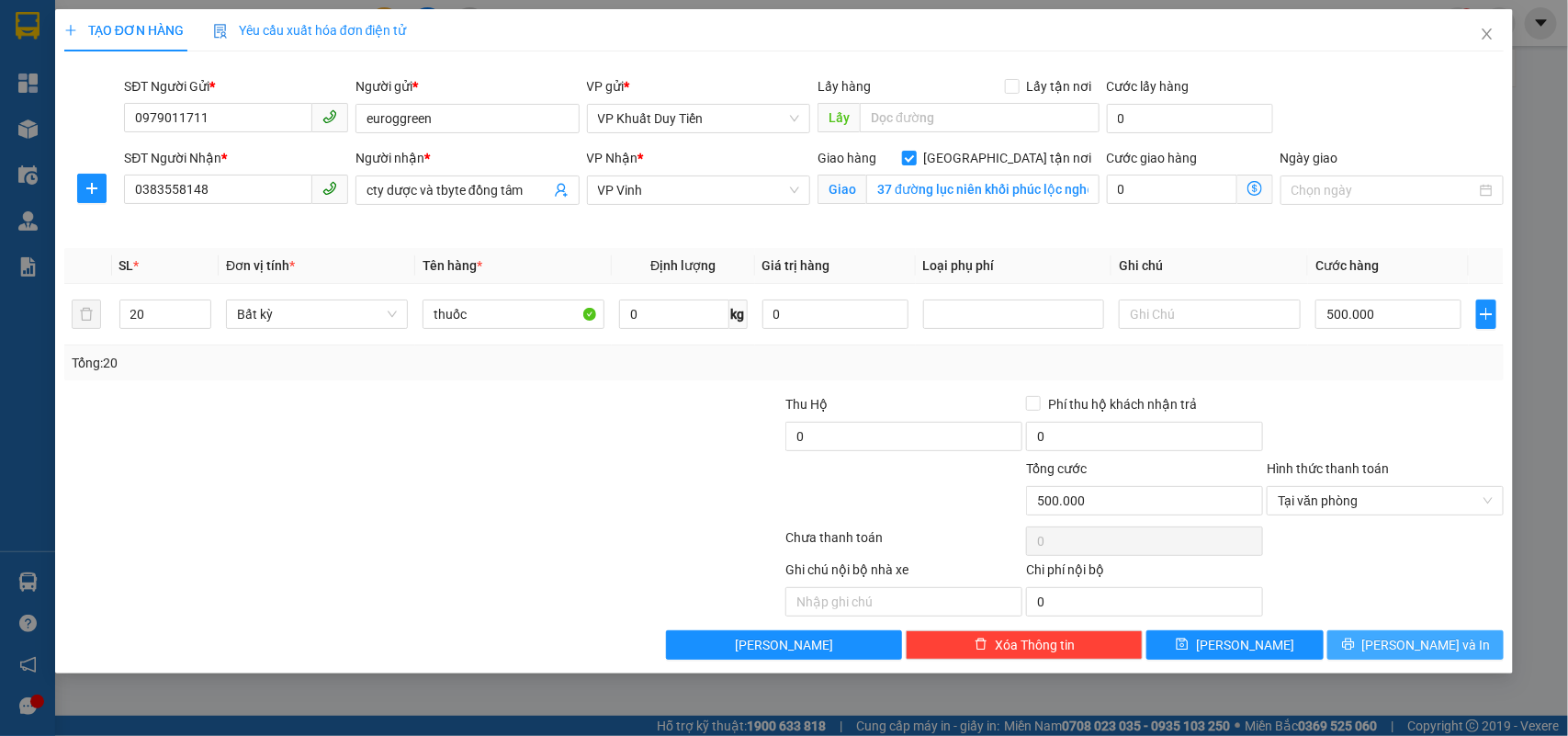
click at [1428, 640] on span "[PERSON_NAME] và In" at bounding box center [1426, 644] width 128 height 20
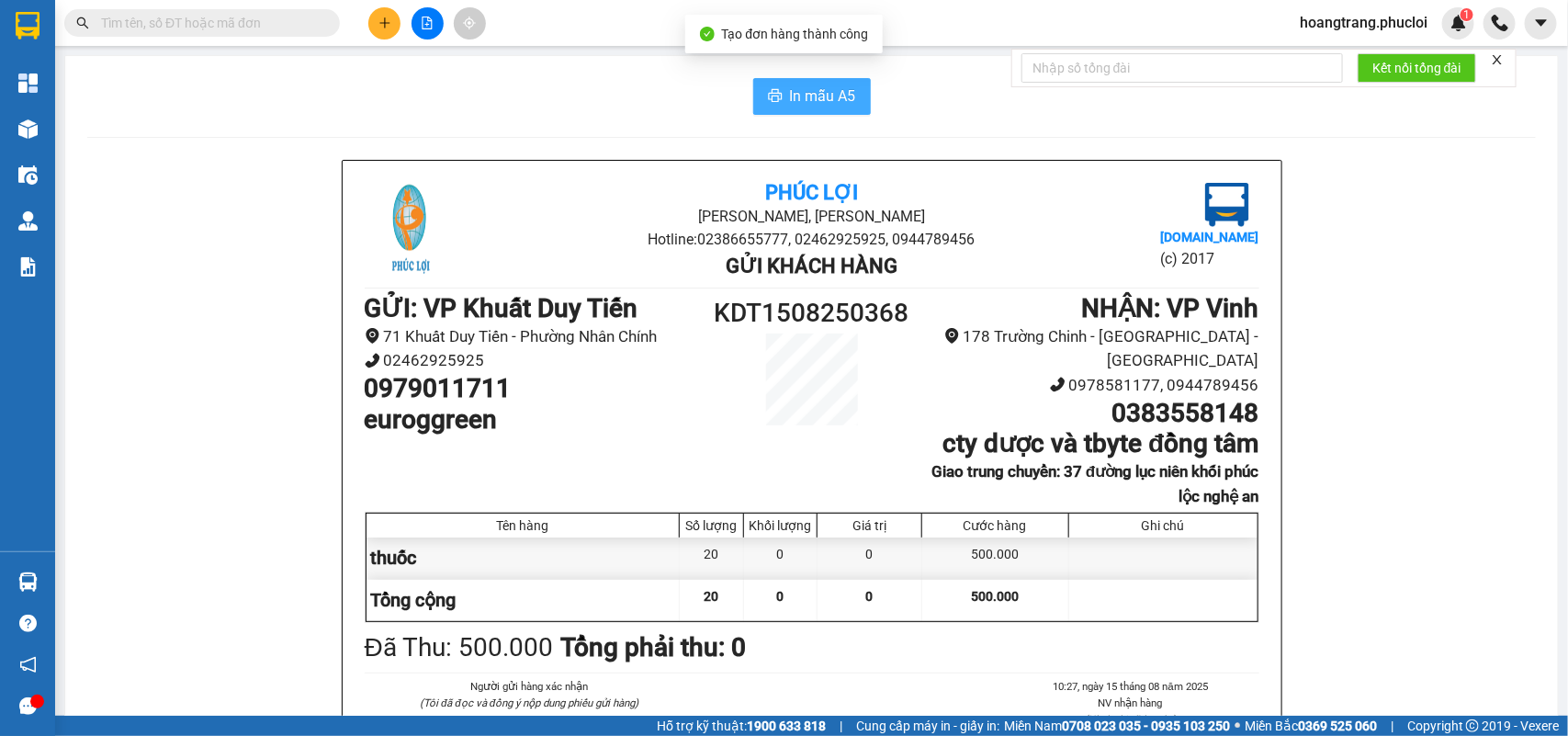
click at [801, 103] on span "In mẫu A5" at bounding box center [823, 96] width 66 height 23
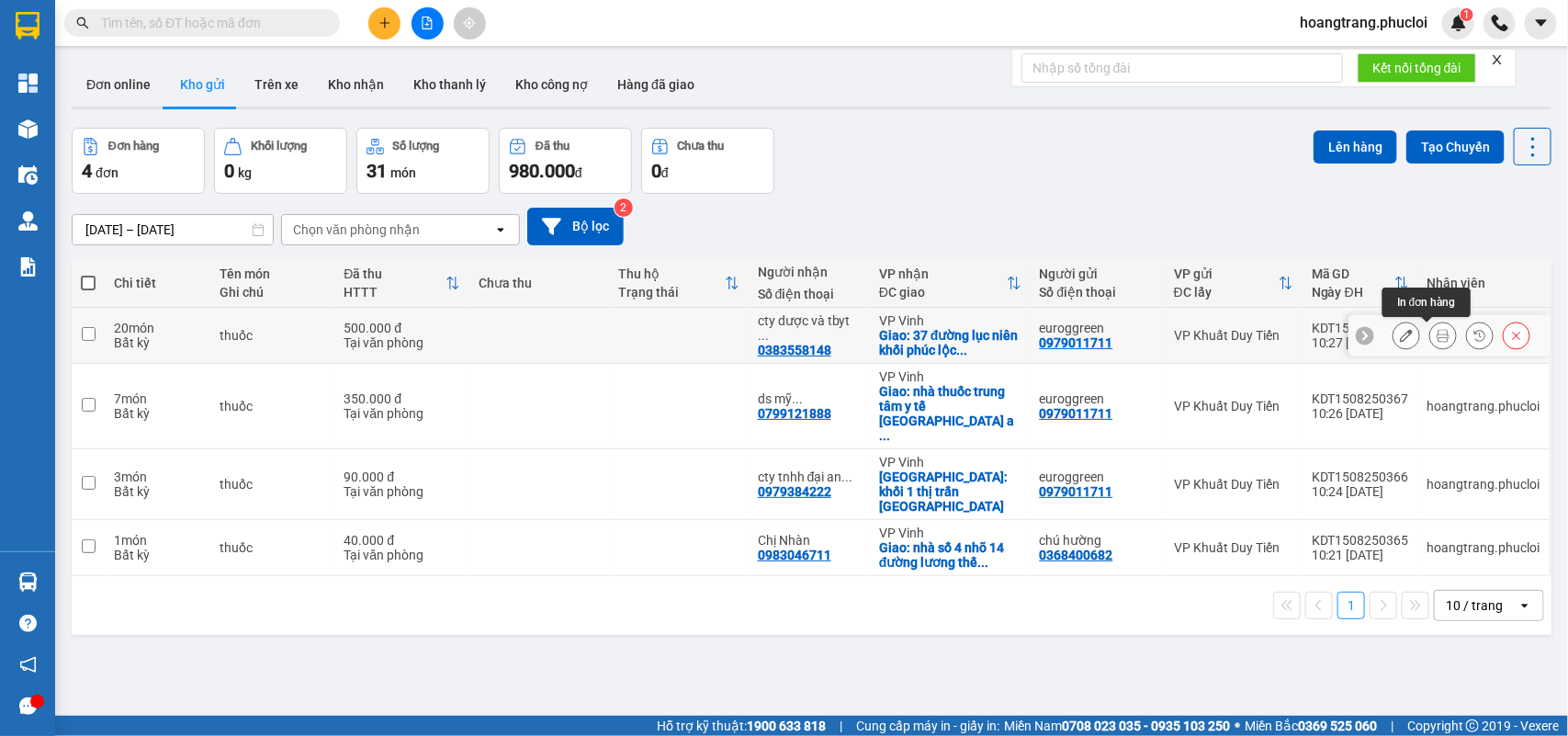
click at [1433, 340] on button at bounding box center [1442, 336] width 25 height 32
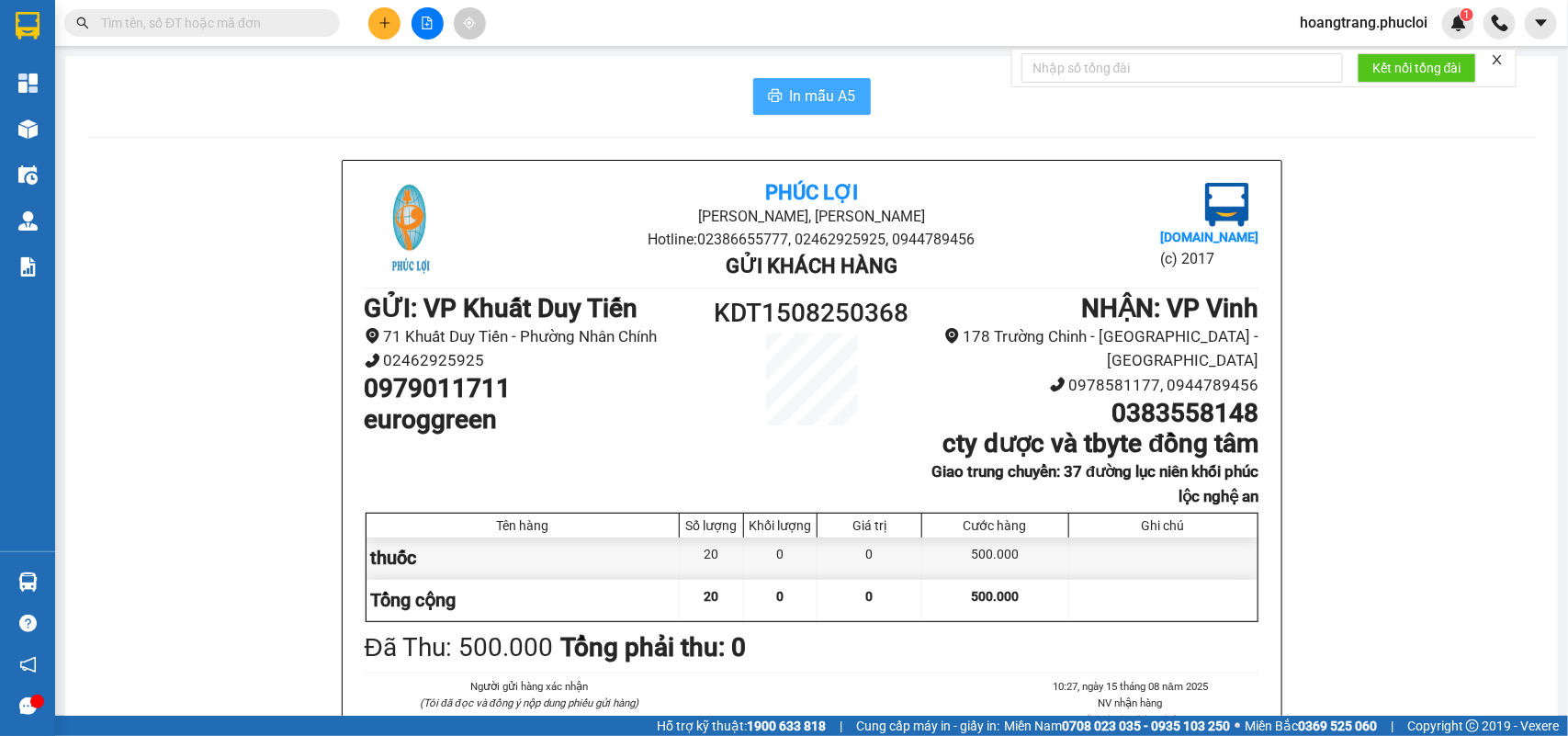
click at [790, 97] on span "In mẫu A5" at bounding box center [823, 96] width 66 height 23
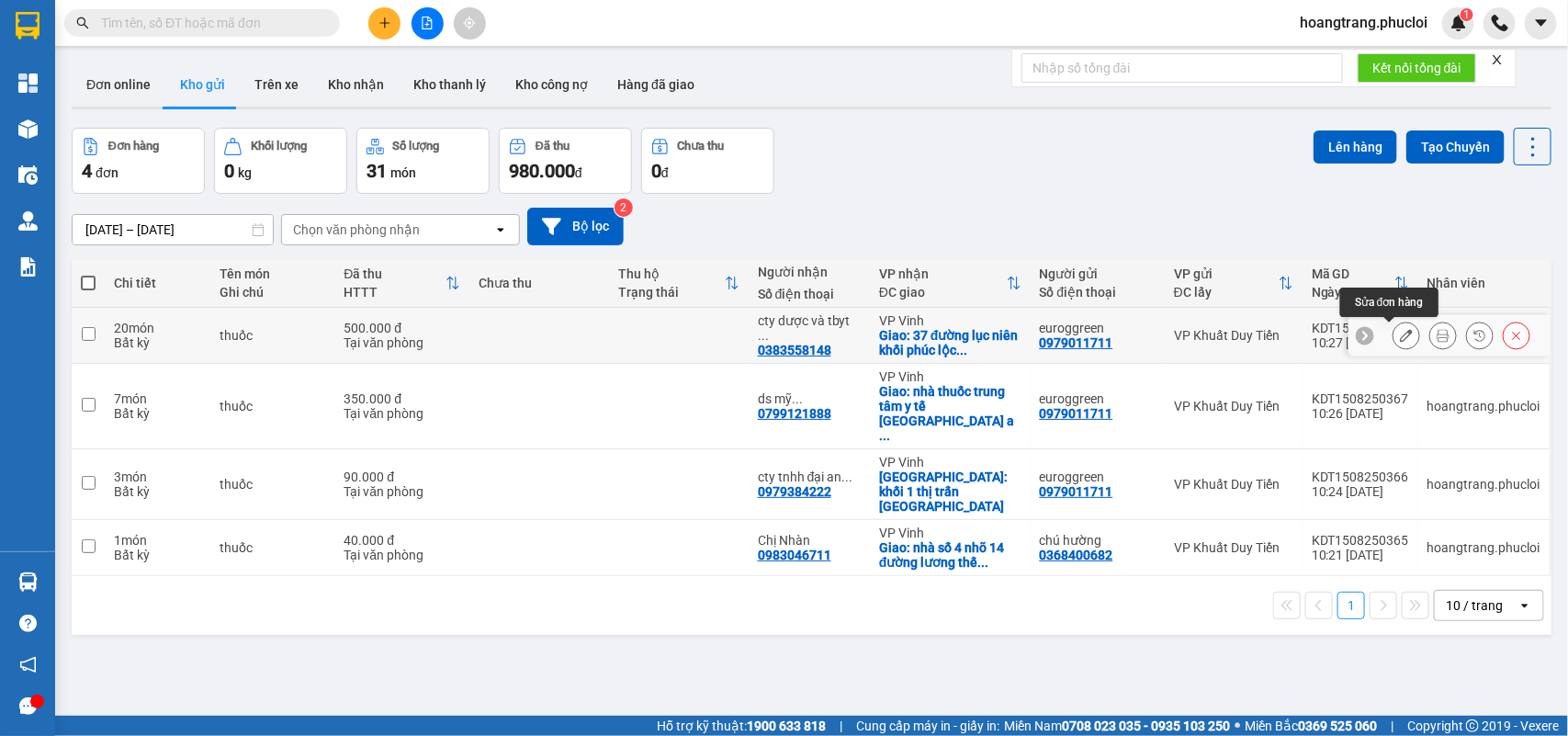
click at [1393, 344] on button at bounding box center [1406, 336] width 25 height 32
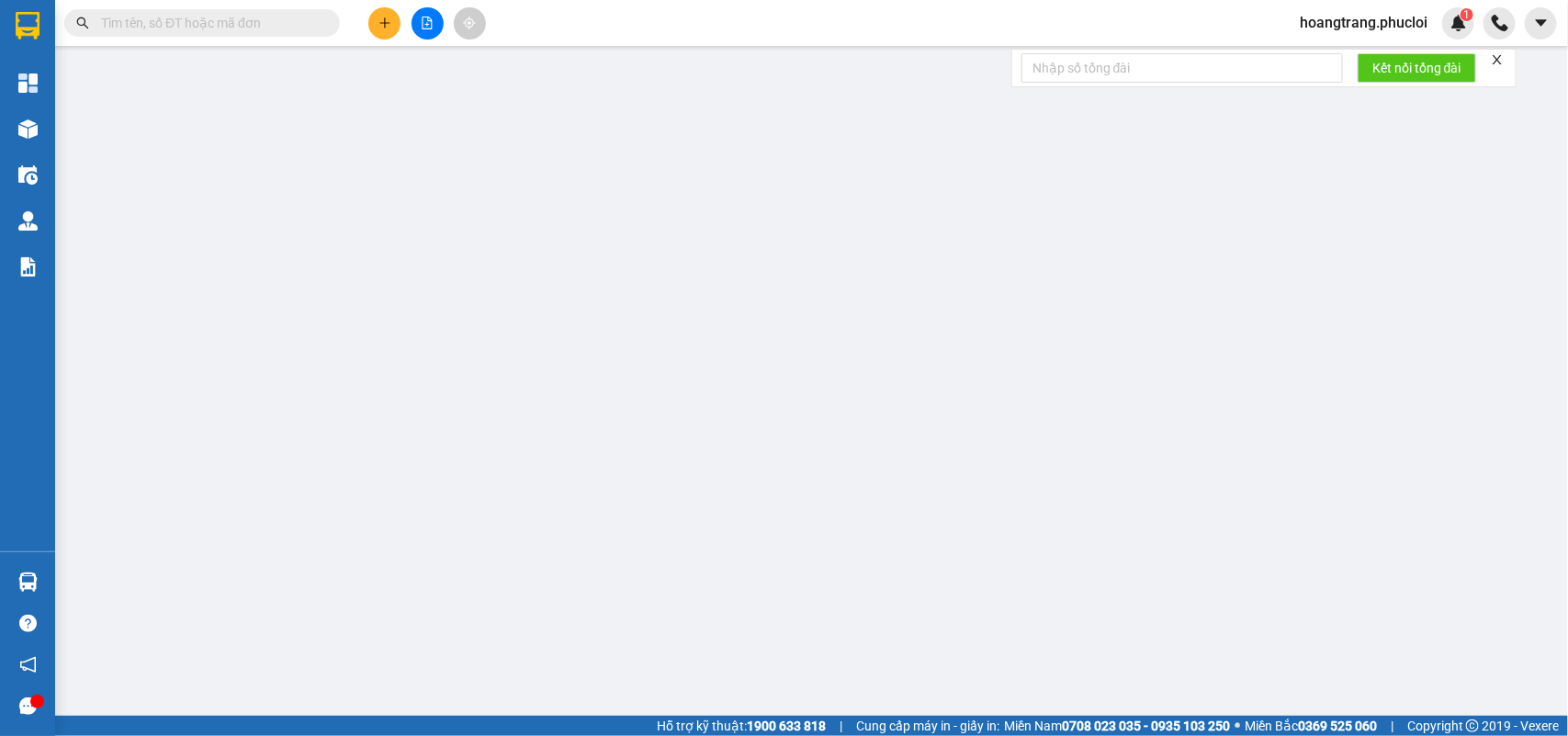
type input "0979011711"
type input "euroggreen"
type input "0383558148"
type input "cty dược và tbyte đồng tâm"
checkbox input "true"
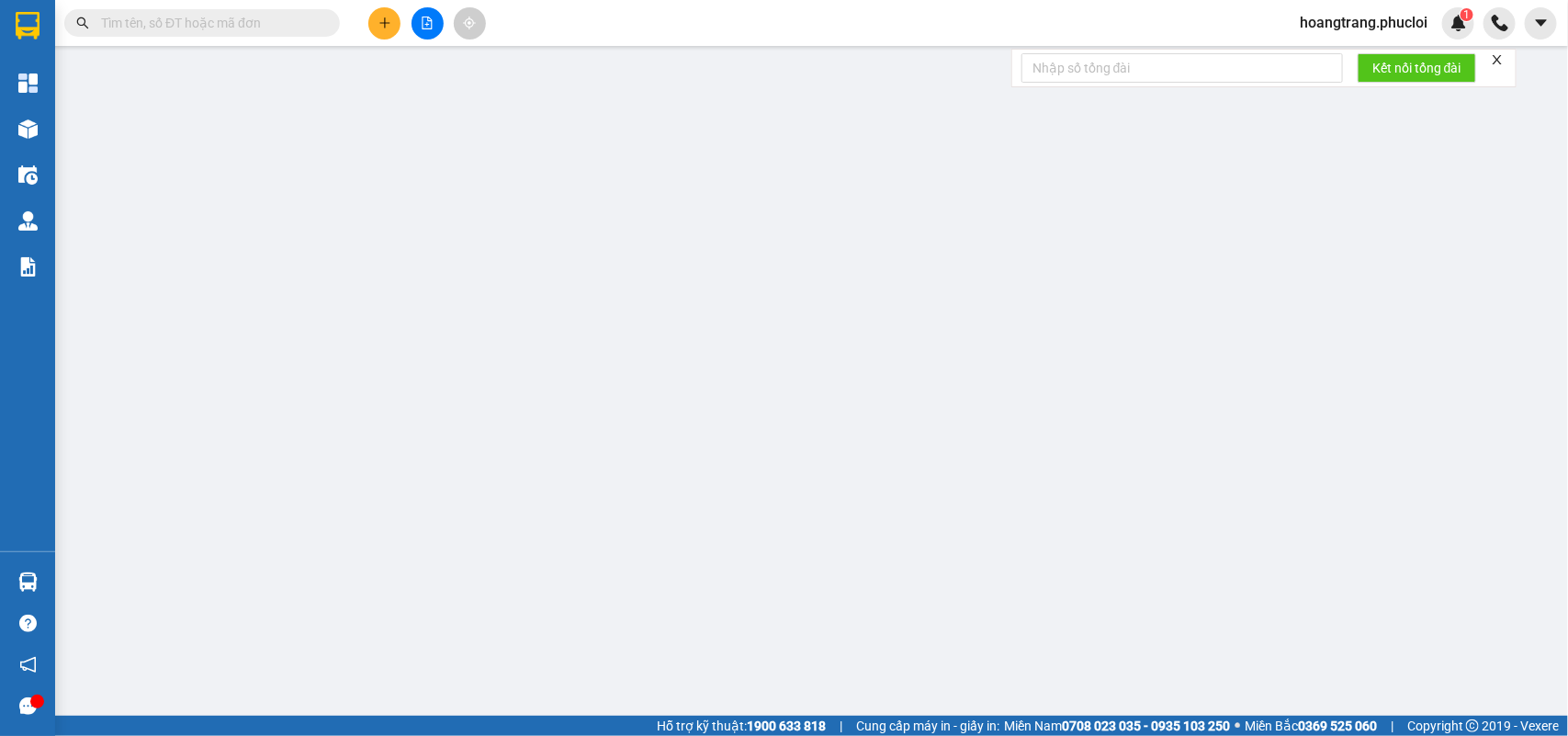
type input "37 đường lục niên khối phúc lộc nghệ an"
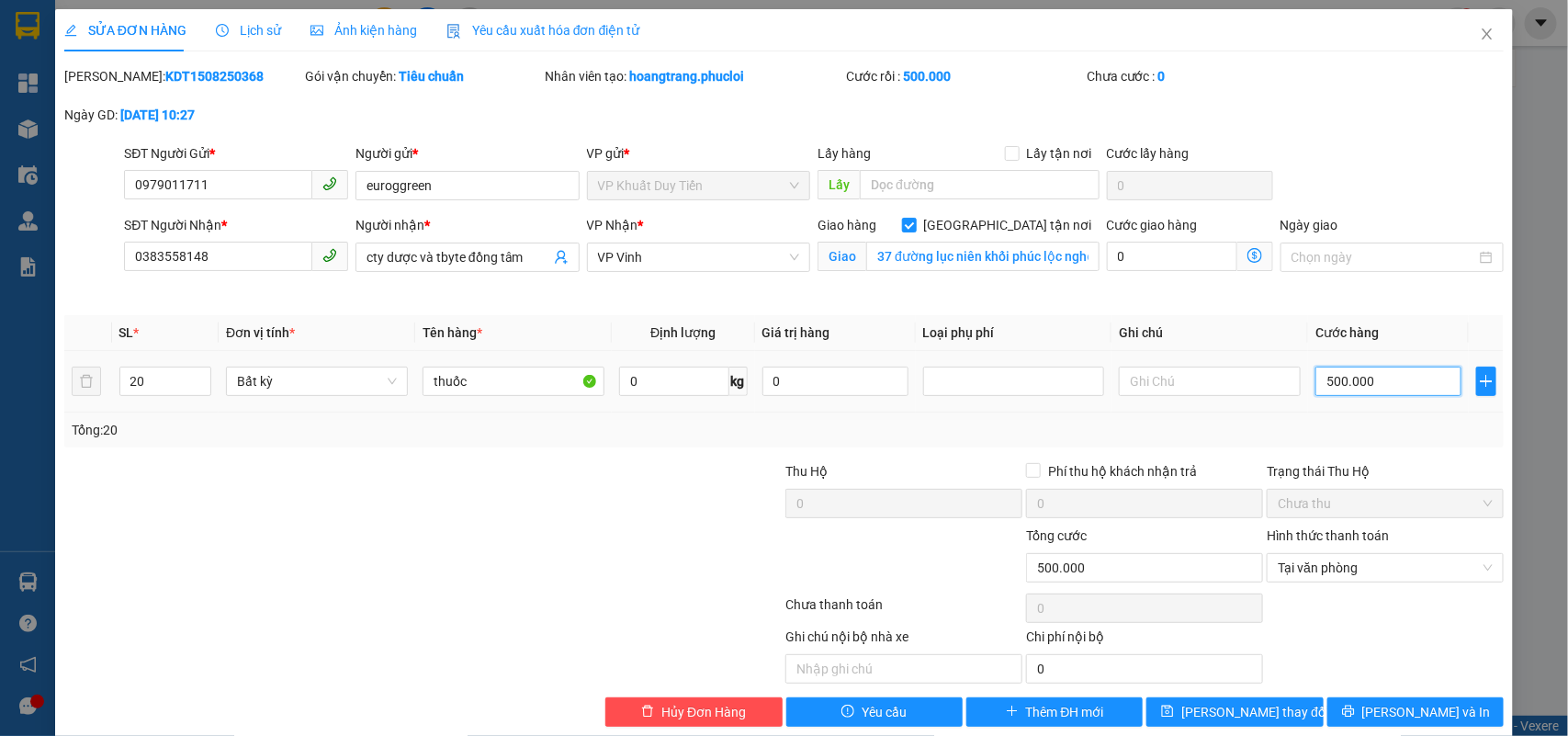
click at [1366, 378] on input "500.000" at bounding box center [1389, 380] width 146 height 29
type input "0"
click at [1316, 376] on input "0" at bounding box center [1389, 380] width 146 height 29
type input "40"
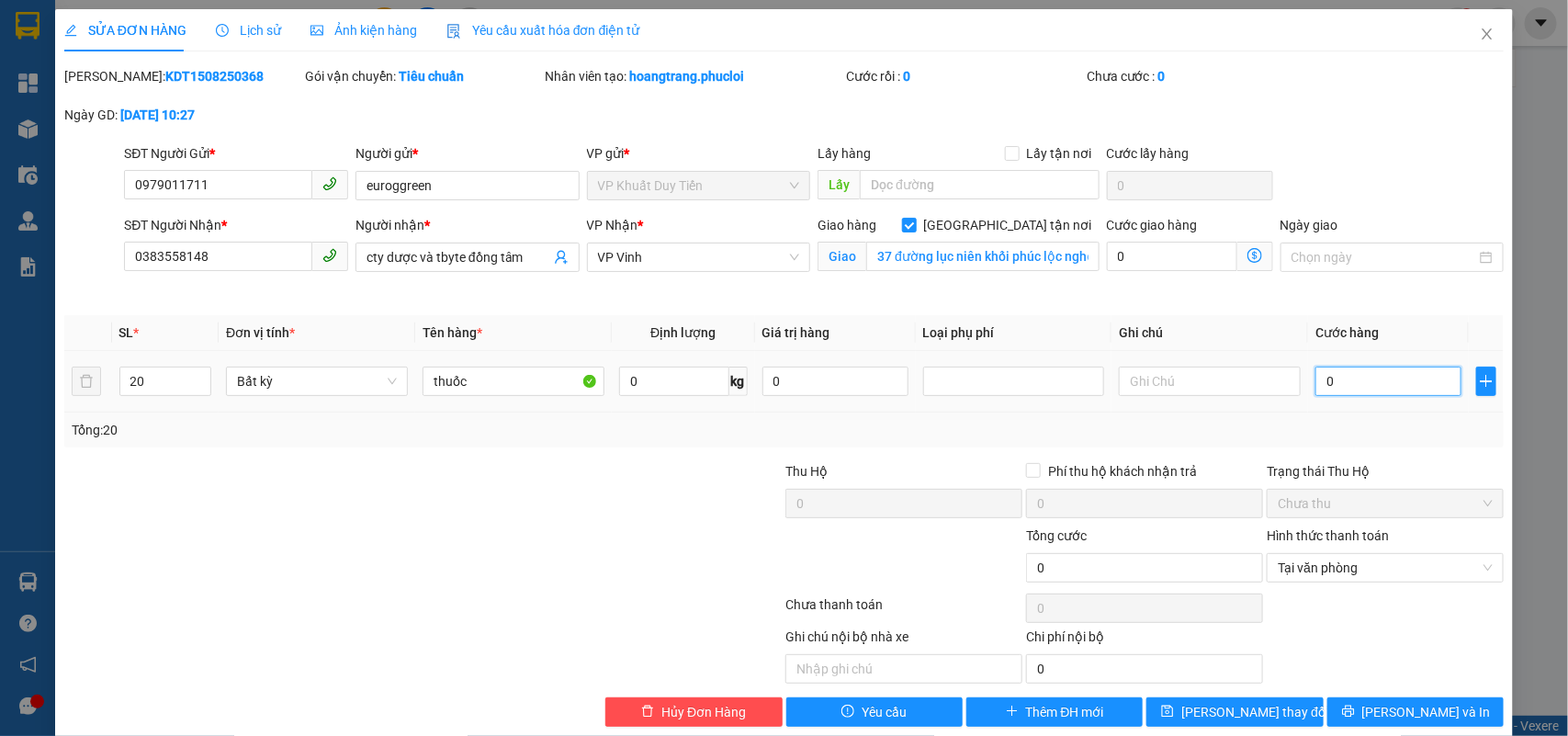
type input "40"
type input "400"
type input "4.000"
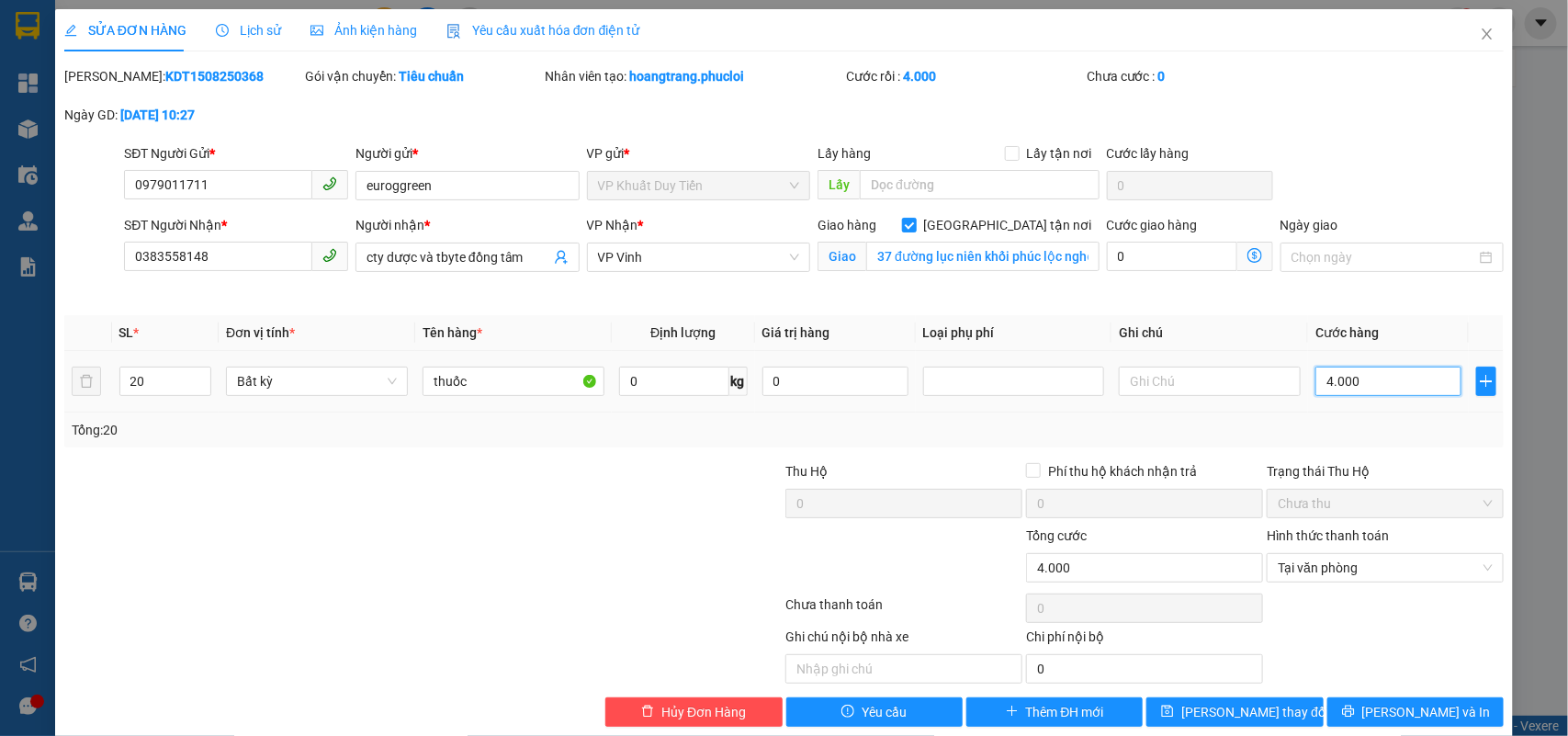
type input "40.000"
type input "400.000"
click at [1226, 722] on span "[PERSON_NAME] thay đổi" at bounding box center [1256, 711] width 147 height 20
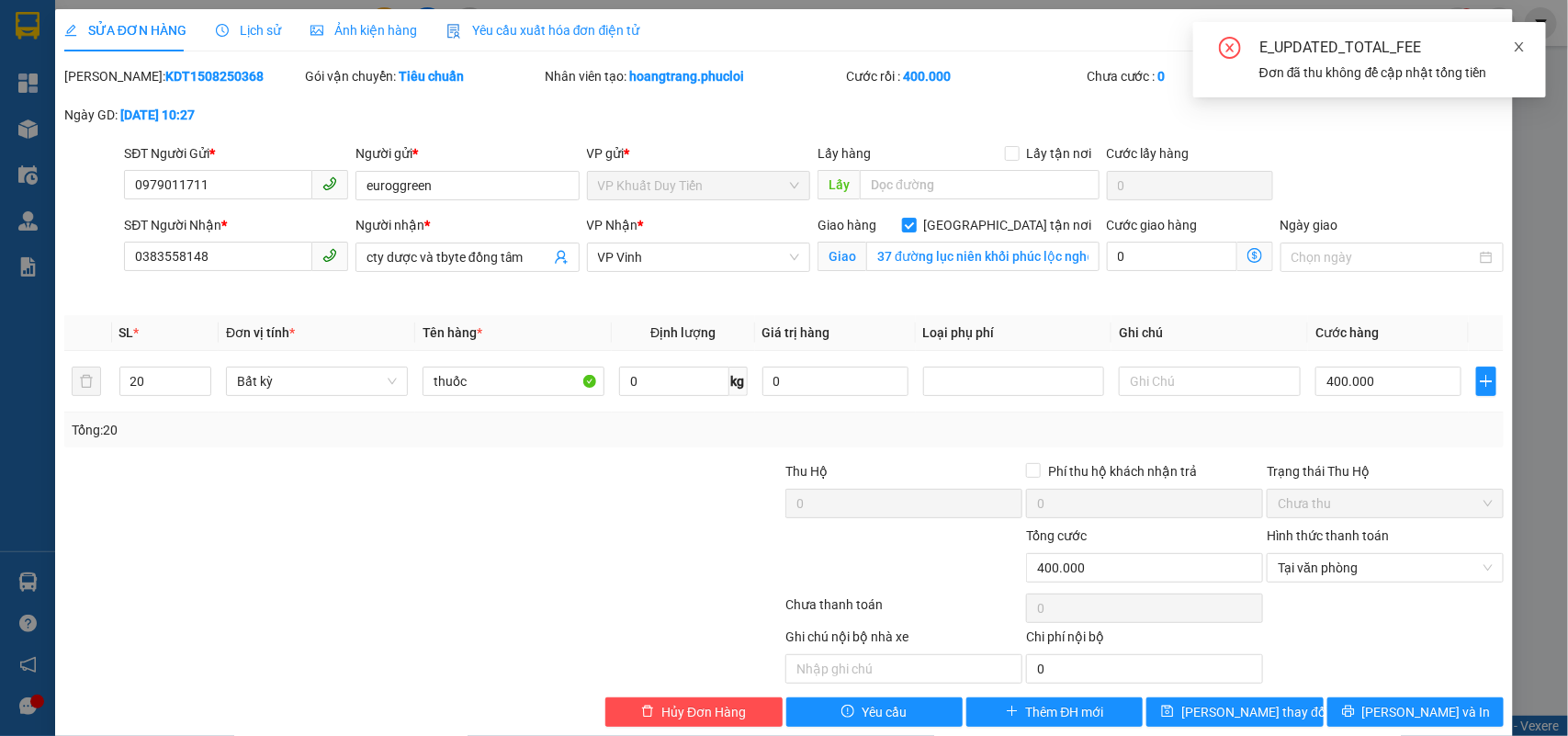
click at [1526, 43] on icon "close" at bounding box center [1520, 47] width 13 height 13
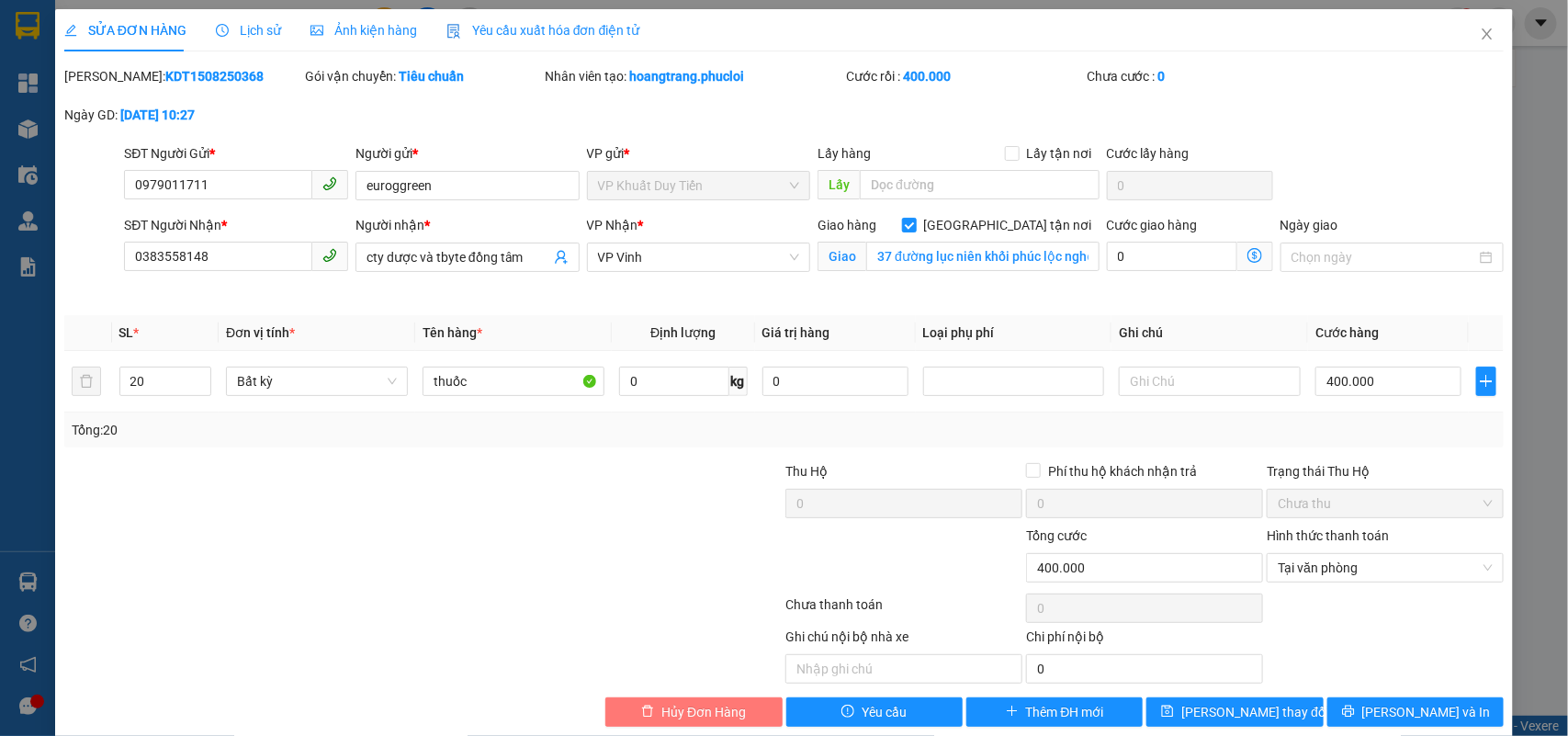
click at [671, 714] on span "Hủy Đơn Hàng" at bounding box center [704, 711] width 85 height 20
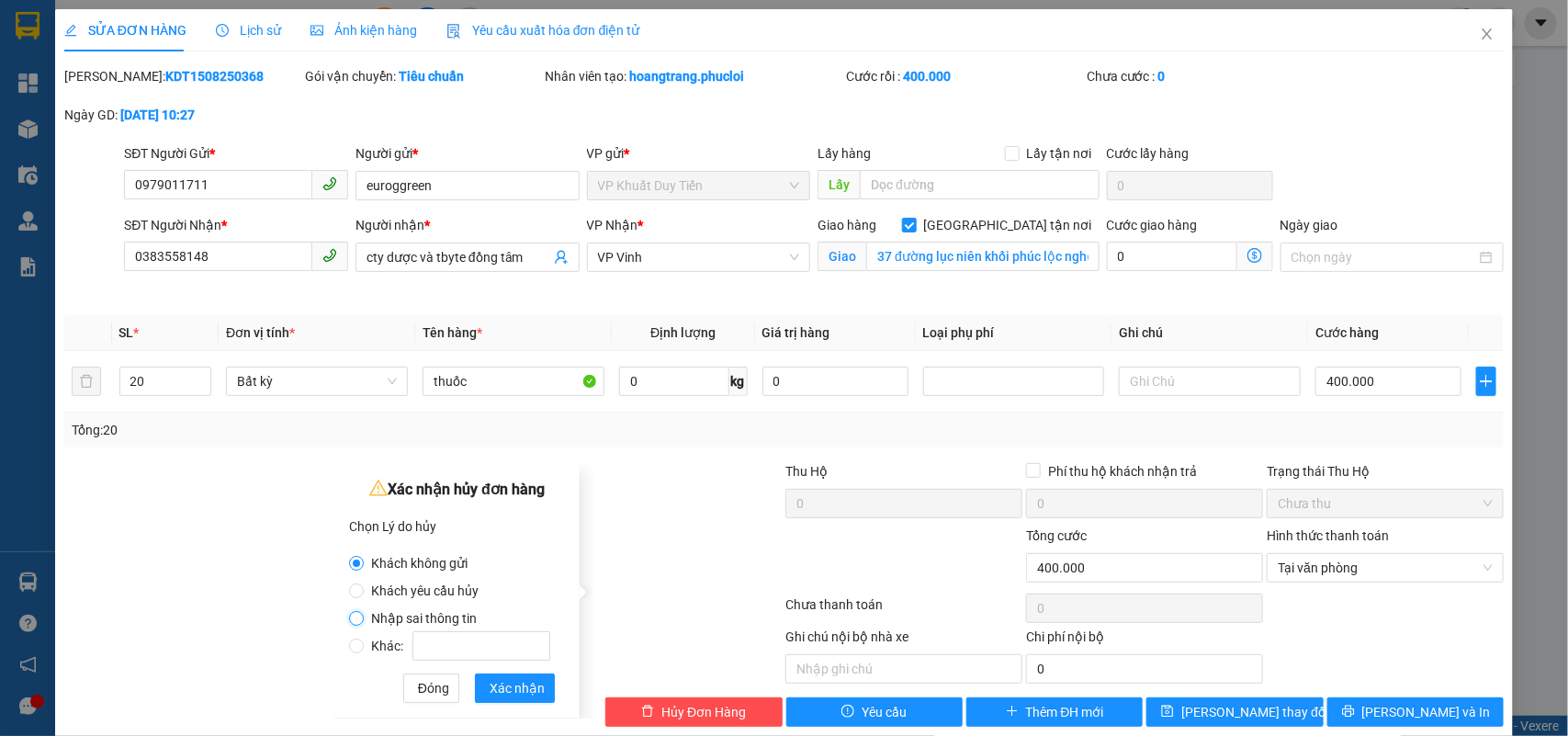
click at [357, 611] on input "Nhập sai thông tin" at bounding box center [357, 618] width 15 height 15
radio input "true"
radio input "false"
click at [501, 689] on span "Xác nhận" at bounding box center [517, 687] width 55 height 20
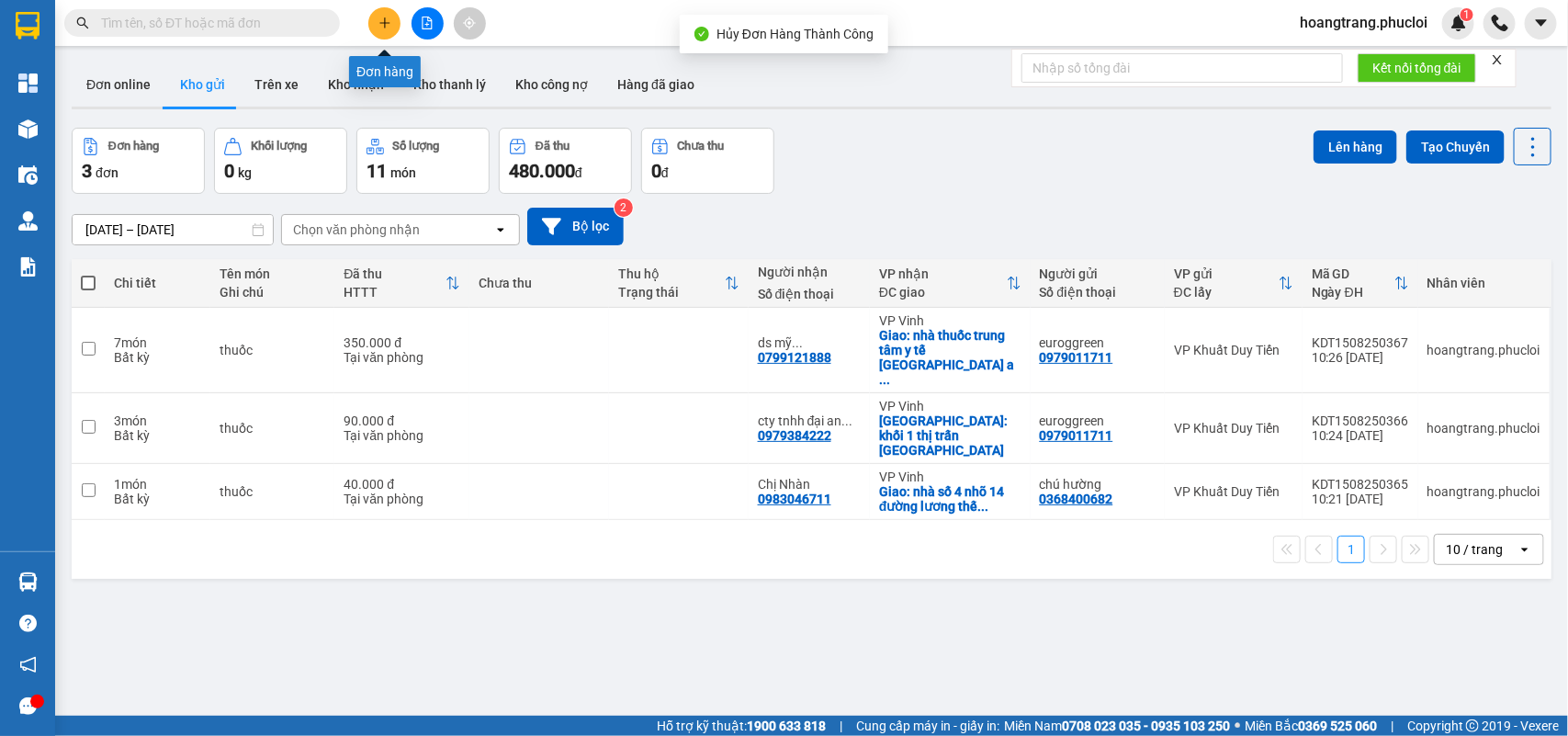
click at [383, 25] on icon "plus" at bounding box center [385, 24] width 13 height 13
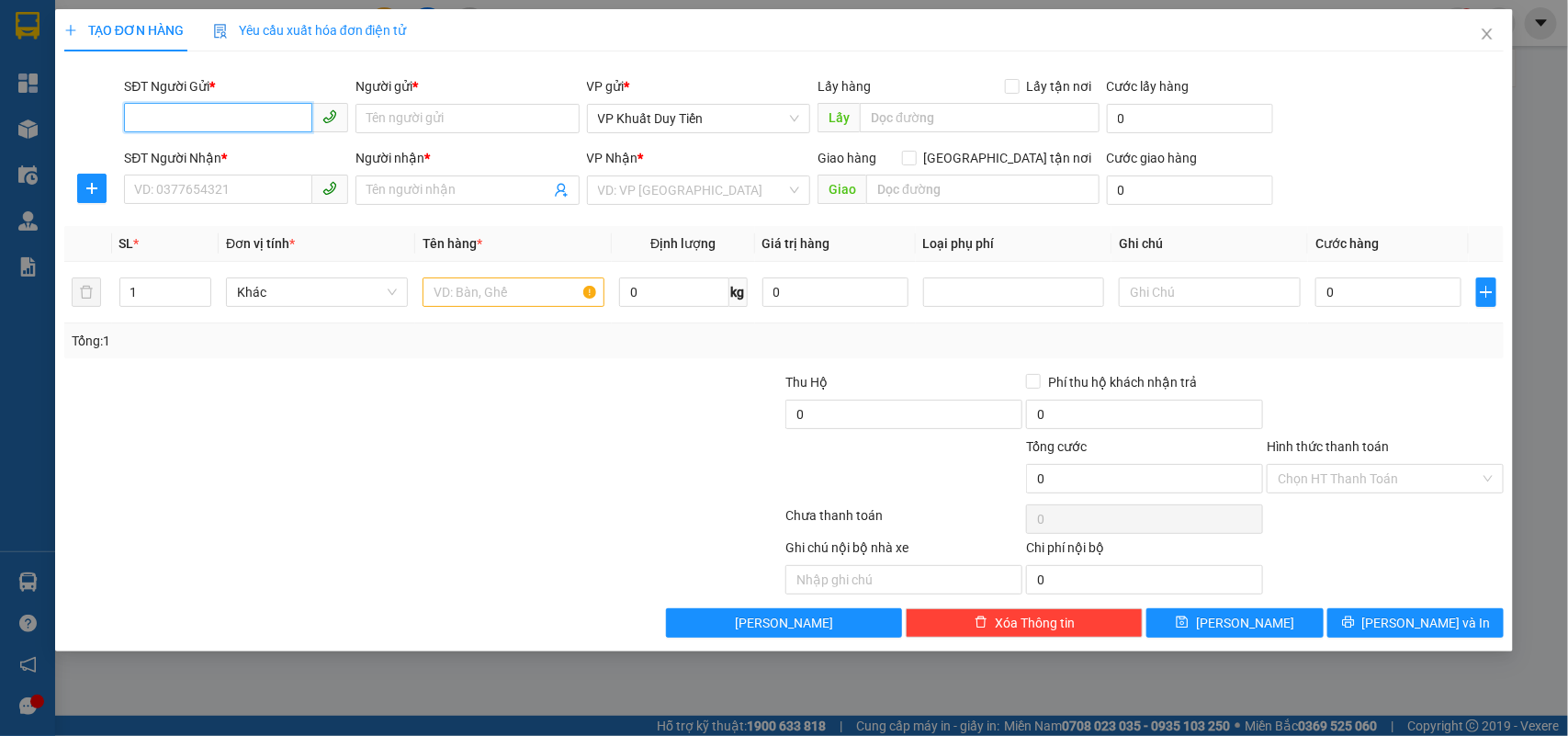
click at [211, 124] on input "SĐT Người Gửi *" at bounding box center [218, 117] width 189 height 29
click at [229, 154] on div "0979011711 - euroggreen" at bounding box center [236, 155] width 202 height 20
type input "0979011711"
type input "euroggreen"
type input "0979011711"
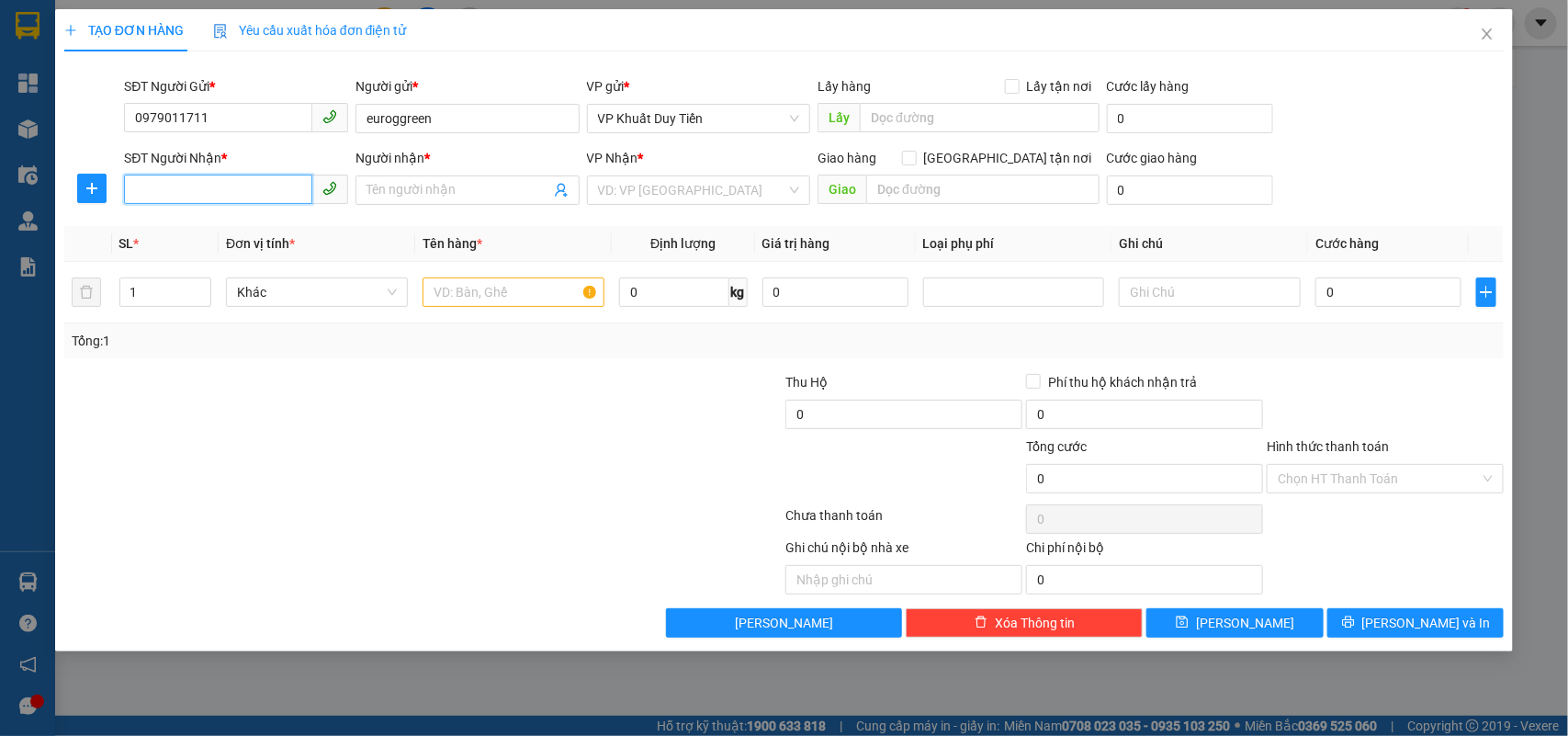
click at [139, 182] on input "SĐT Người Nhận *" at bounding box center [218, 189] width 189 height 29
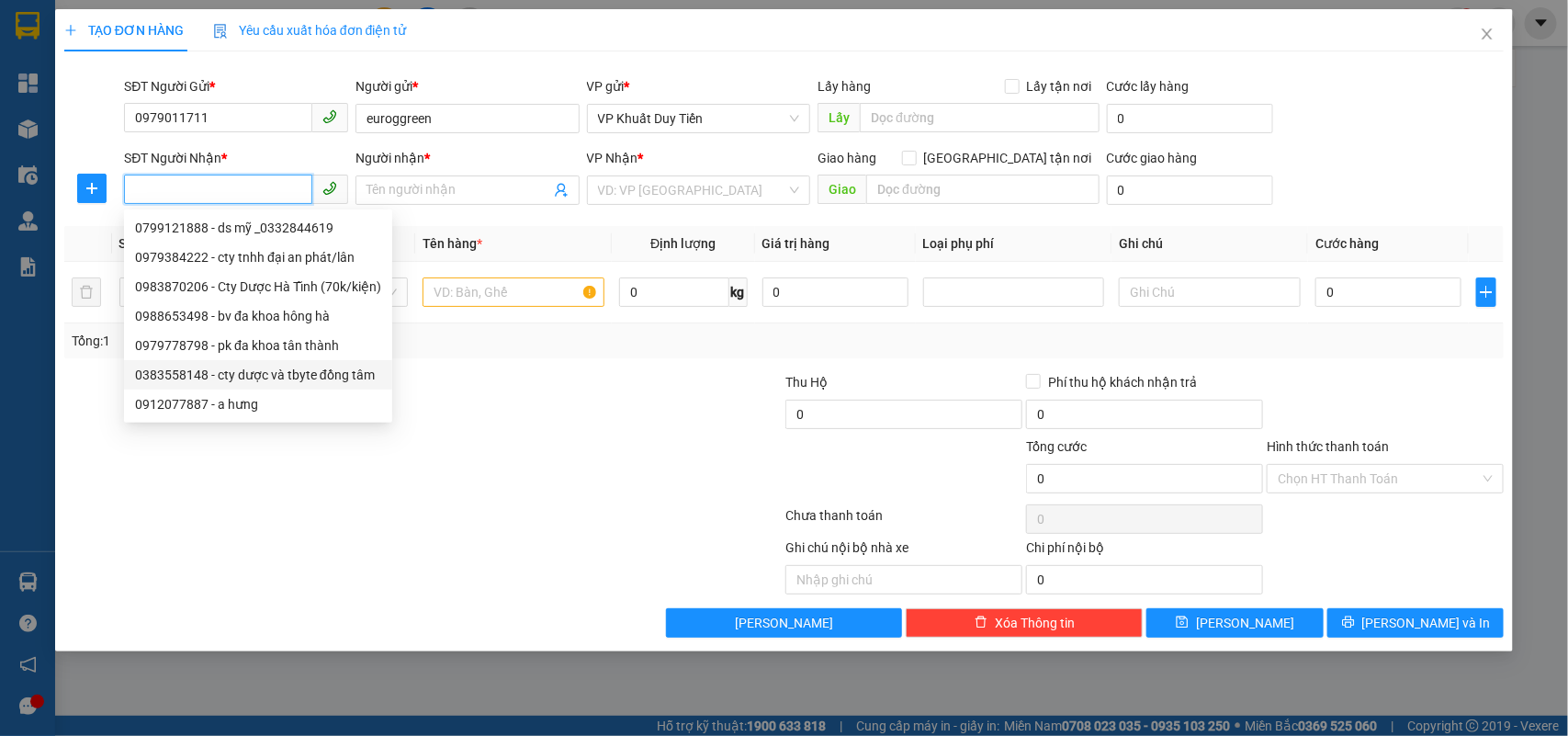
click at [157, 365] on div "0383558148 - cty dược và tbyte đồng tâm" at bounding box center [258, 374] width 246 height 20
type input "0383558148"
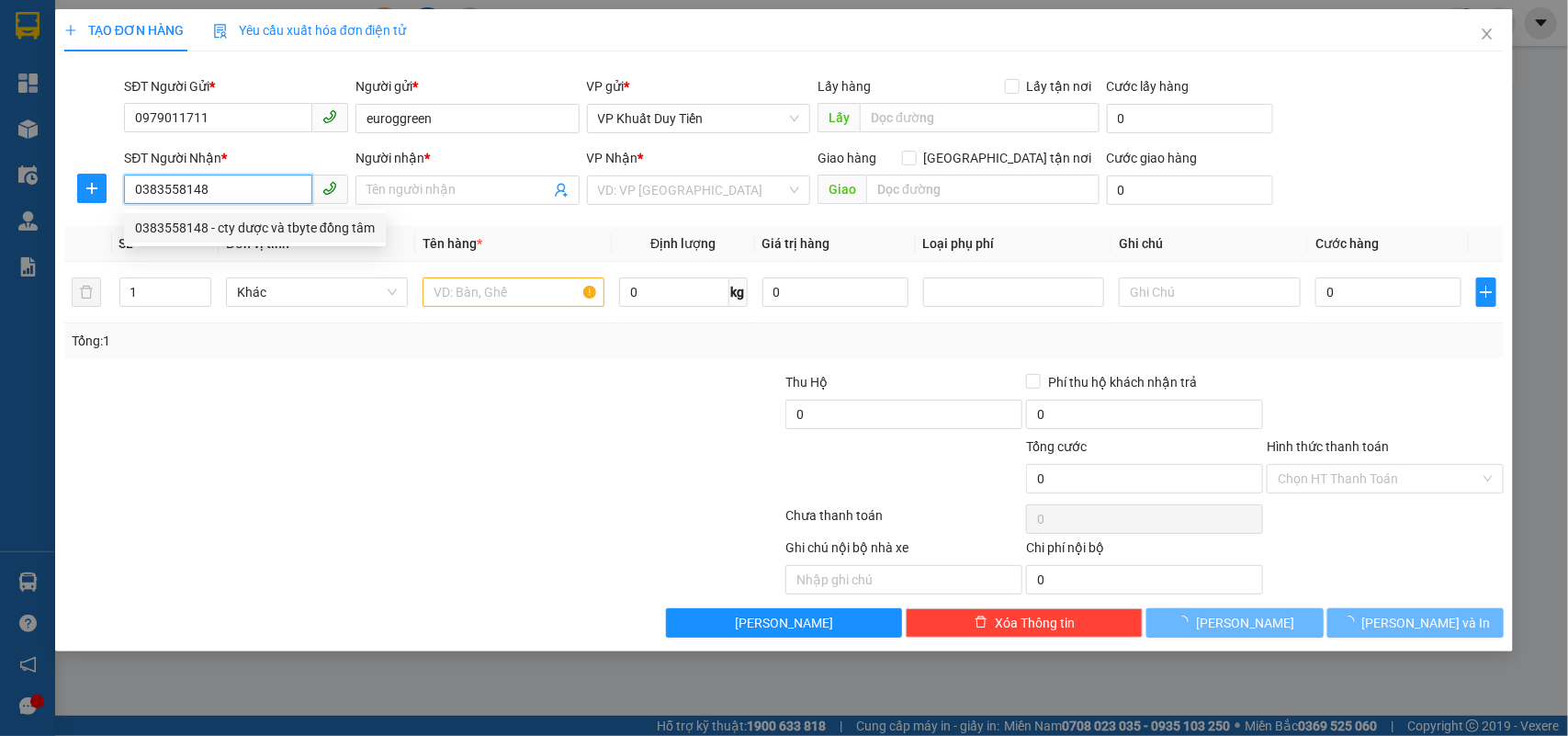
type input "cty dược và tbyte đồng tâm"
checkbox input "true"
type input "37 đường lục niên khối phúc lộc nghệ an"
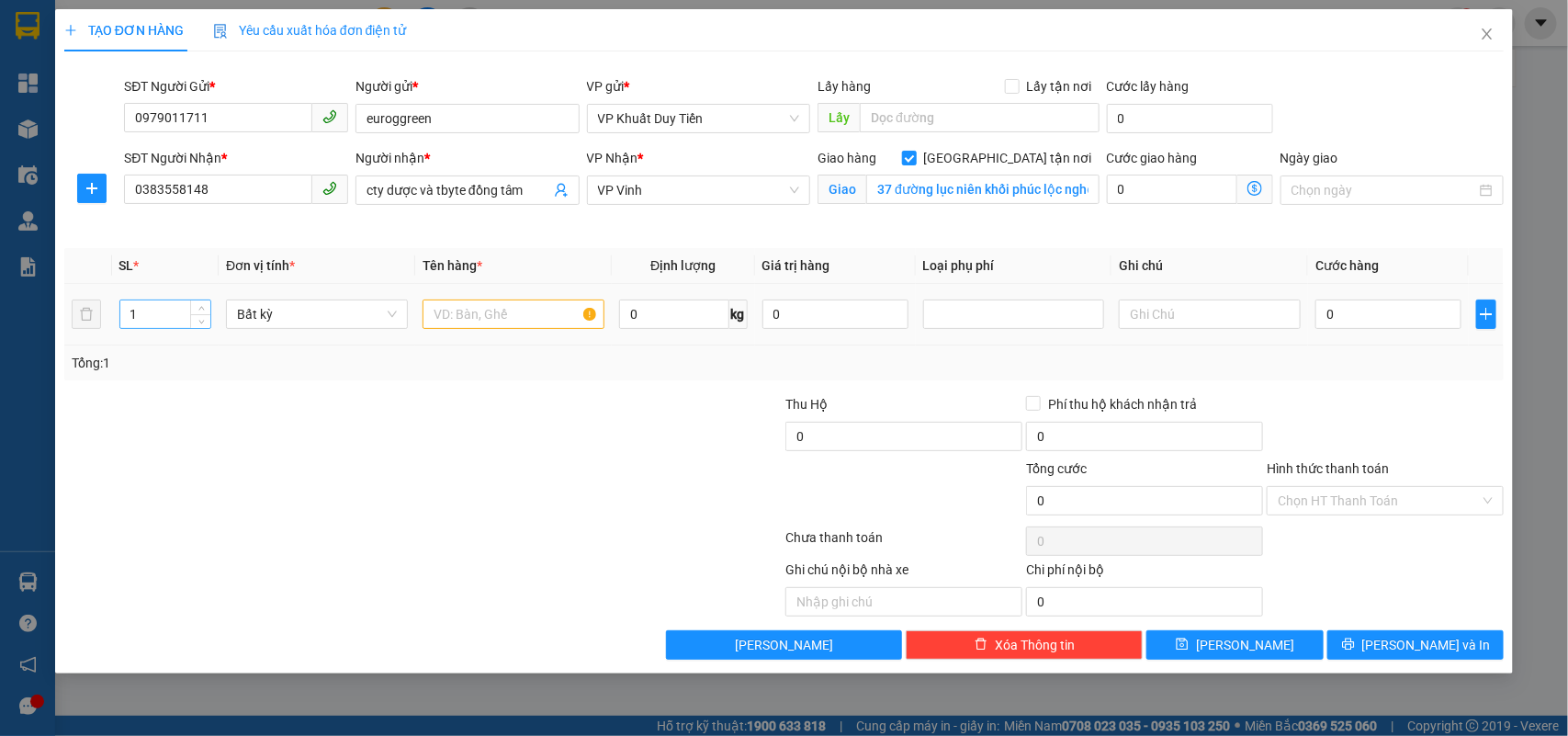
click at [144, 325] on input "1" at bounding box center [165, 313] width 91 height 27
type input "20"
click at [429, 306] on input "text" at bounding box center [514, 313] width 182 height 29
type input "thuốc"
click at [1324, 310] on input "0" at bounding box center [1389, 313] width 146 height 29
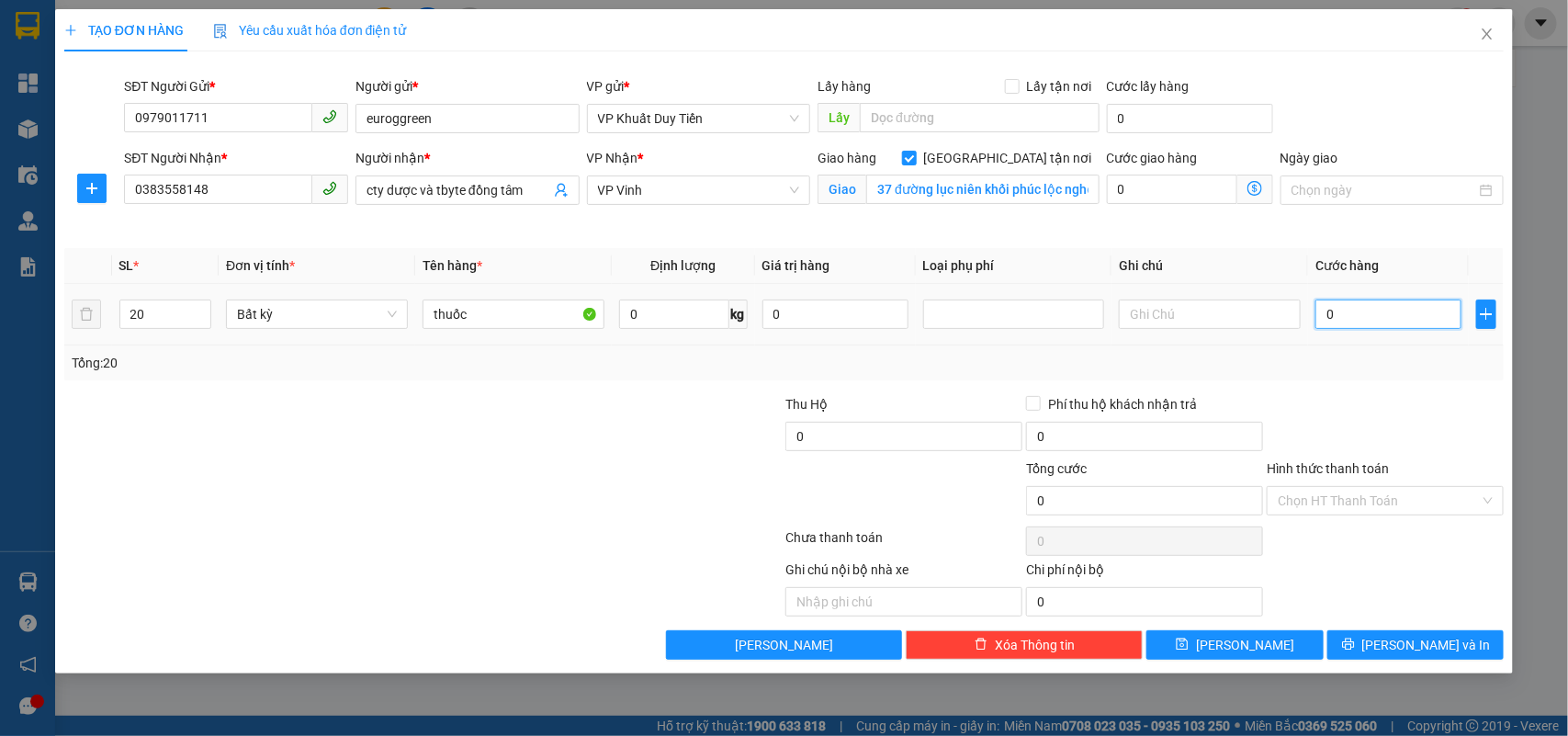
type input "4"
type input "40"
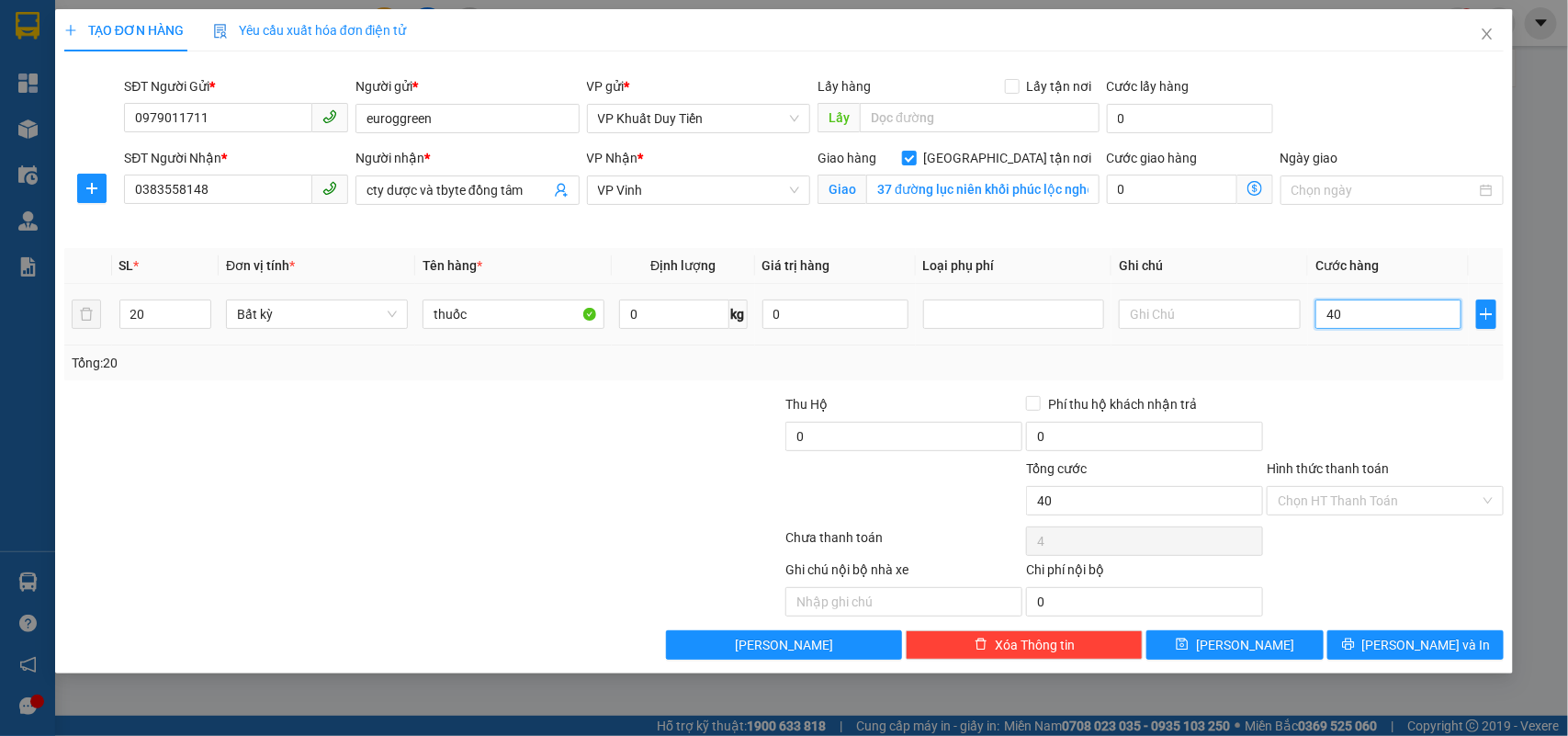
type input "40"
type input "400"
type input "4.000"
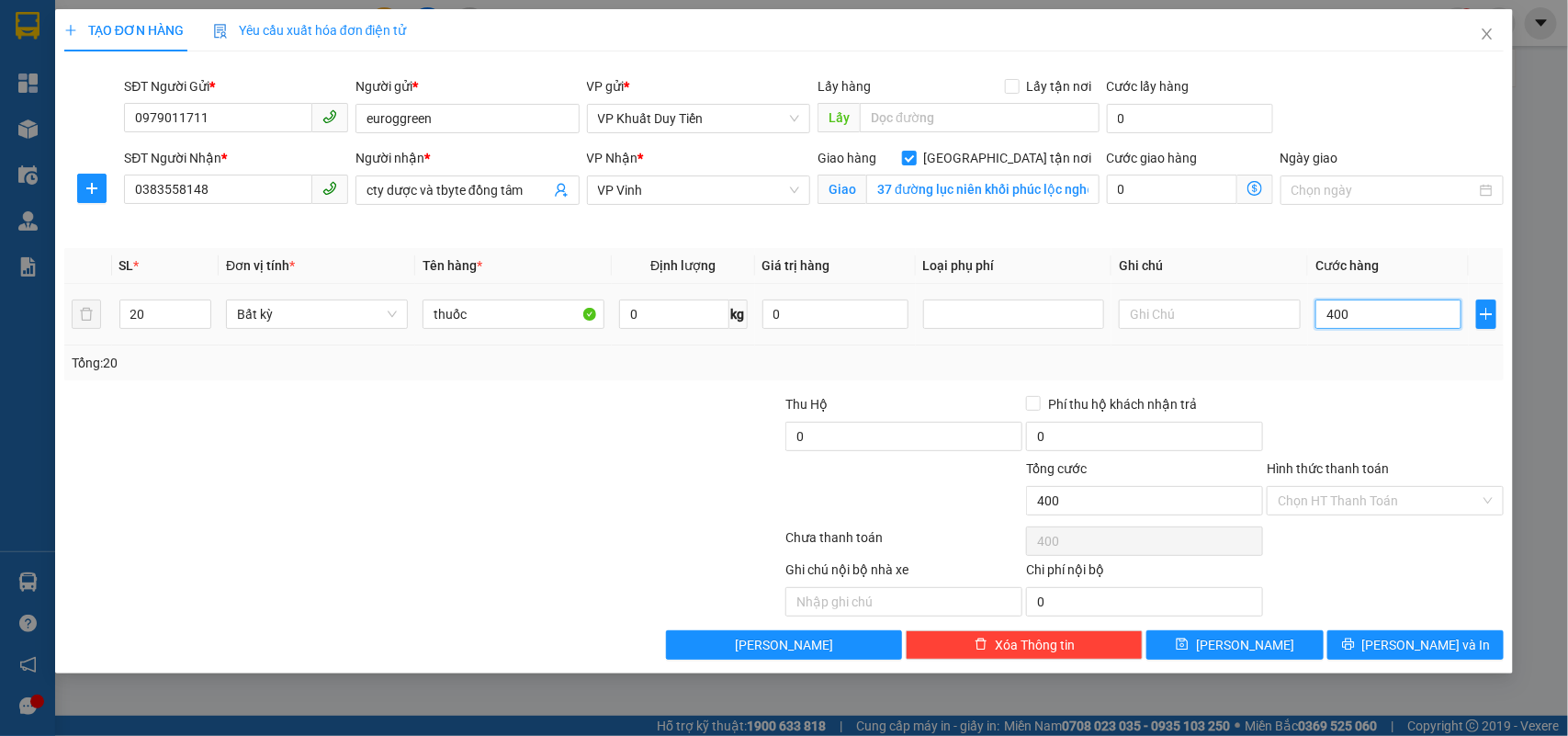
type input "4.000"
type input "40.000"
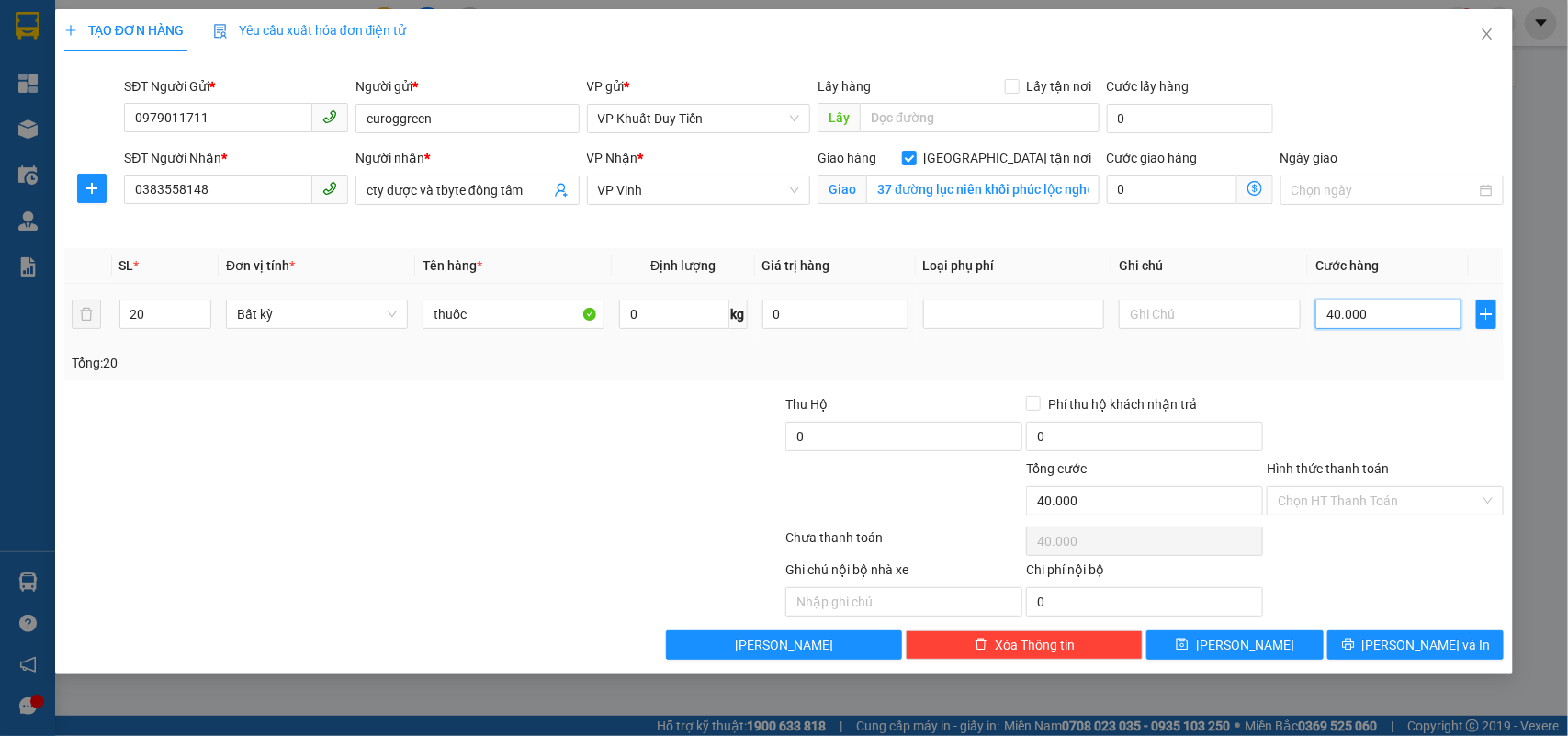
type input "400.000"
click at [1346, 468] on label "Hình thức thanh toán" at bounding box center [1327, 469] width 122 height 15
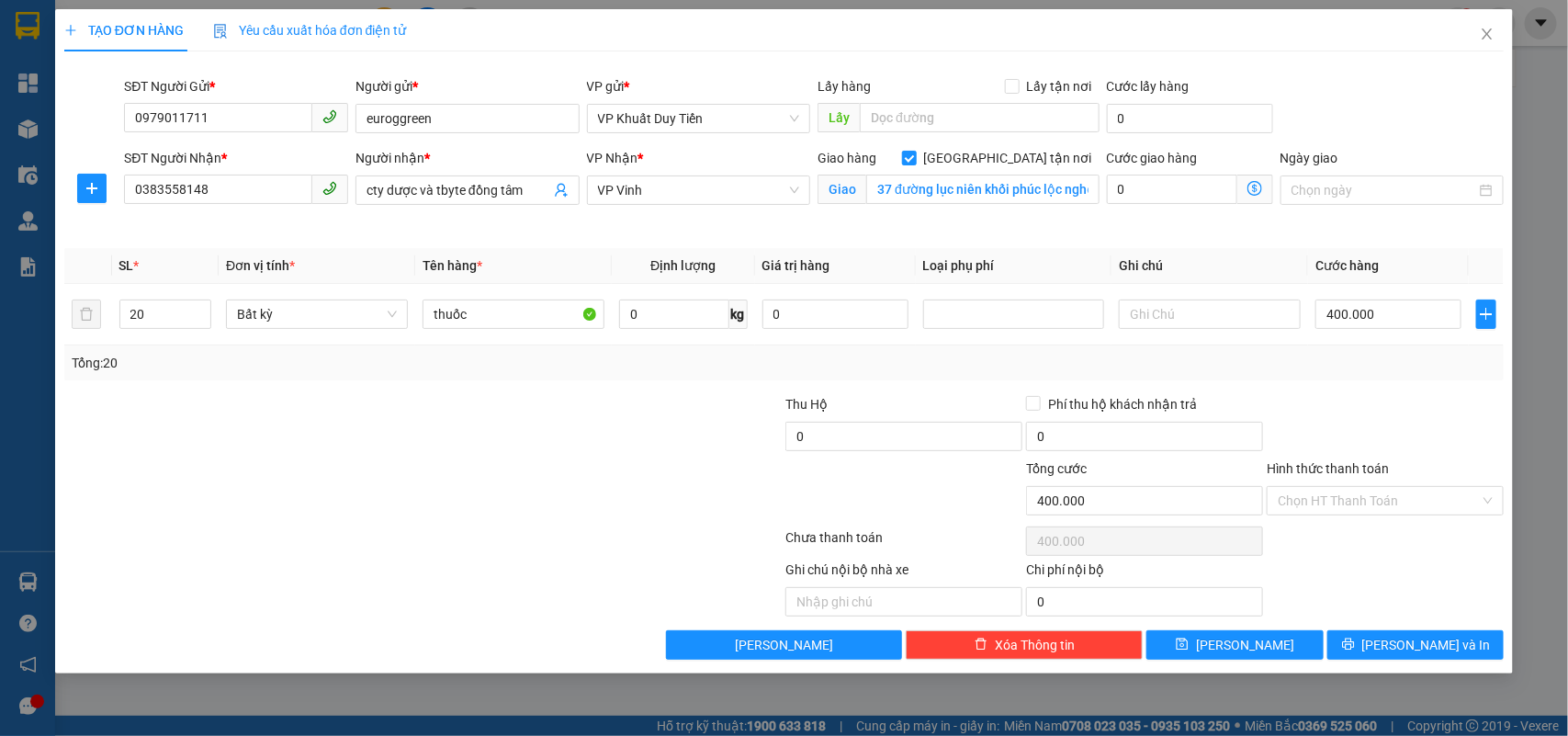
click at [1346, 487] on input "Hình thức thanh toán" at bounding box center [1379, 500] width 202 height 27
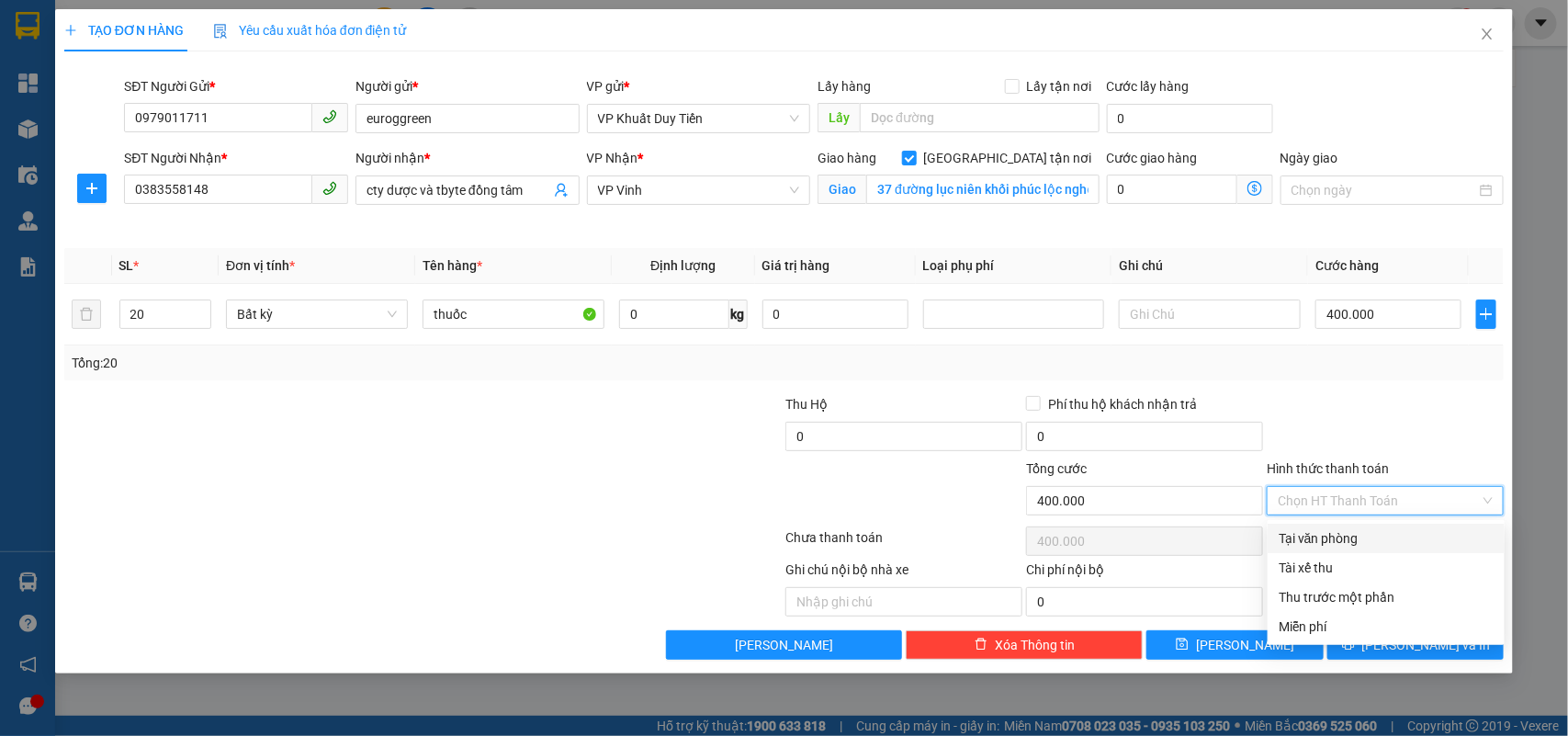
click at [1320, 549] on div "Tại văn phòng" at bounding box center [1386, 538] width 237 height 29
type input "0"
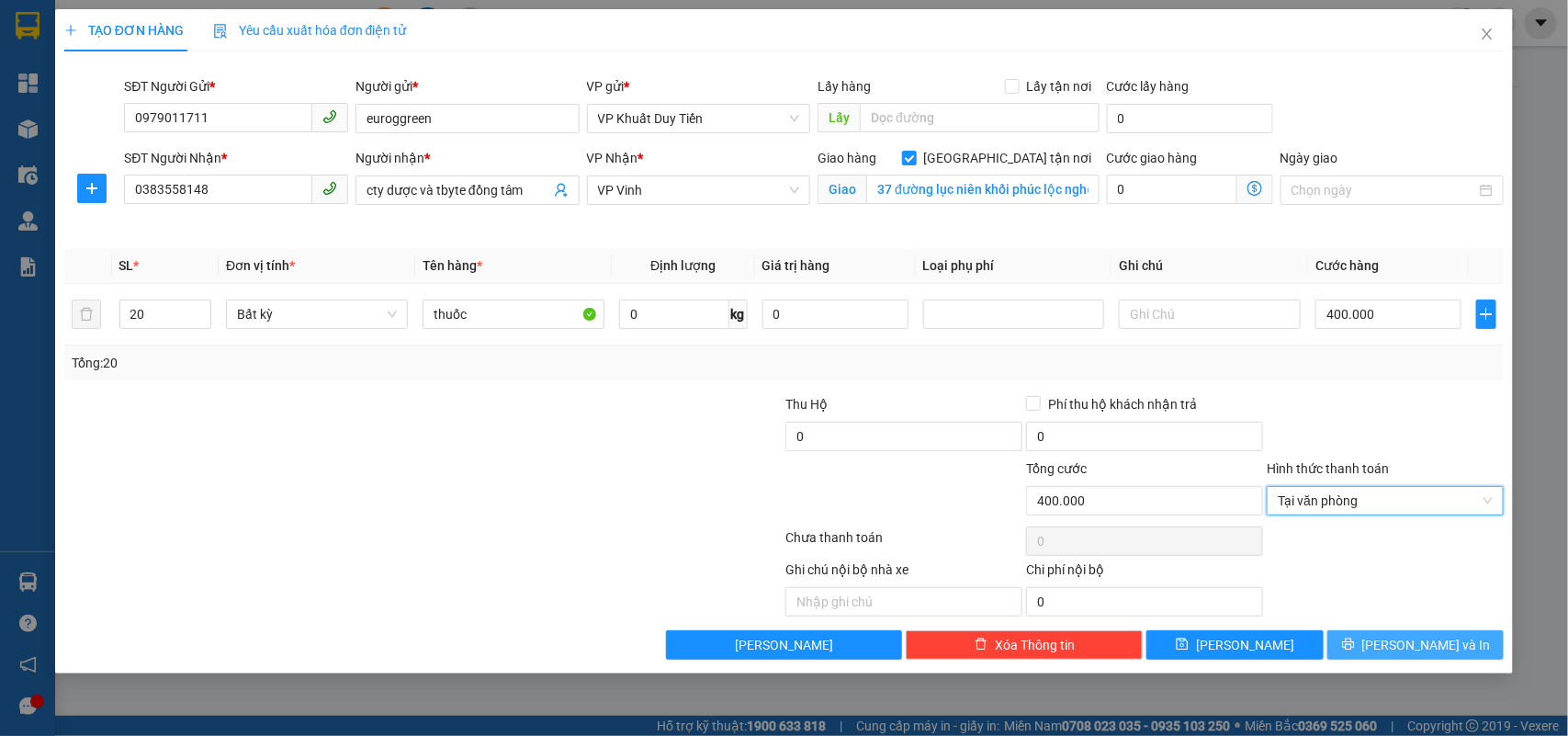
click at [1418, 640] on span "[PERSON_NAME] và In" at bounding box center [1426, 644] width 128 height 20
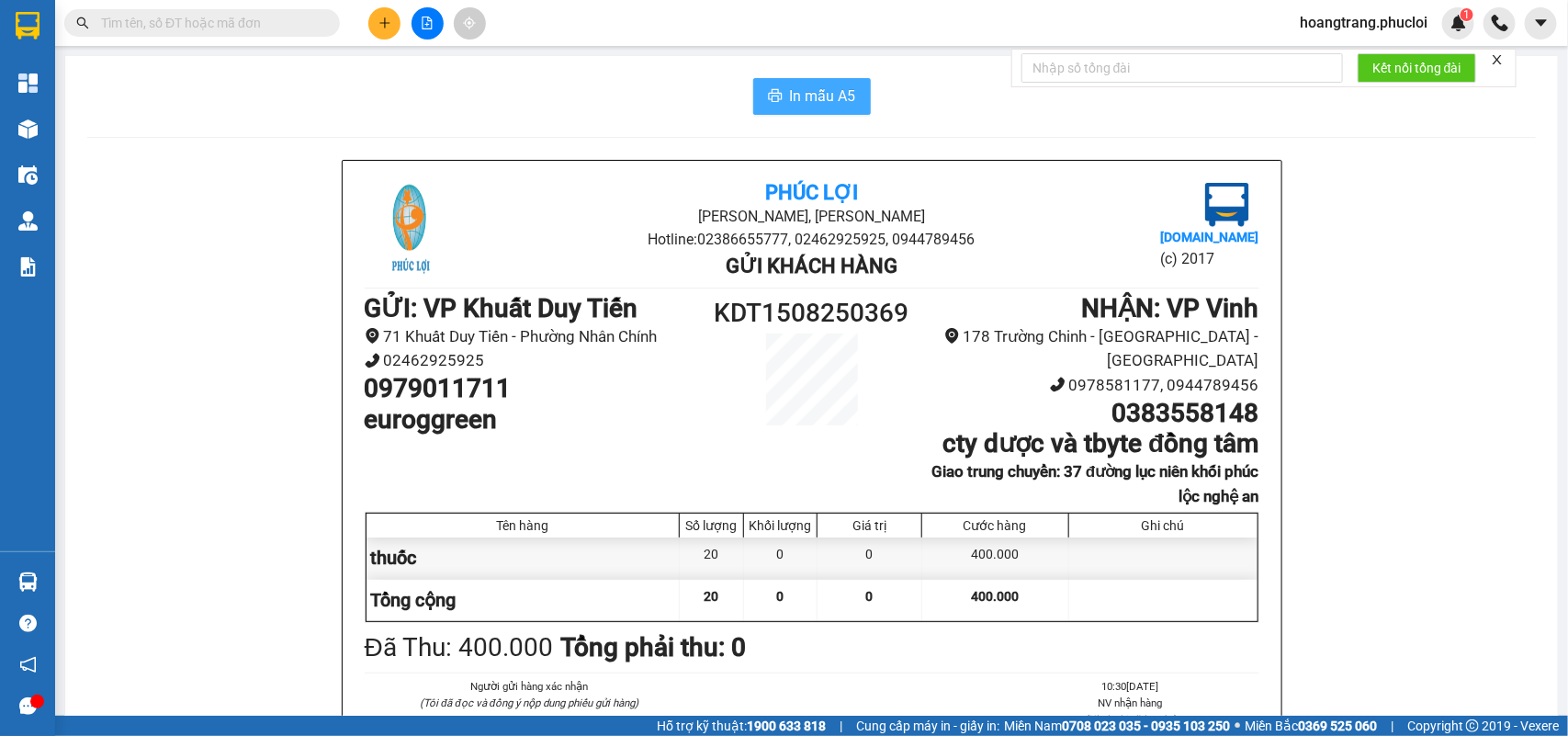
click at [815, 93] on span "In mẫu A5" at bounding box center [823, 96] width 66 height 23
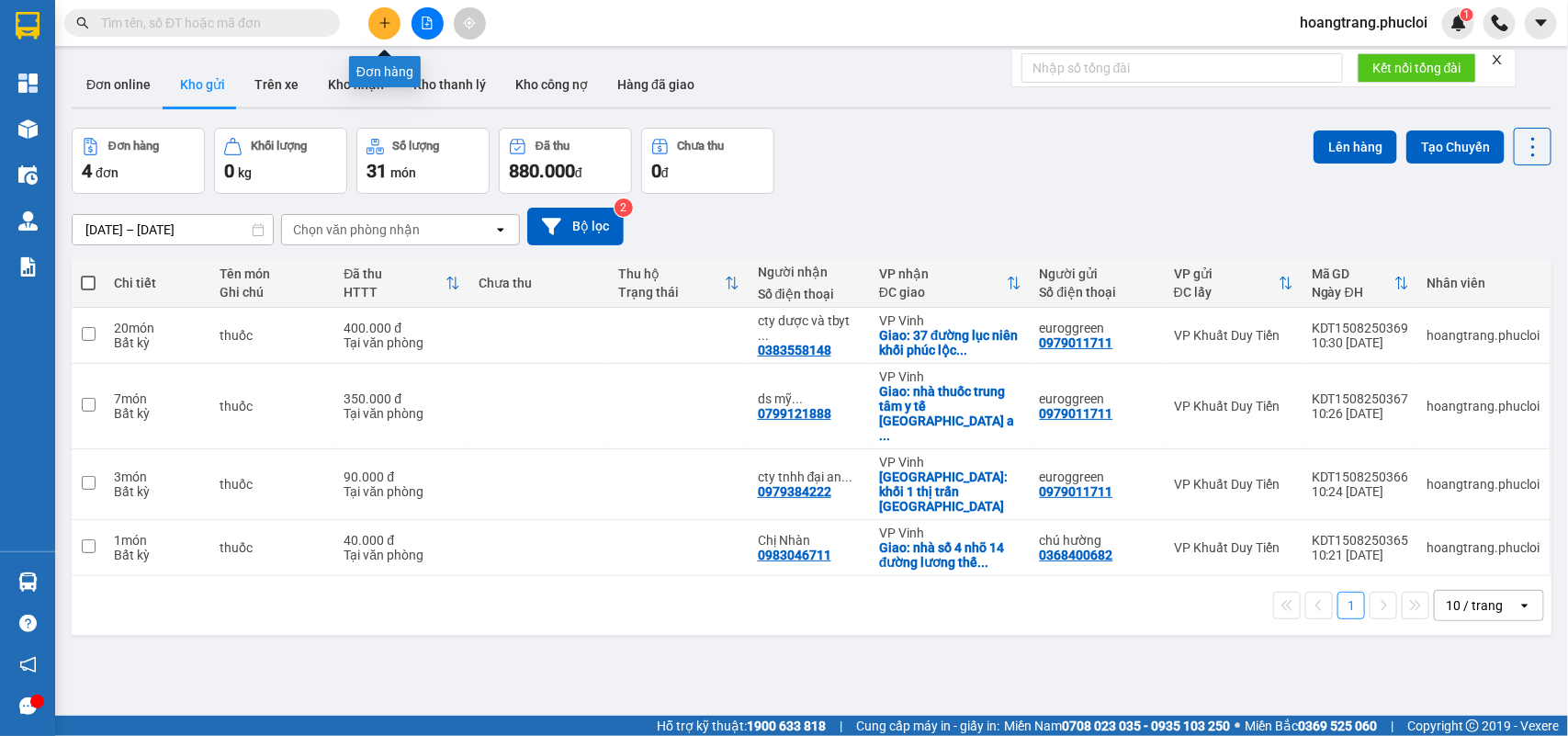
click at [379, 27] on icon "plus" at bounding box center [385, 24] width 13 height 13
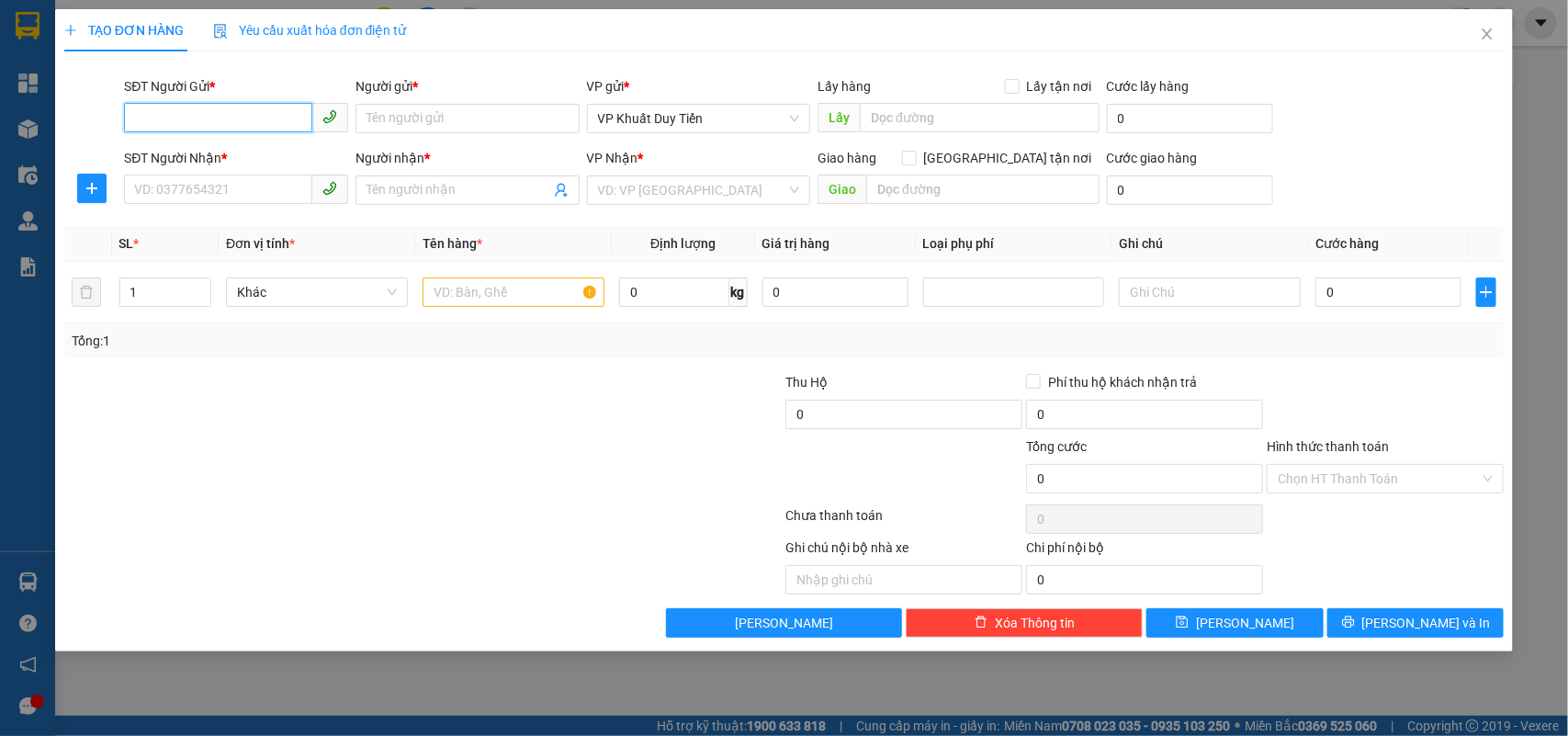
click at [177, 124] on input "SĐT Người Gửi *" at bounding box center [218, 117] width 189 height 29
click at [257, 154] on div "0941373337 - A THƯ" at bounding box center [236, 155] width 202 height 20
type input "0941373337"
type input "A THƯ"
click at [163, 176] on input "SĐT Người Nhận *" at bounding box center [218, 189] width 189 height 29
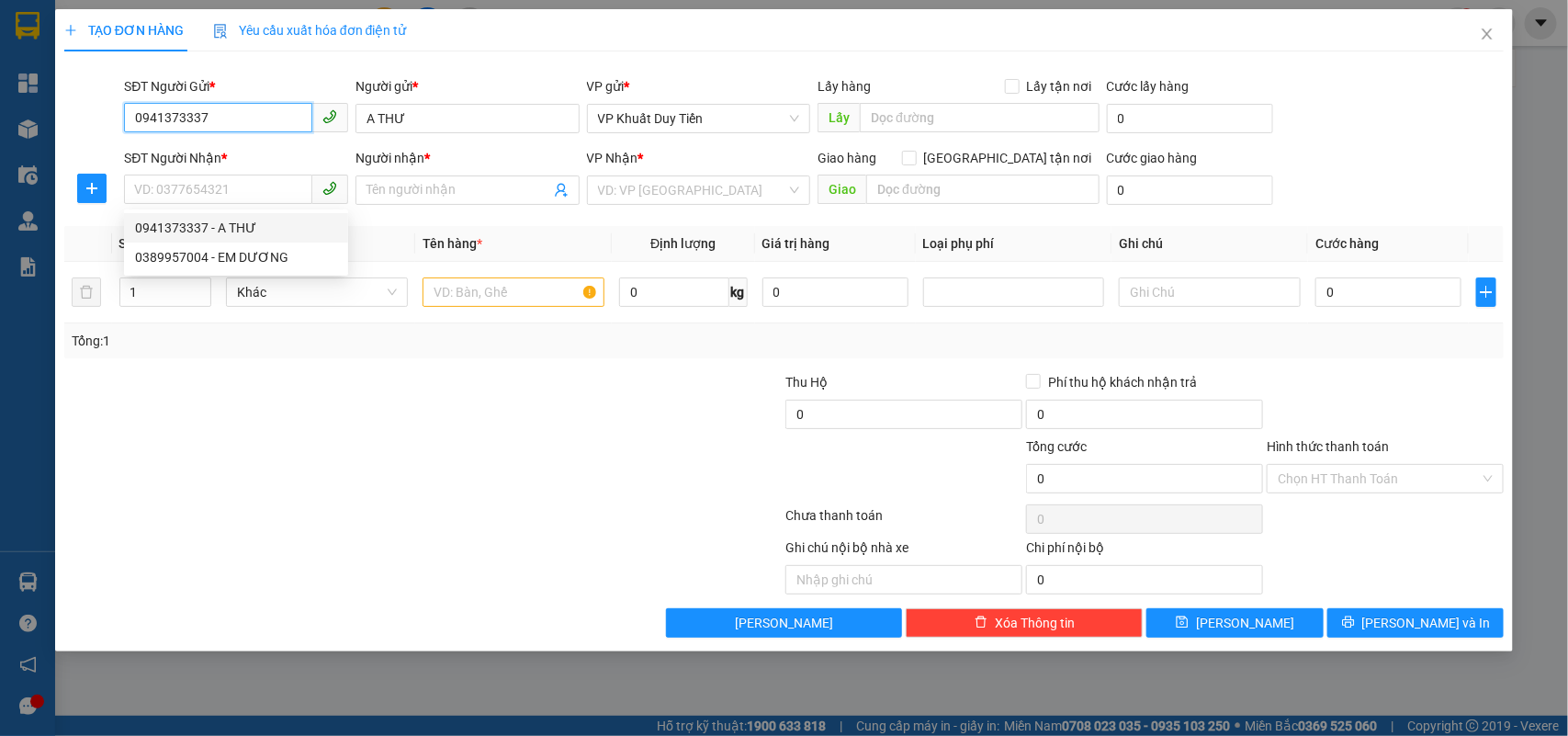
click at [223, 121] on input "0941373337" at bounding box center [218, 117] width 189 height 29
type input "0"
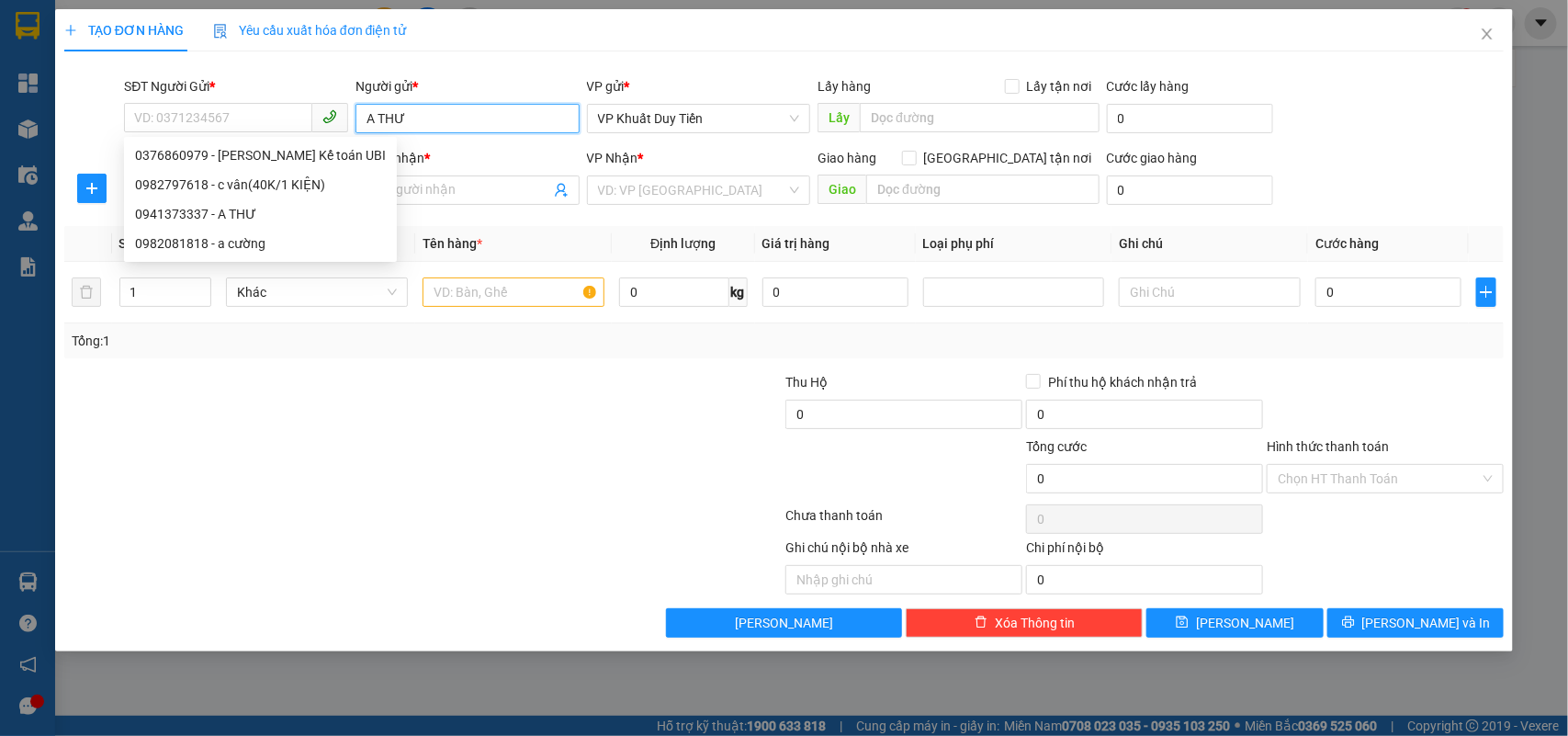
click at [429, 120] on input "A THƯ" at bounding box center [467, 118] width 224 height 29
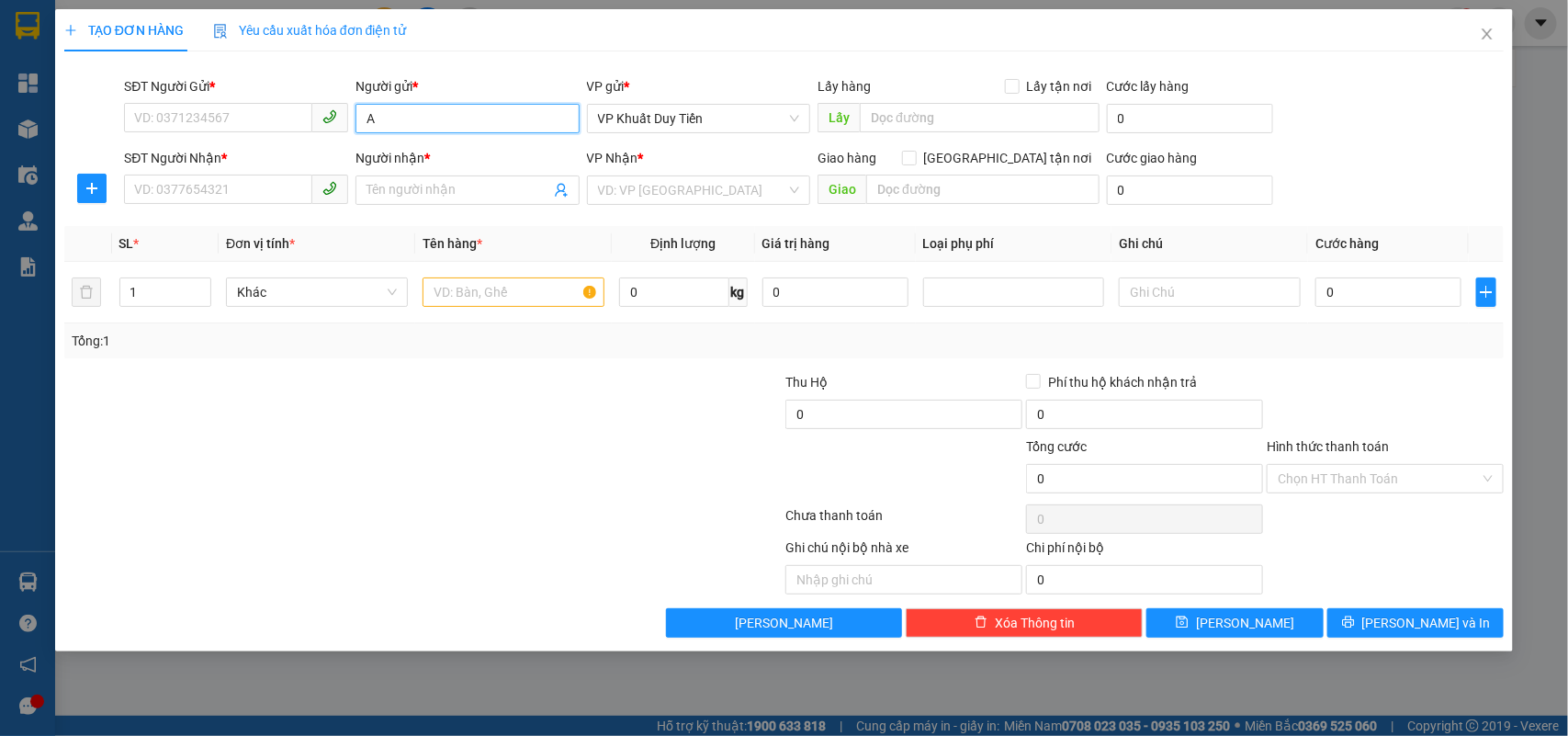
type input "A"
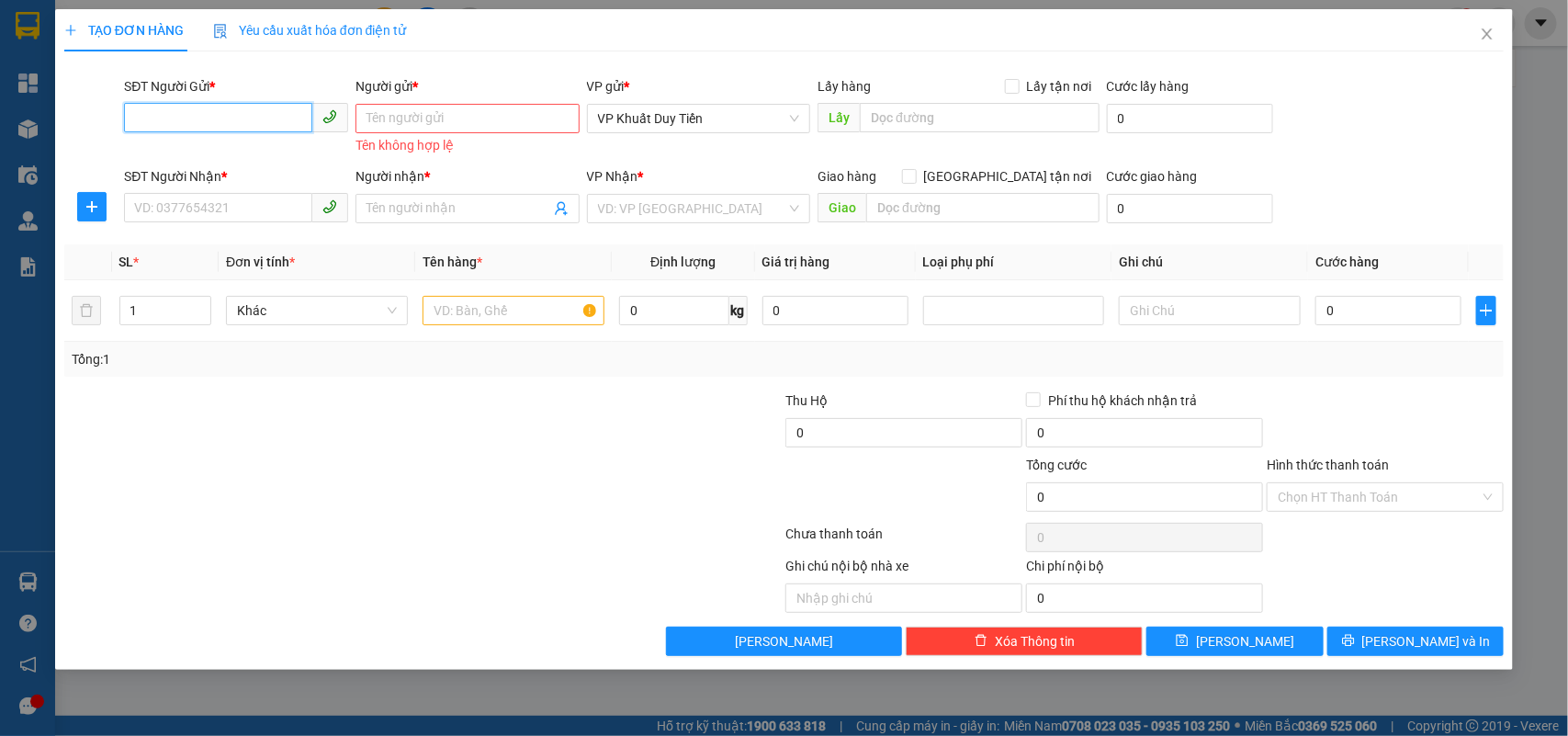
click at [165, 118] on input "SĐT Người Gửi *" at bounding box center [218, 117] width 189 height 29
click at [153, 153] on div "0376860979 - [PERSON_NAME] Kế toán UBI" at bounding box center [261, 155] width 251 height 20
type input "0376860979"
type input "C Vân Kế toán UBI"
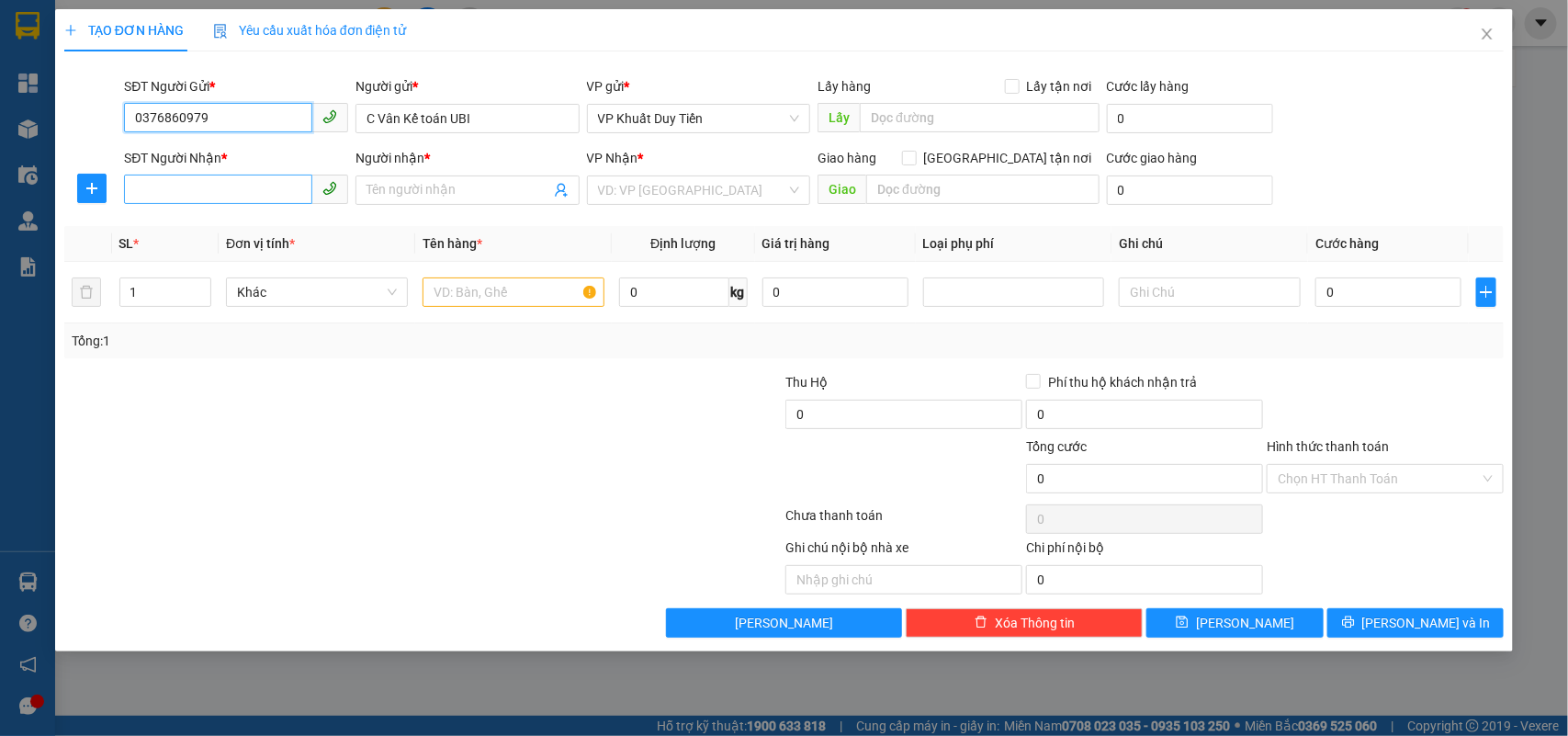
type input "0376860979"
click at [131, 175] on input "SĐT Người Nhận *" at bounding box center [218, 189] width 189 height 29
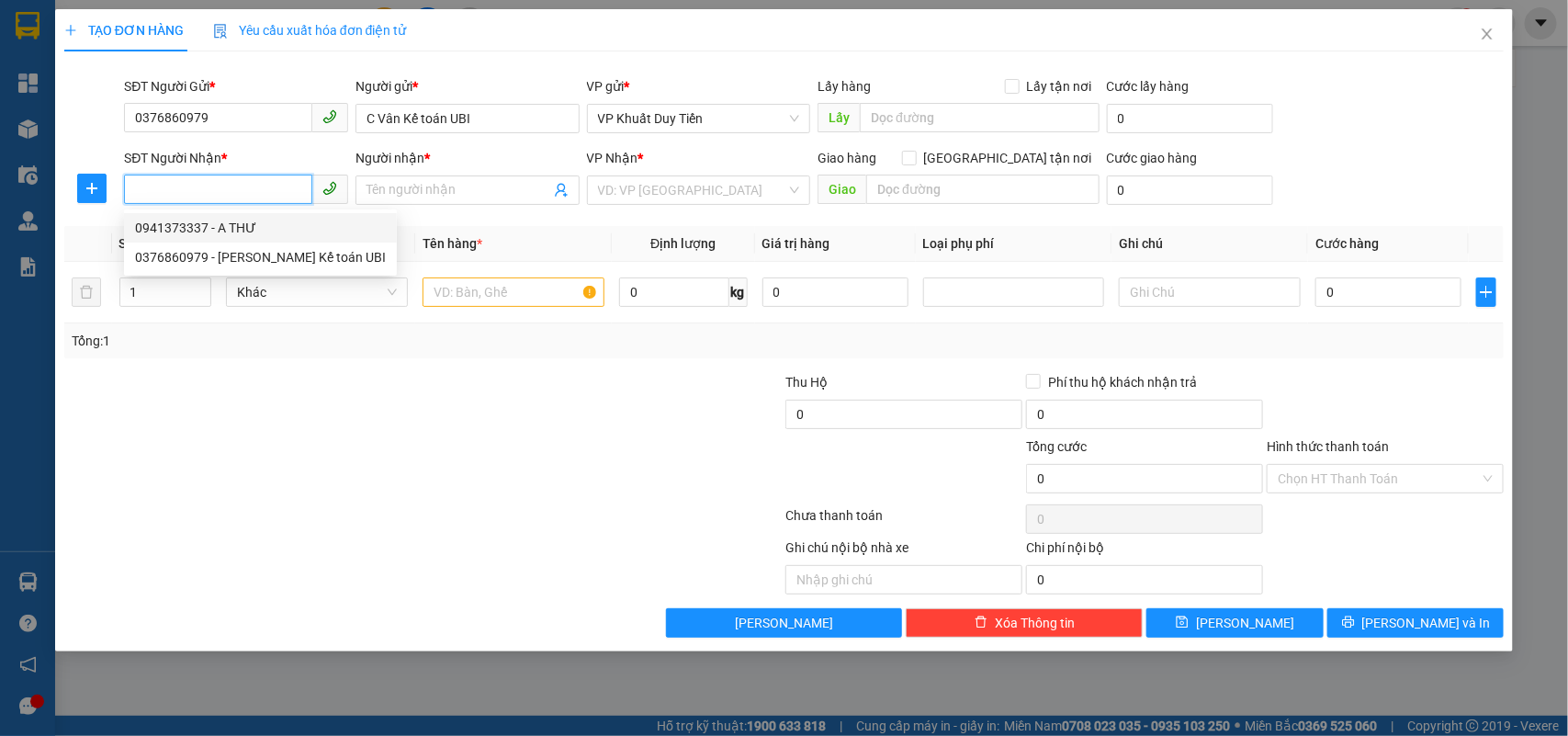
click at [149, 226] on div "0941373337 - A THƯ" at bounding box center [261, 227] width 251 height 20
type input "0941373337"
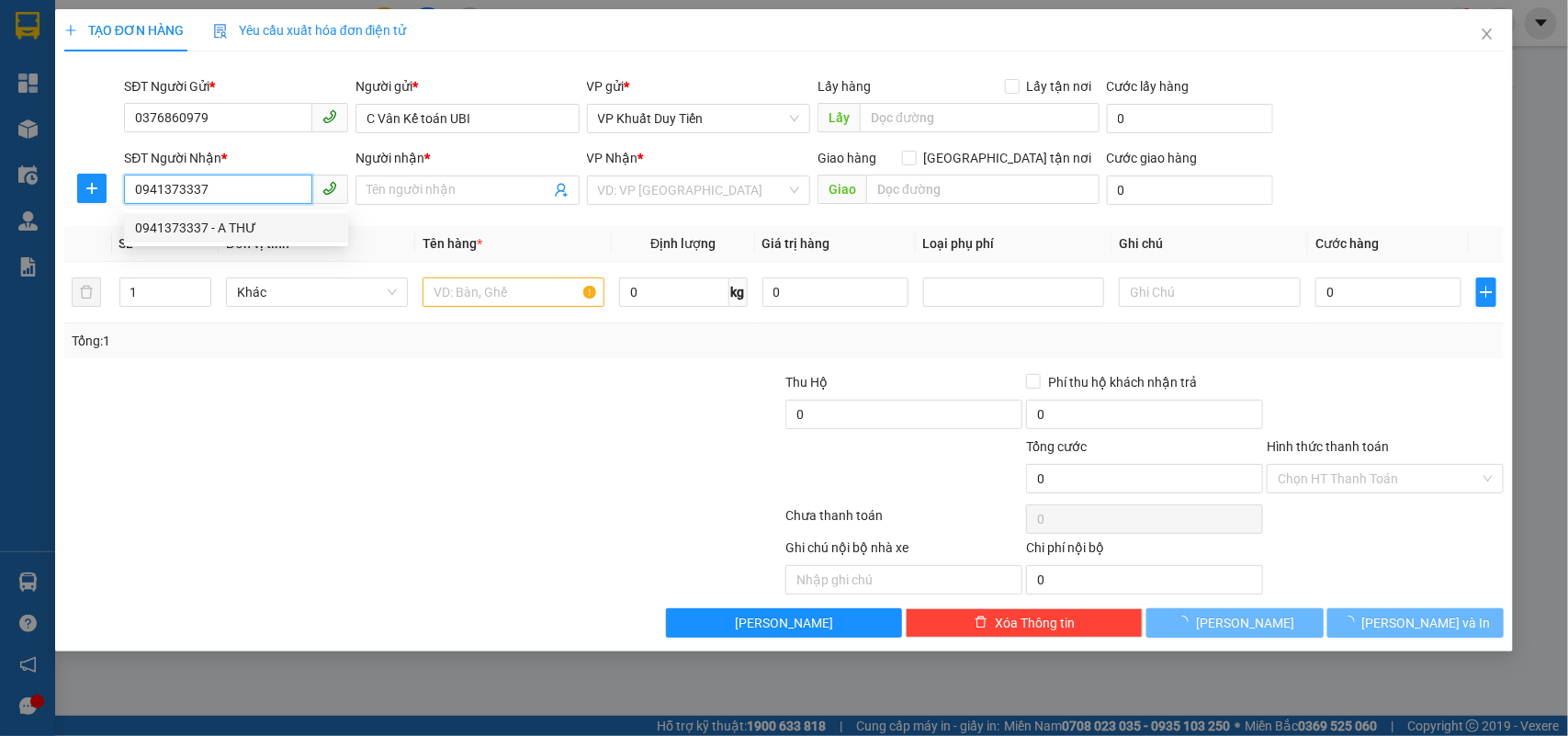
type input "A THƯ"
checkbox input "true"
type input "số nhà 32 nghach 2 ngõ 278 trường chinh p thanh vinh [GEOGRAPHIC_DATA]"
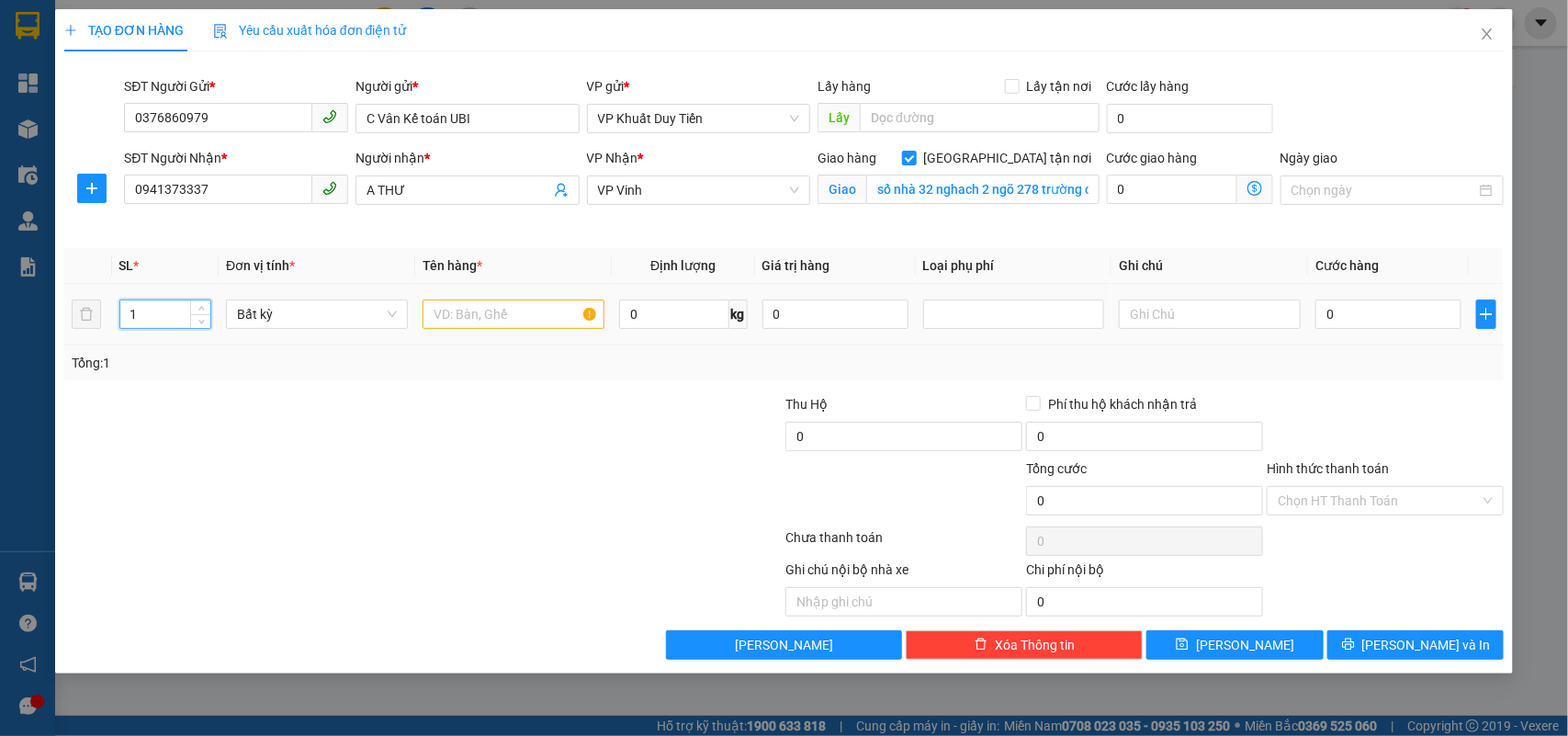
click at [141, 310] on input "1" at bounding box center [165, 313] width 91 height 27
type input "6"
click at [447, 315] on input "text" at bounding box center [514, 313] width 182 height 29
type input "thuốc"
click at [1324, 312] on input "0" at bounding box center [1389, 313] width 146 height 29
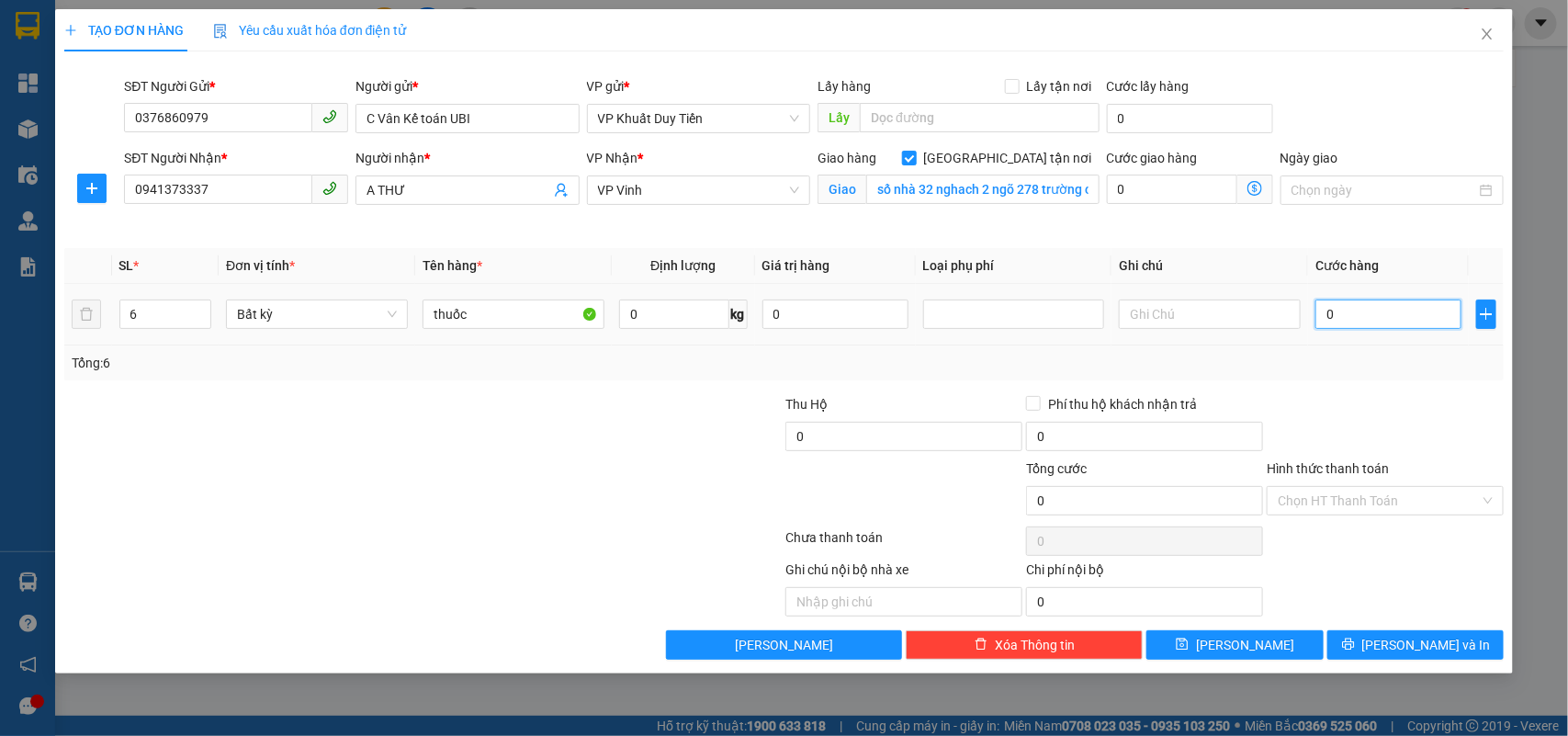
type input "4"
type input "45"
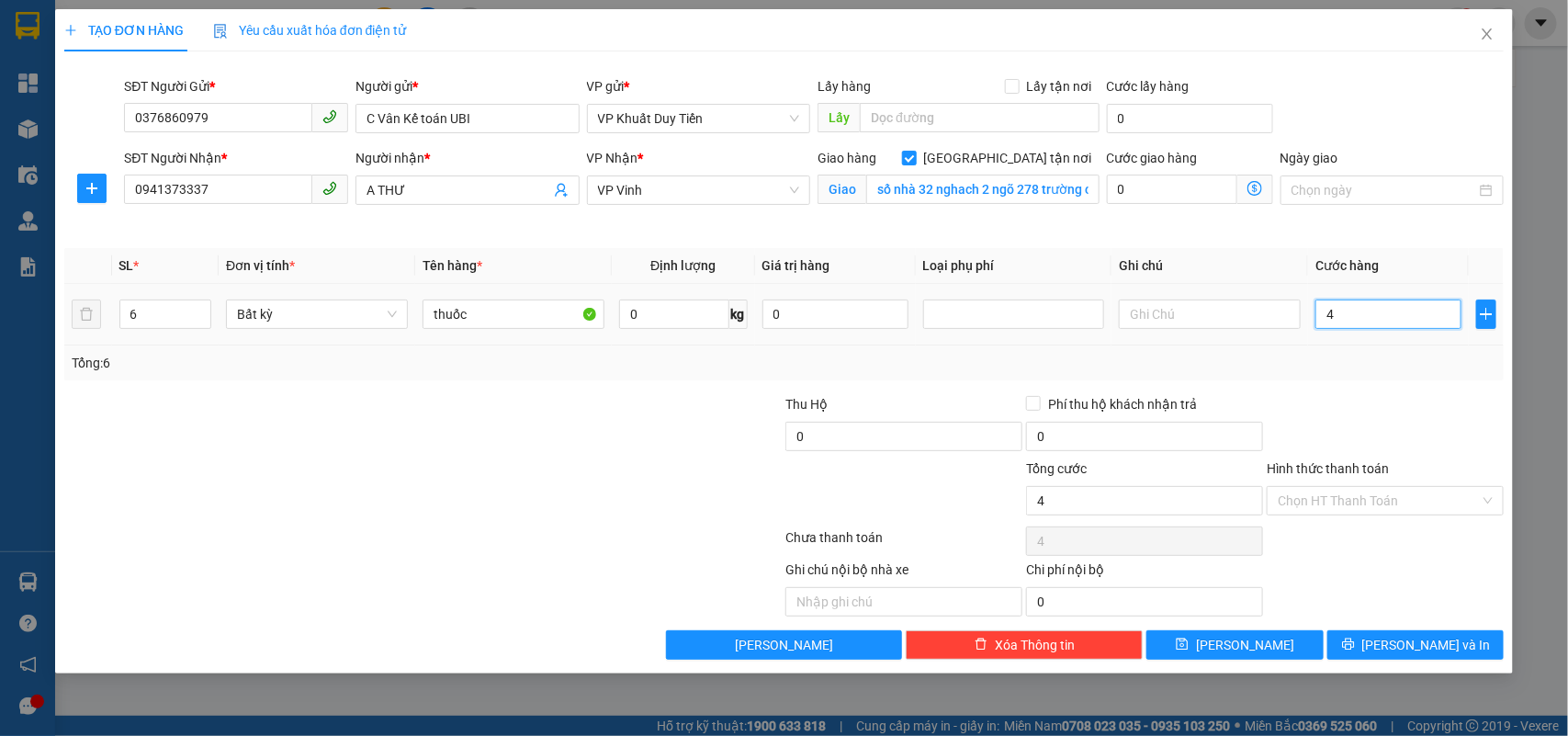
type input "45"
type input "4"
type input "0"
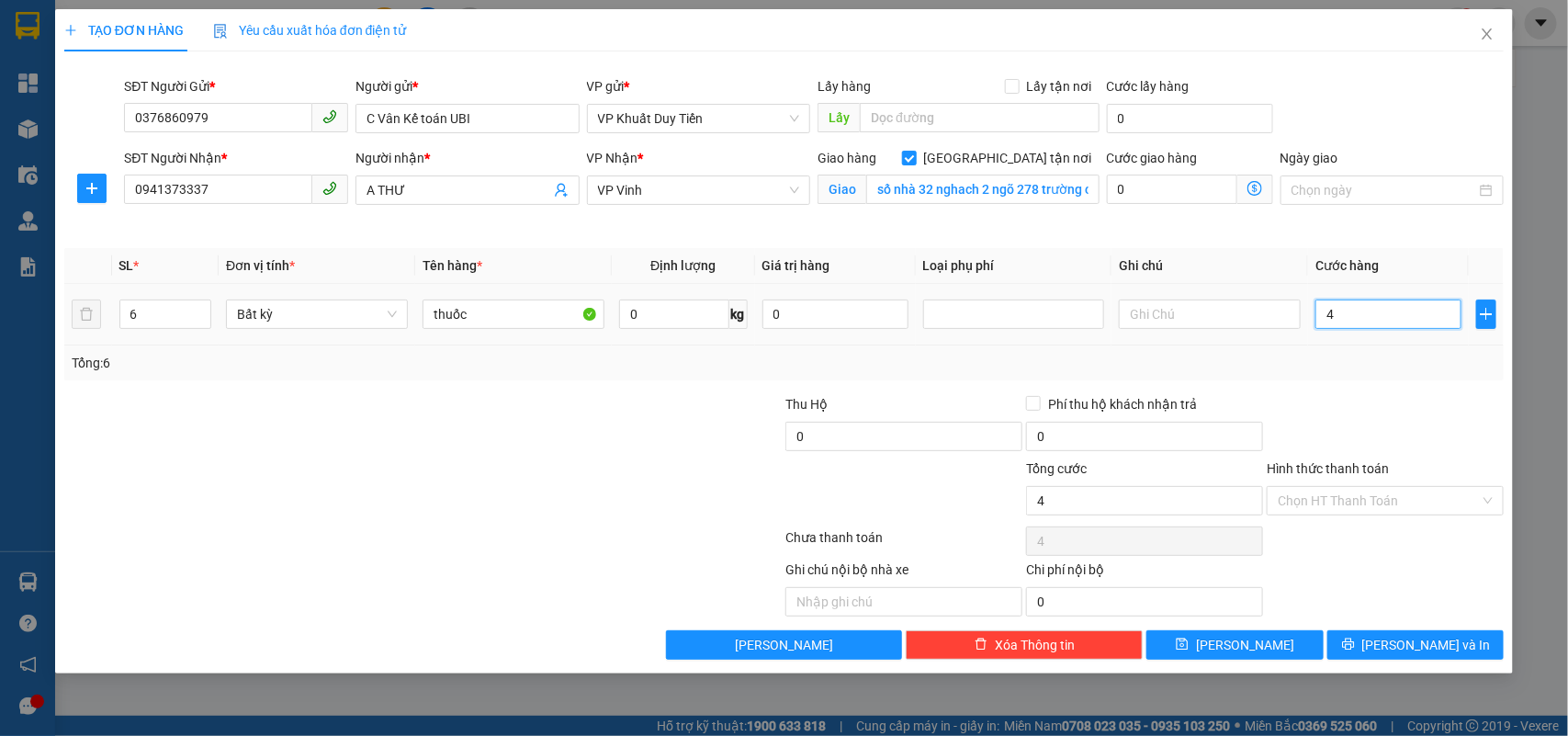
type input "0"
click at [1317, 312] on input "0" at bounding box center [1389, 313] width 146 height 29
click at [1323, 313] on input "0" at bounding box center [1389, 313] width 146 height 29
type input "30"
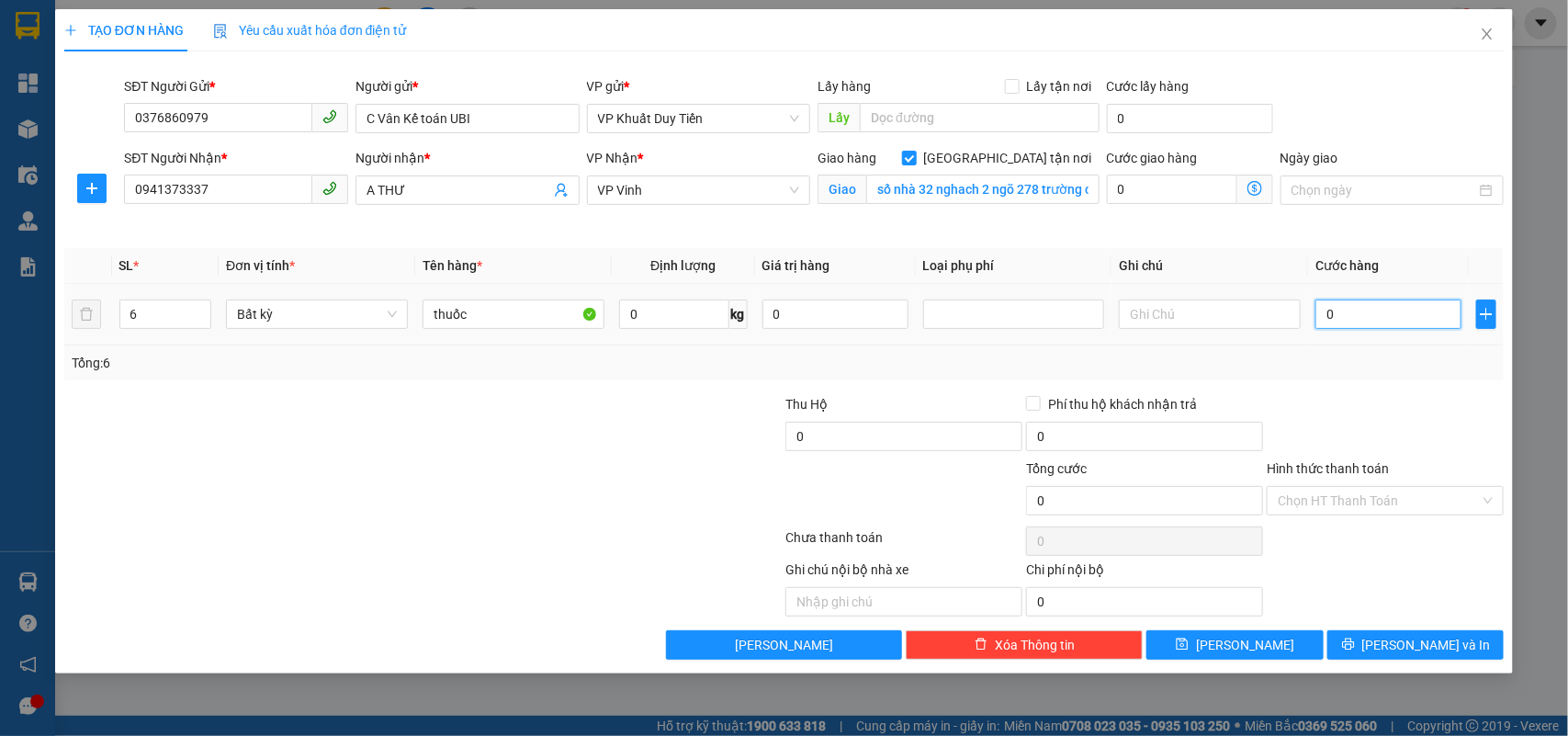
type input "30"
type input "300"
click at [1333, 471] on label "Hình thức thanh toán" at bounding box center [1327, 469] width 122 height 15
click at [1333, 487] on input "Hình thức thanh toán" at bounding box center [1379, 500] width 202 height 27
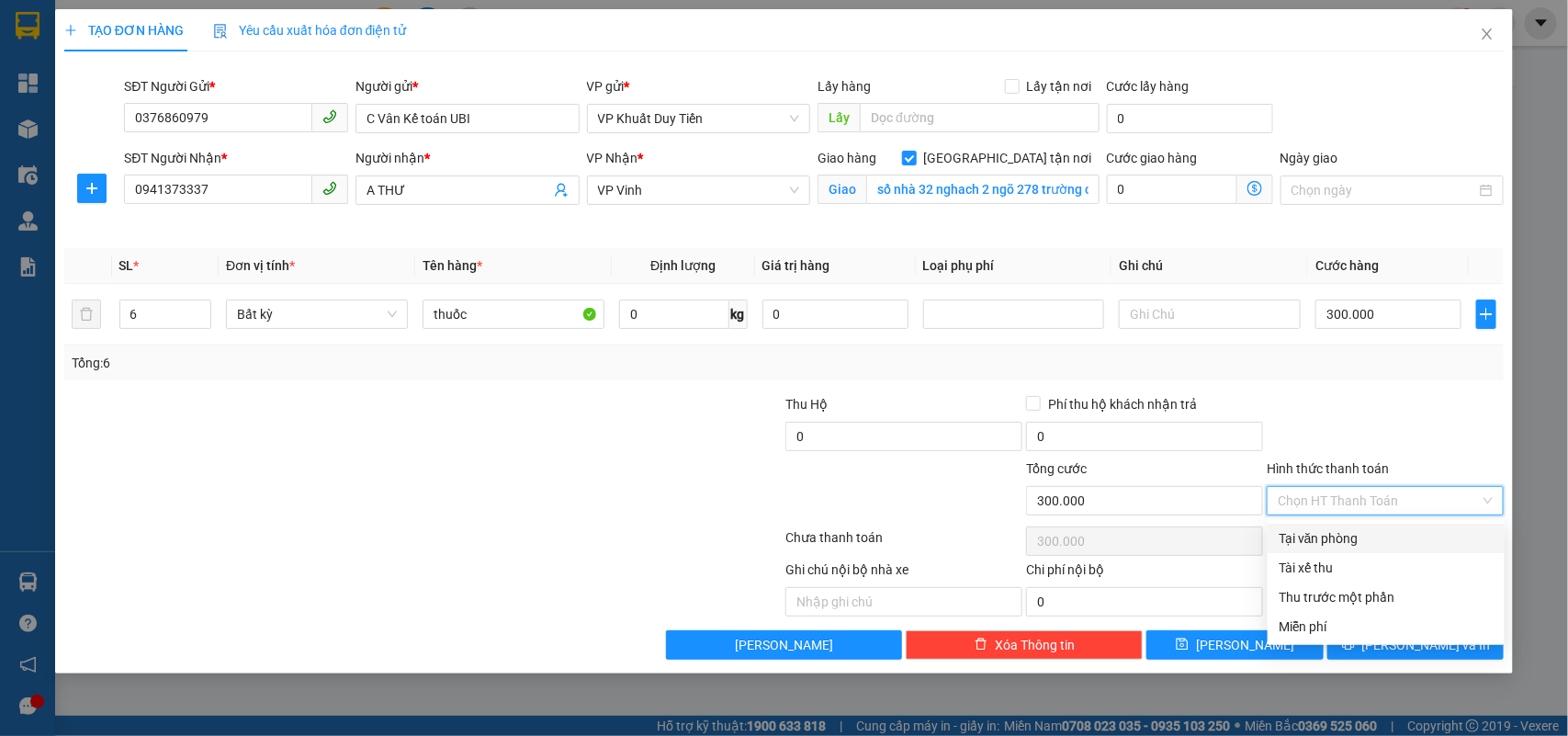
click at [1327, 540] on div "Tại văn phòng" at bounding box center [1387, 538] width 215 height 20
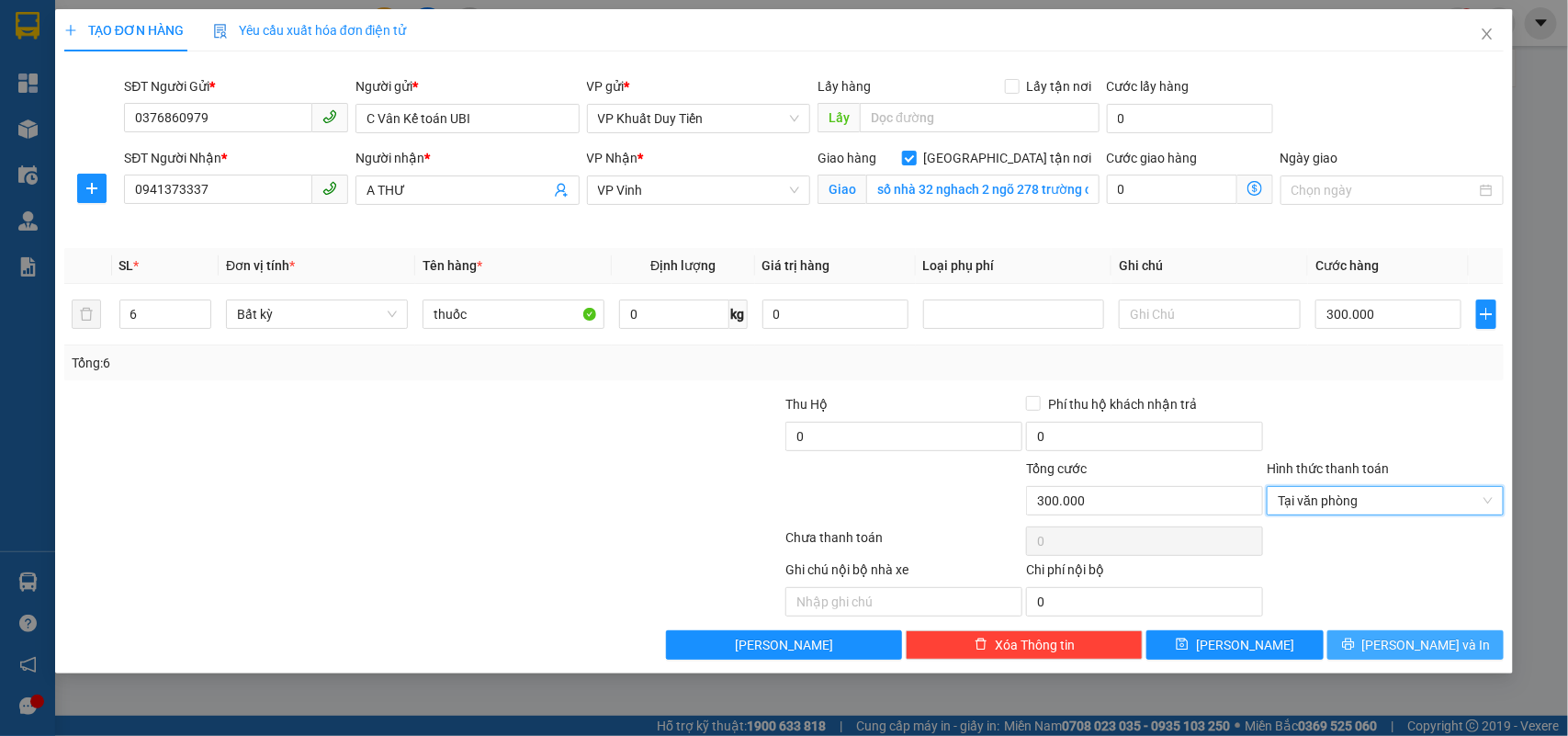
click at [1429, 643] on span "[PERSON_NAME] và In" at bounding box center [1426, 644] width 128 height 20
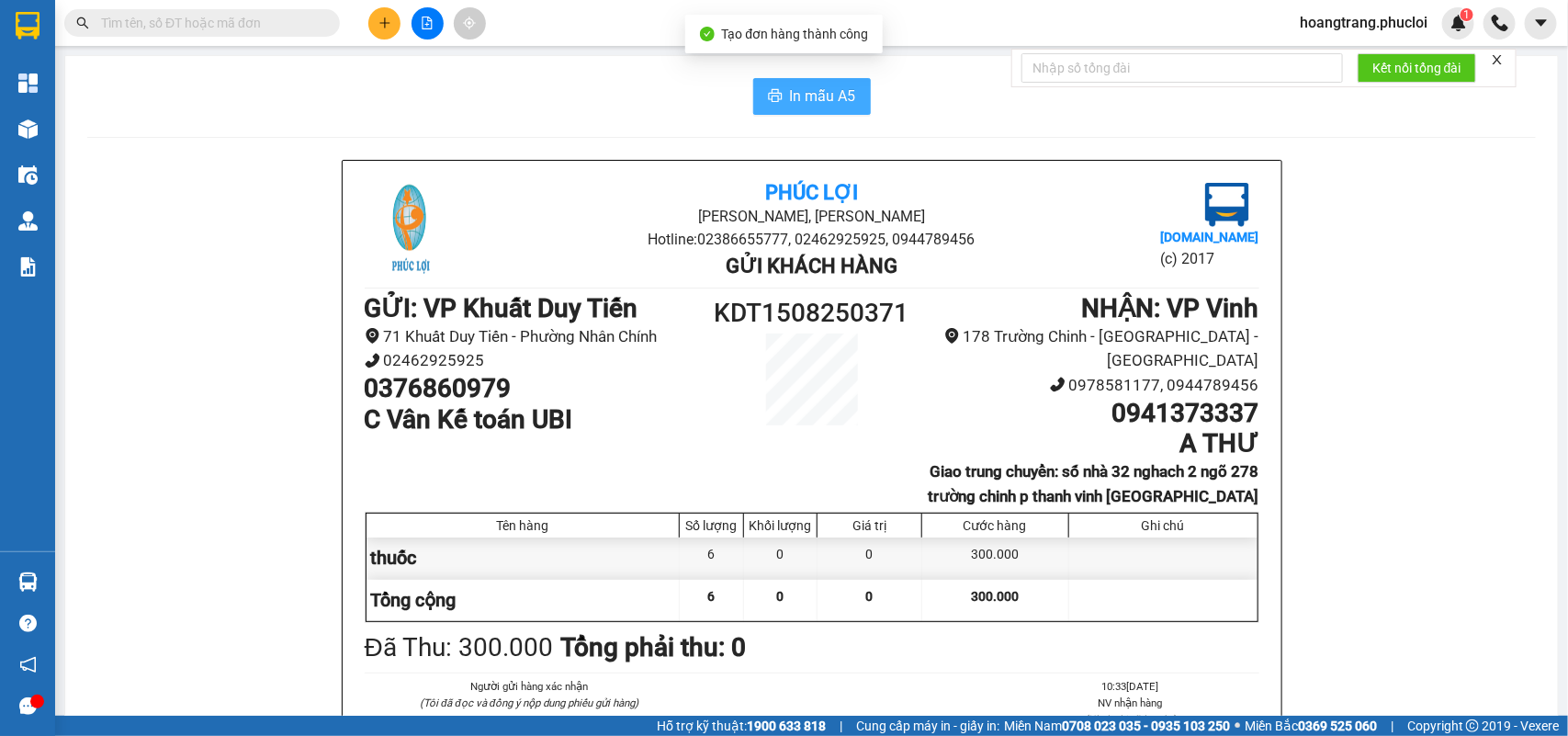
click at [816, 101] on span "In mẫu A5" at bounding box center [823, 96] width 66 height 23
